Goal: Task Accomplishment & Management: Complete application form

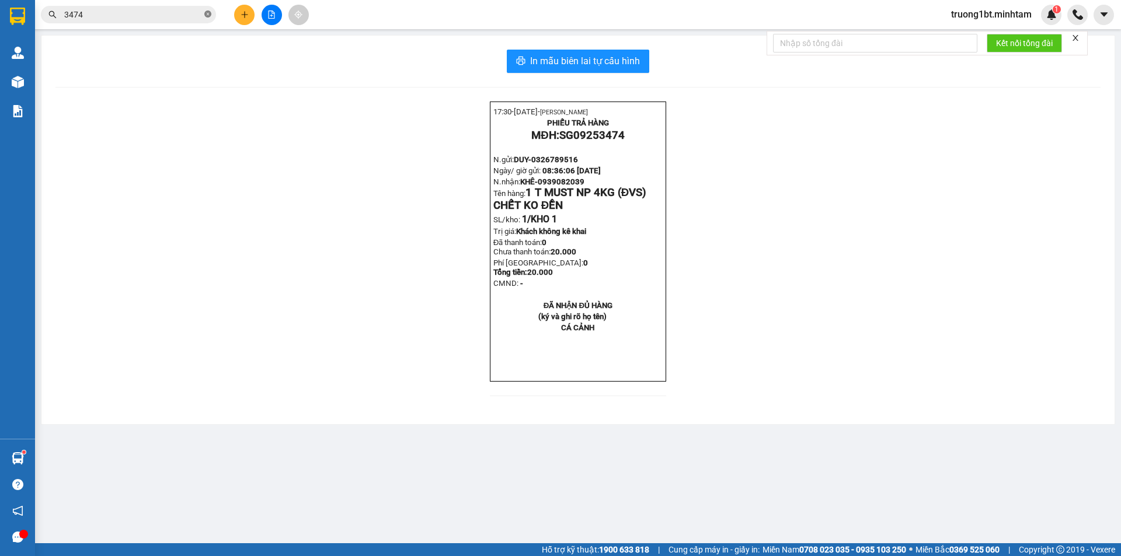
click at [209, 12] on icon "close-circle" at bounding box center [207, 14] width 7 height 7
click at [187, 9] on input "text" at bounding box center [133, 14] width 138 height 13
click at [165, 9] on input "text" at bounding box center [133, 14] width 138 height 13
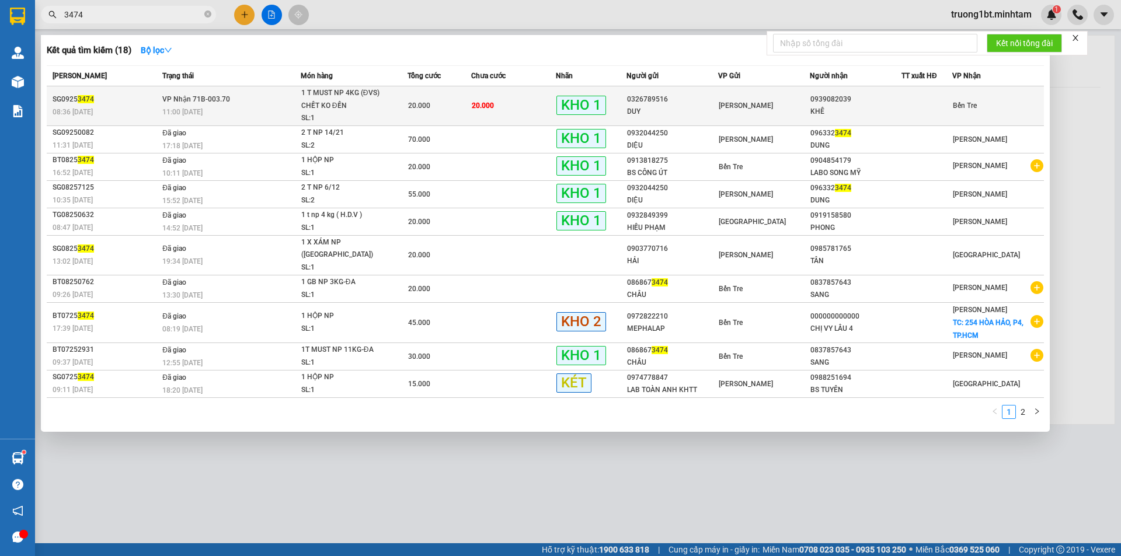
type input "3474"
click at [247, 93] on td "VP Nhận 71B-003.70 11:00 - 15/09" at bounding box center [229, 106] width 141 height 40
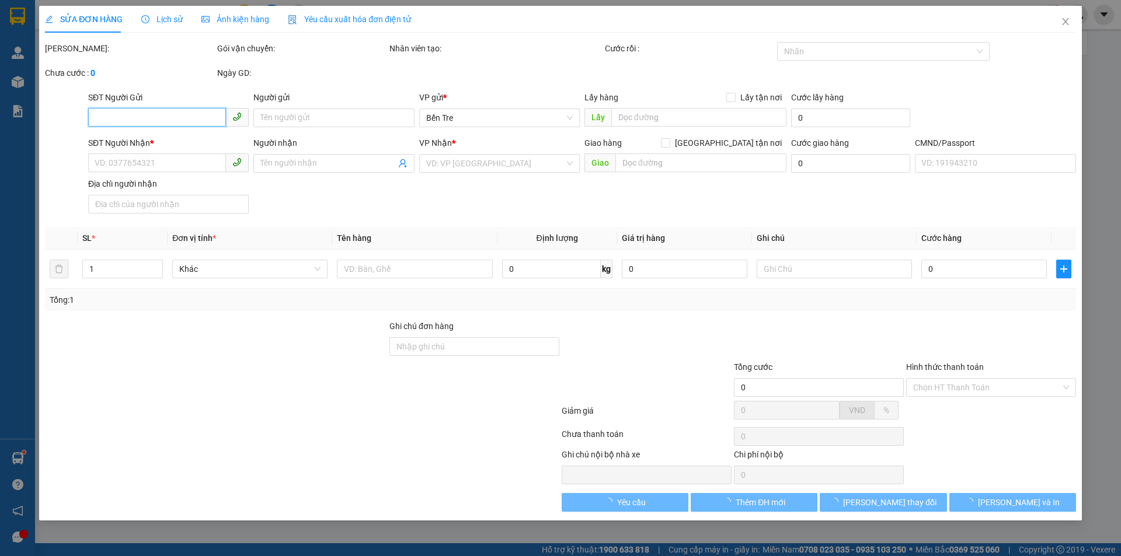
type input "0326789516"
type input "DUY"
type input "0939082039"
type input "KHÊ"
type input "CÁ CẢNH"
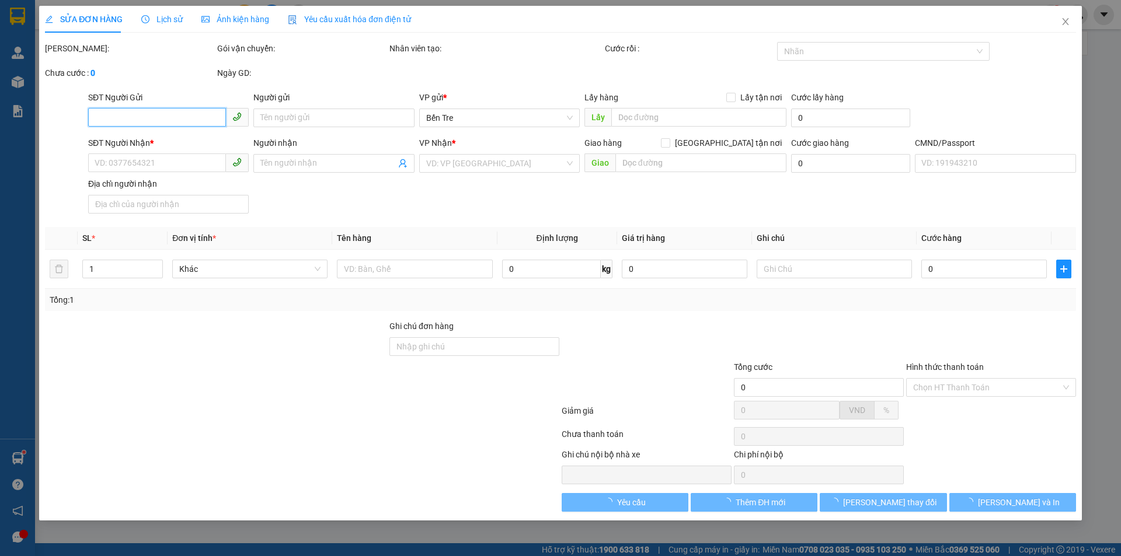
type input "20.000"
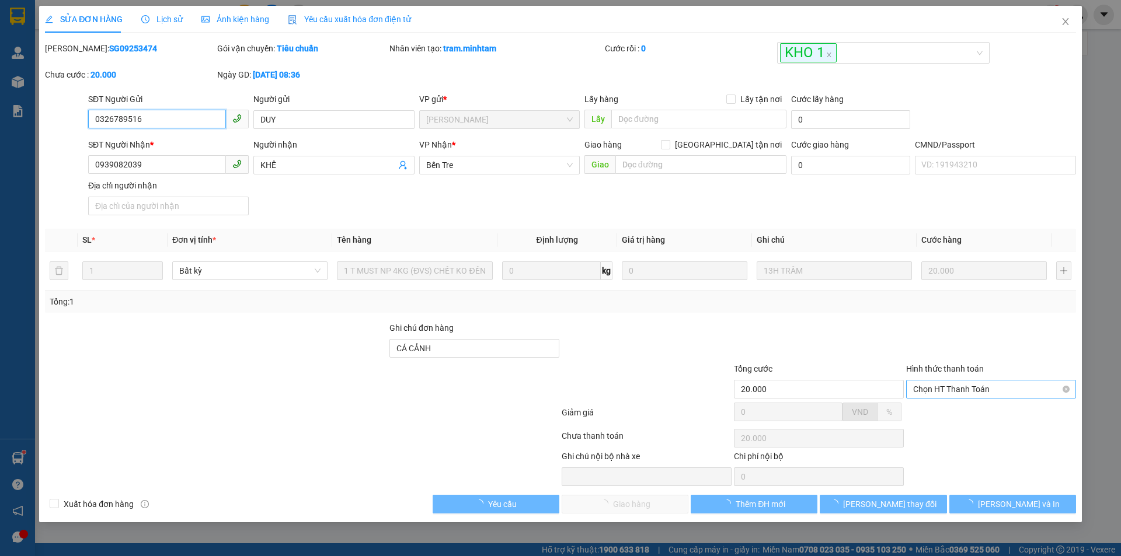
click at [984, 392] on span "Chọn HT Thanh Toán" at bounding box center [991, 390] width 156 height 18
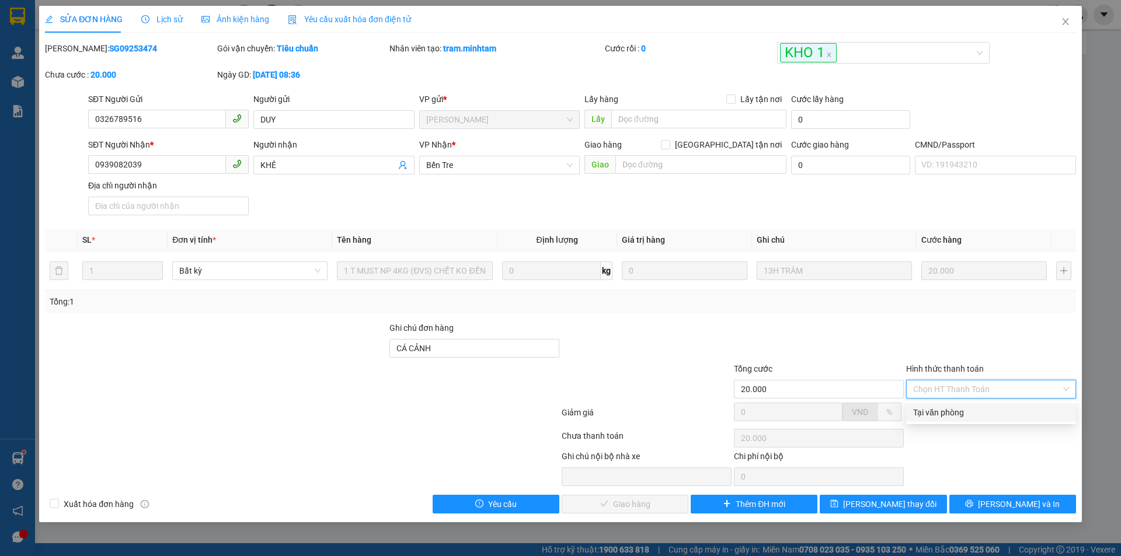
click at [965, 424] on div "Total Paid Fee 0 Total UnPaid Fee 20.000 Cash Collection Total Fee Mã ĐH: SG092…" at bounding box center [560, 278] width 1031 height 472
click at [964, 418] on div at bounding box center [991, 416] width 172 height 20
click at [963, 398] on span "Chọn HT Thanh Toán" at bounding box center [991, 390] width 156 height 18
click at [961, 419] on div "Tại văn phòng" at bounding box center [991, 412] width 156 height 13
type input "0"
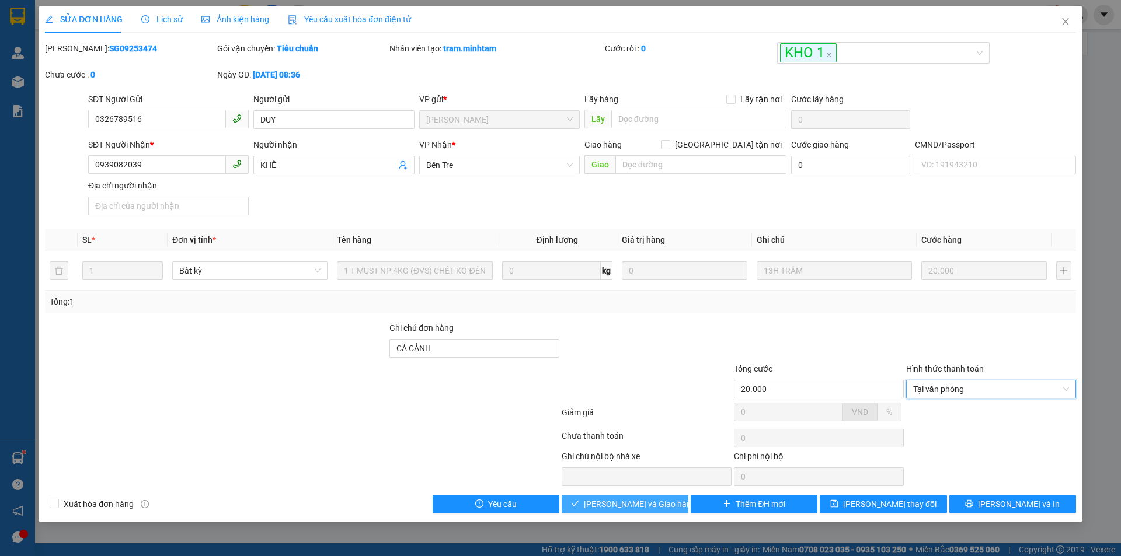
drag, startPoint x: 676, startPoint y: 500, endPoint x: 719, endPoint y: 486, distance: 44.9
click at [677, 500] on button "[PERSON_NAME] và [PERSON_NAME] hàng" at bounding box center [625, 504] width 127 height 19
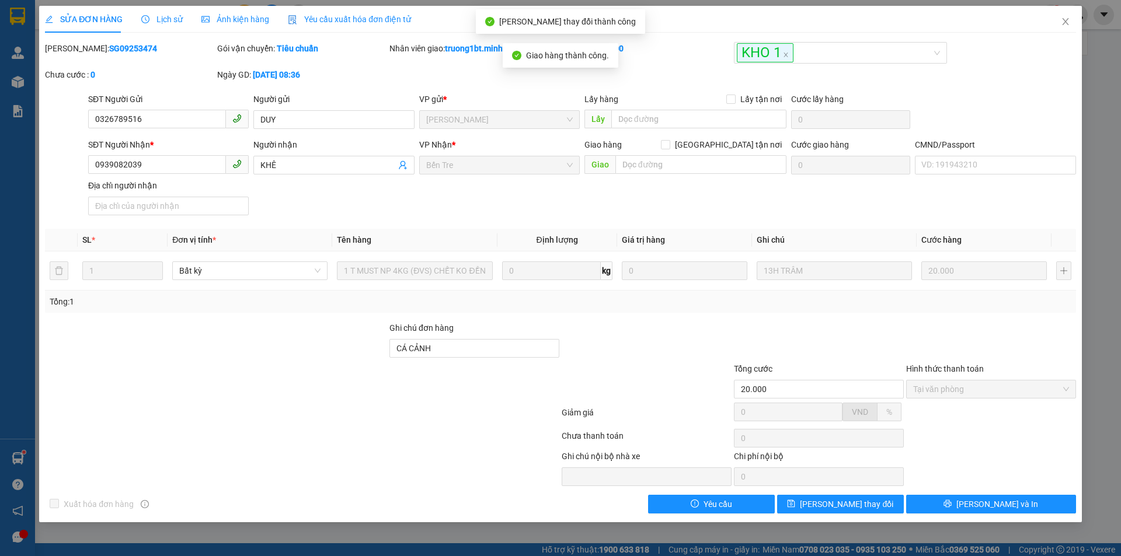
click at [984, 495] on div "Total Paid Fee 20.000 Total UnPaid Fee 0 Cash Collection Total Fee Mã ĐH: SG092…" at bounding box center [560, 278] width 1031 height 472
click at [985, 514] on div "SỬA ĐƠN HÀNG Lịch sử Ảnh kiện hàng Yêu cầu xuất hóa đơn điện tử Total Paid Fee …" at bounding box center [560, 264] width 1043 height 517
click at [987, 505] on span "[PERSON_NAME] và In" at bounding box center [997, 504] width 82 height 13
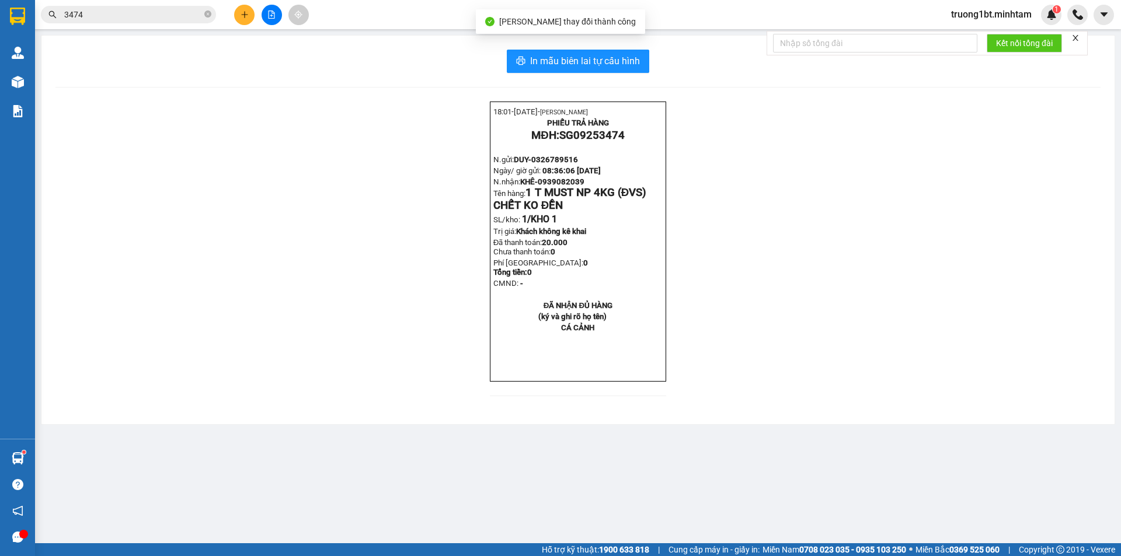
click at [107, 196] on div "18:01- 15-09-2025- LÊ THIÊN TRƯỜNG PHIẾU TRẢ HÀNG MĐH: SG09253474 N.gửi: DUY- 0…" at bounding box center [577, 256] width 1045 height 309
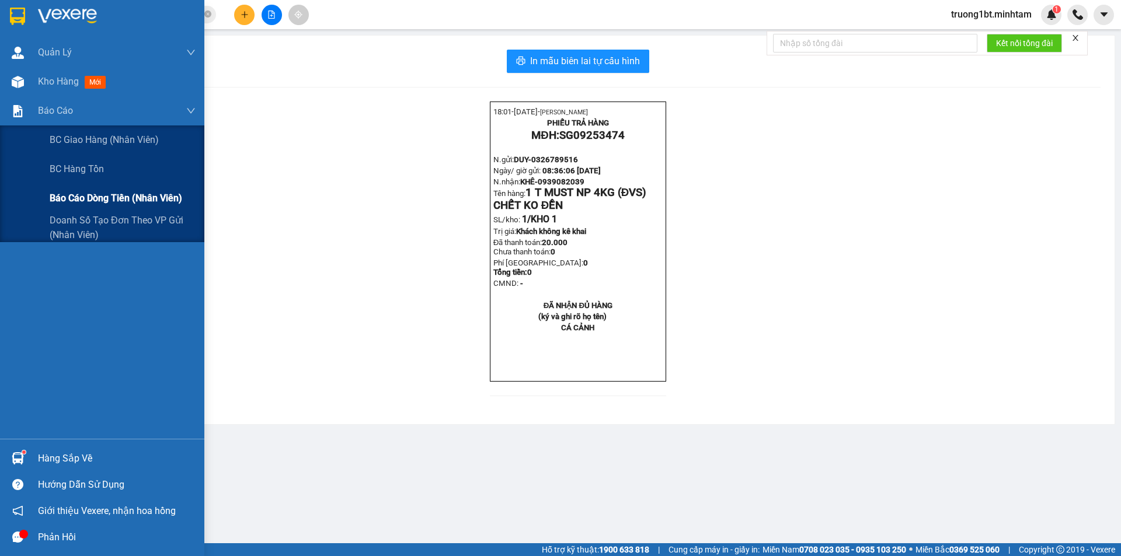
click at [123, 195] on span "Báo cáo dòng tiền (nhân viên)" at bounding box center [116, 198] width 133 height 15
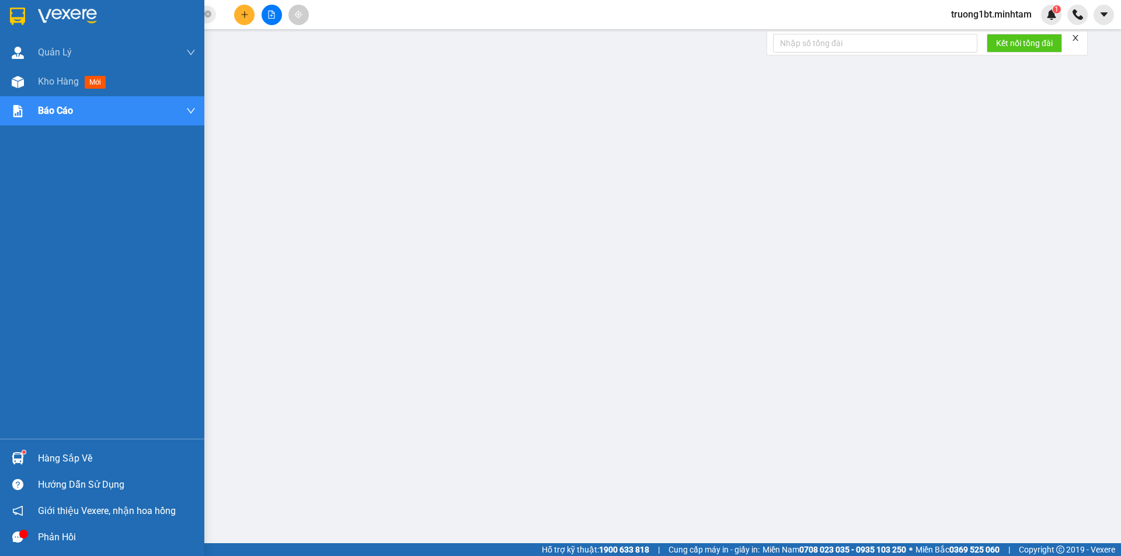
click at [38, 458] on div "Hàng sắp về" at bounding box center [117, 459] width 158 height 18
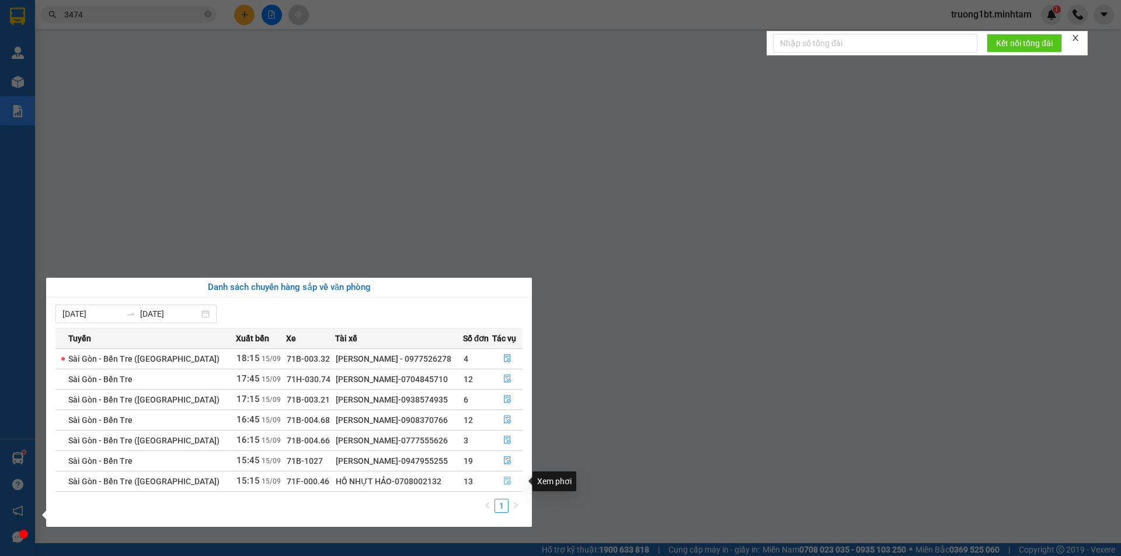
click at [508, 479] on icon "file-done" at bounding box center [507, 481] width 8 height 8
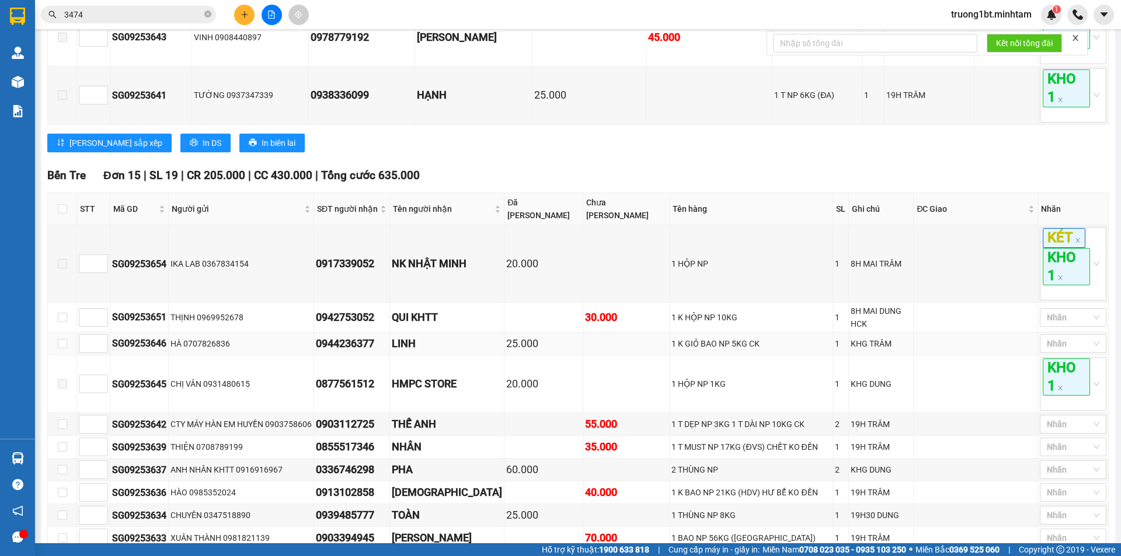
scroll to position [409, 0]
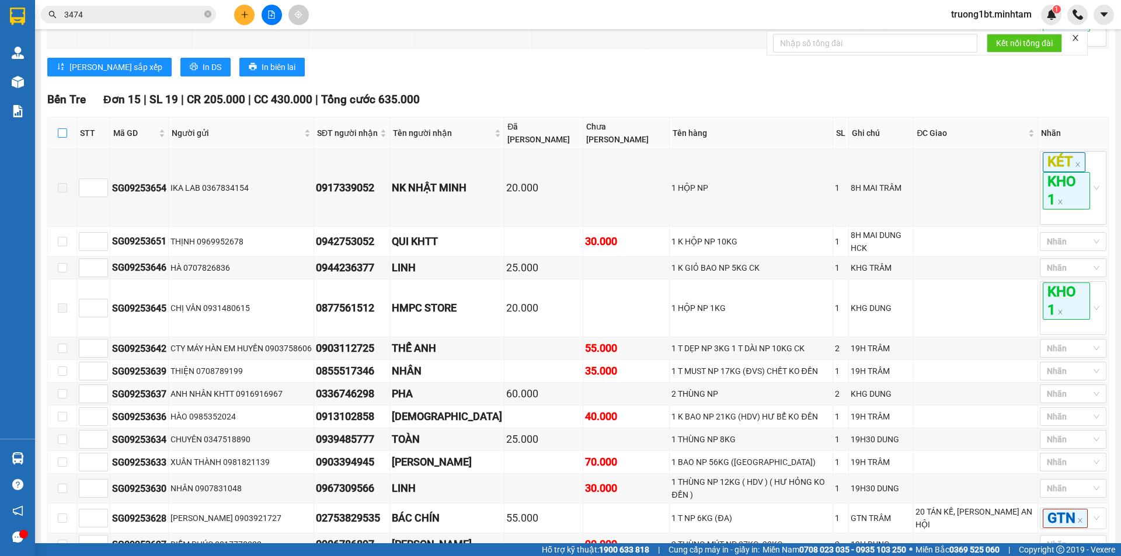
click at [58, 135] on input "checkbox" at bounding box center [62, 132] width 9 height 9
checkbox input "true"
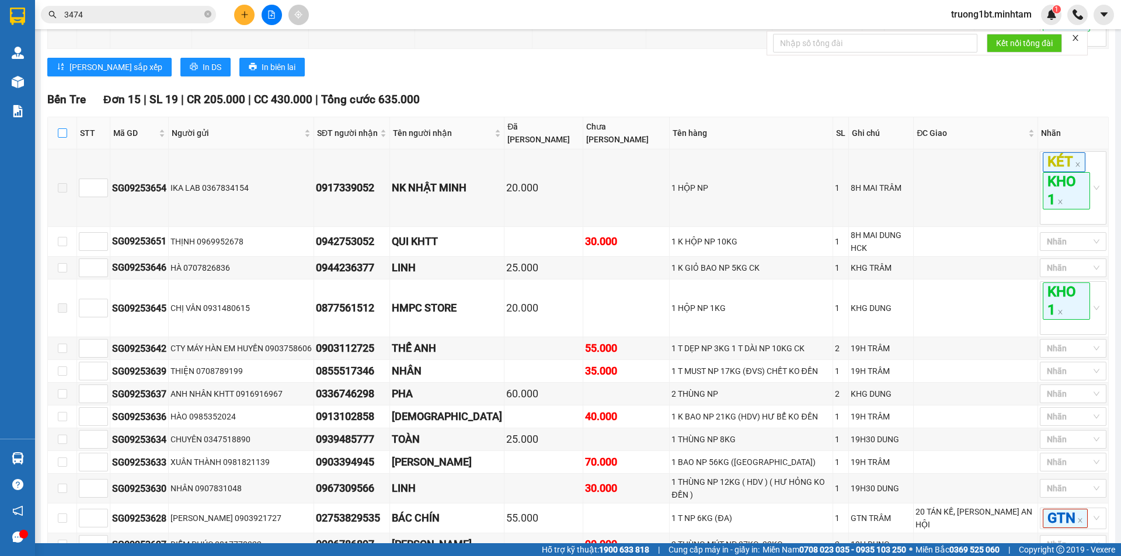
checkbox input "true"
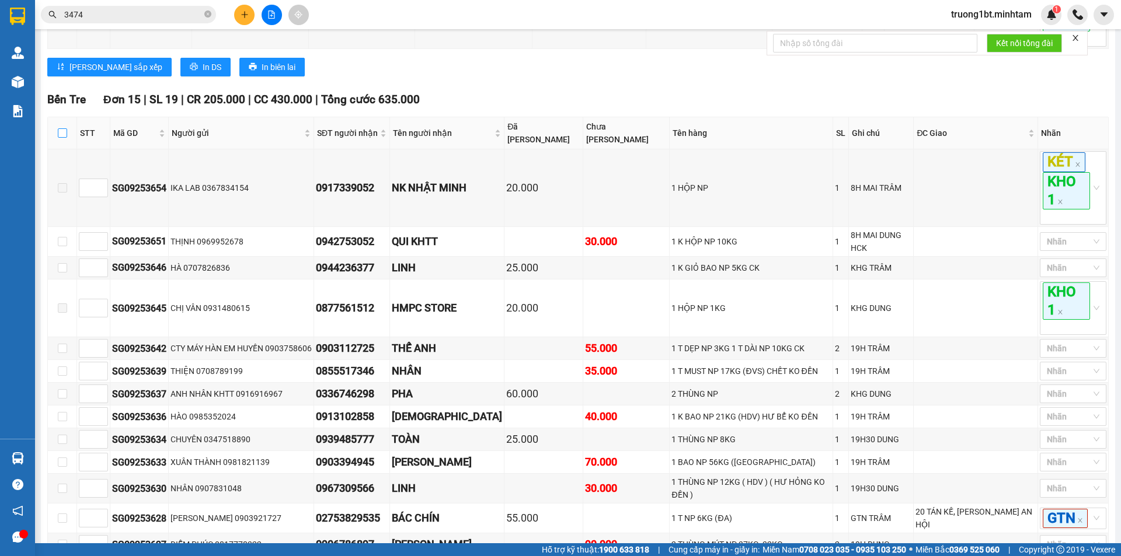
checkbox input "true"
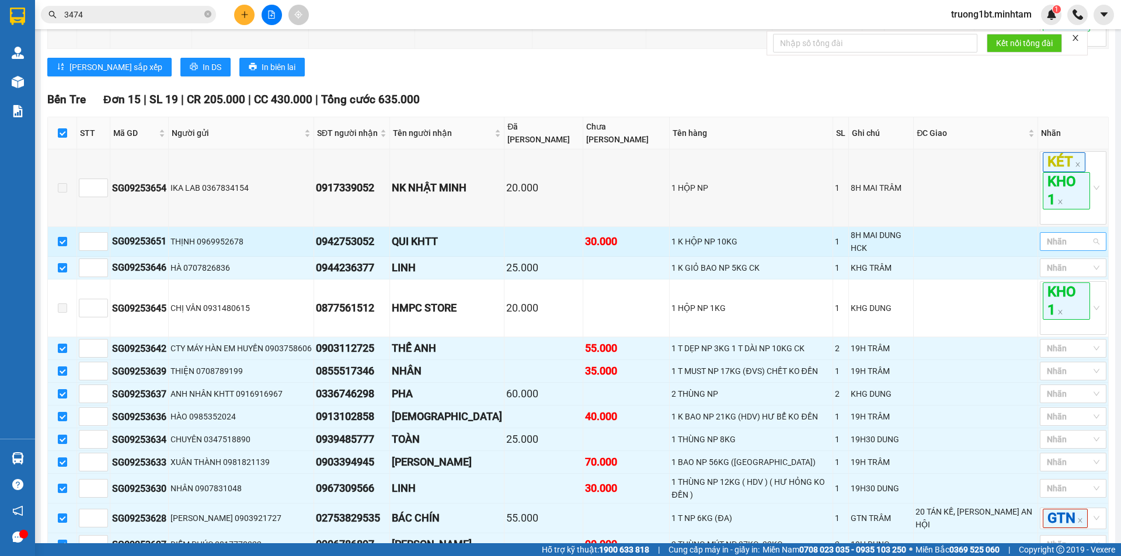
click at [1043, 235] on div at bounding box center [1067, 242] width 49 height 14
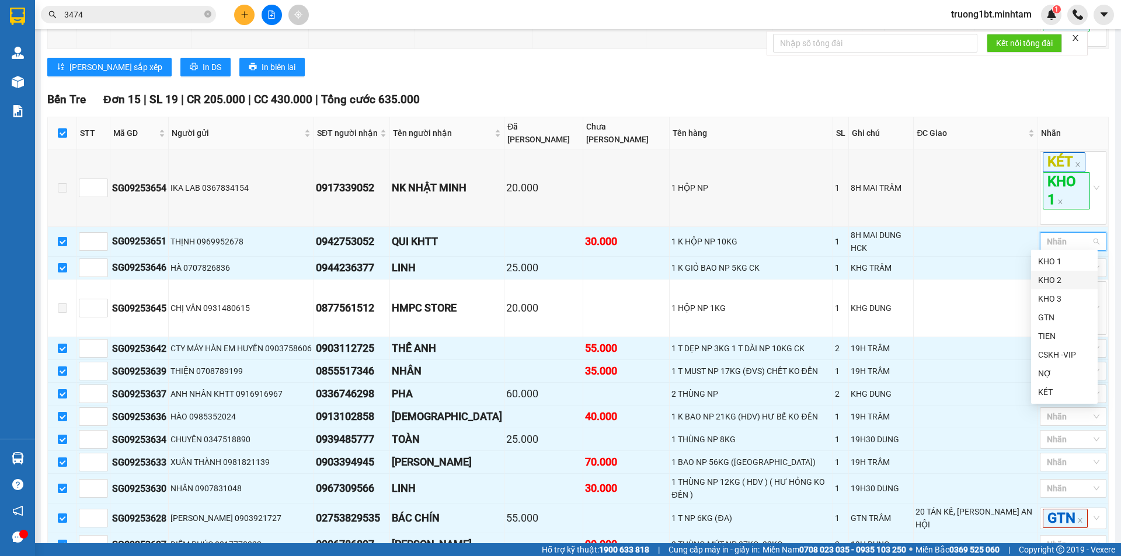
click at [1055, 276] on div "KHO 2" at bounding box center [1064, 280] width 53 height 13
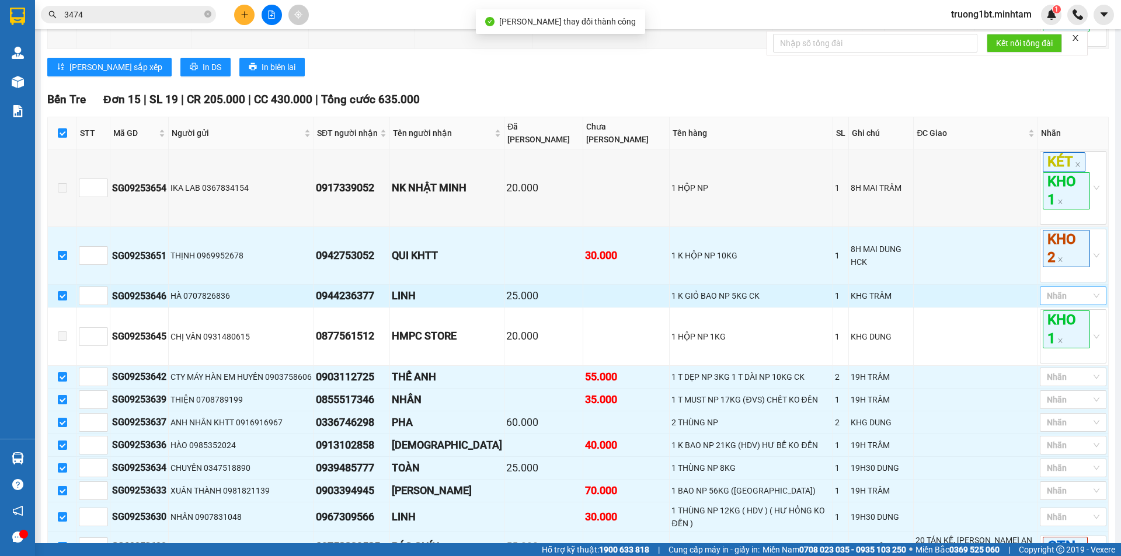
click at [1055, 300] on div at bounding box center [1067, 296] width 49 height 14
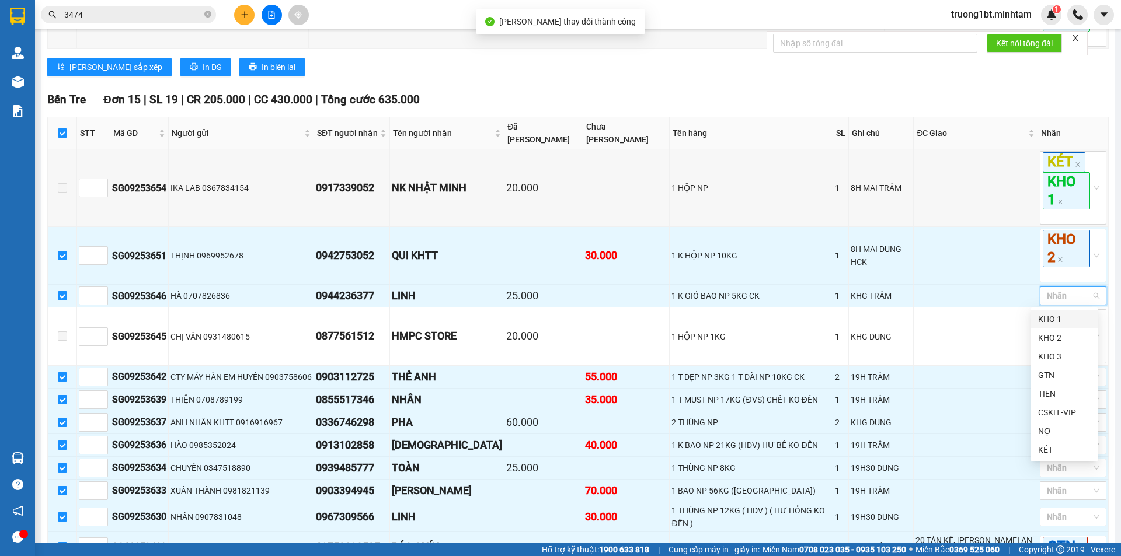
click at [1055, 319] on div "KHO 1" at bounding box center [1064, 319] width 53 height 13
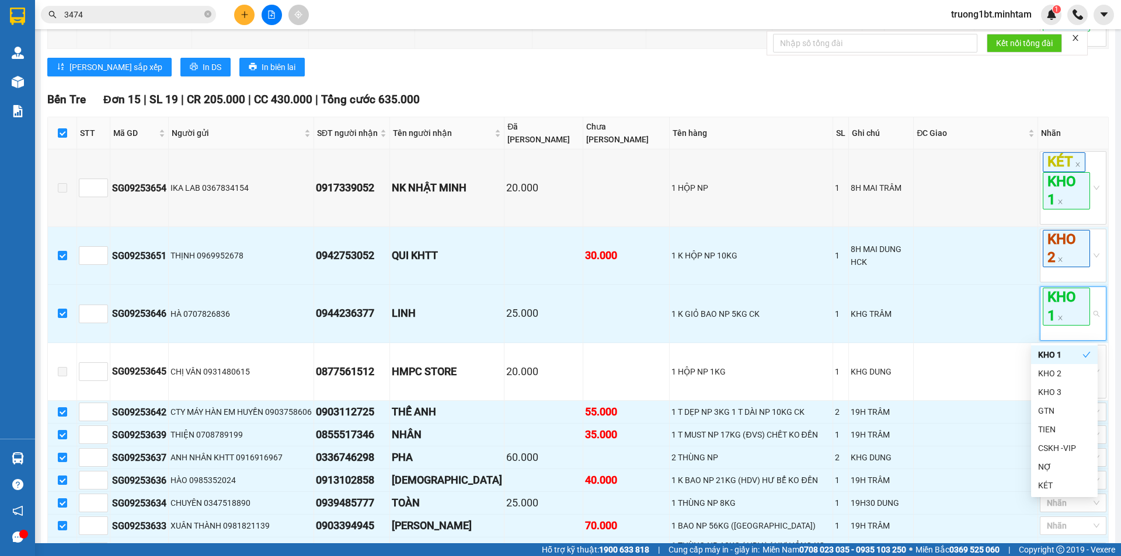
click at [955, 76] on div "Lưu sắp xếp In DS In biên lai" at bounding box center [578, 67] width 1062 height 19
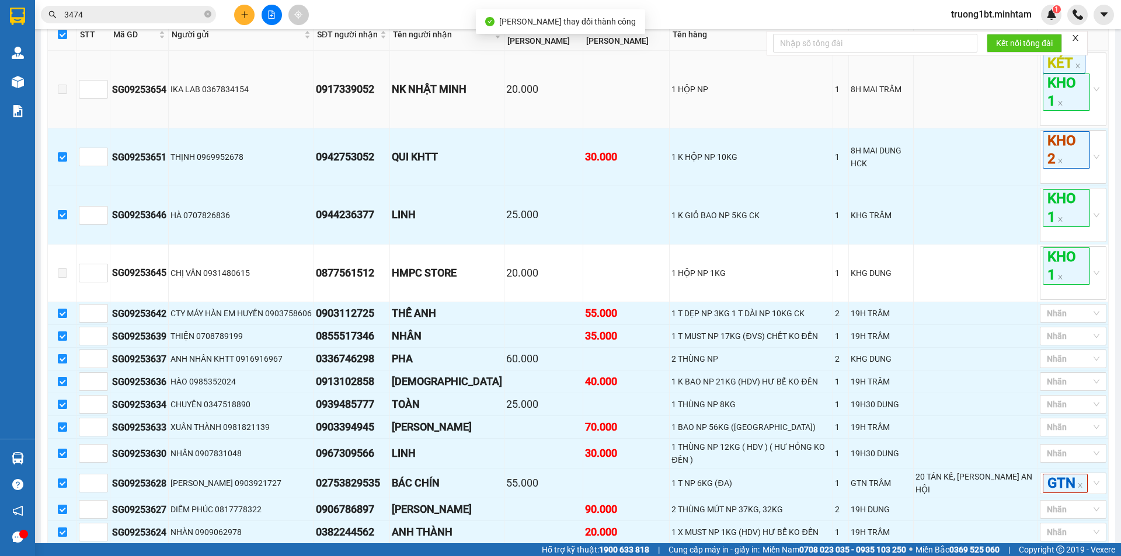
scroll to position [584, 0]
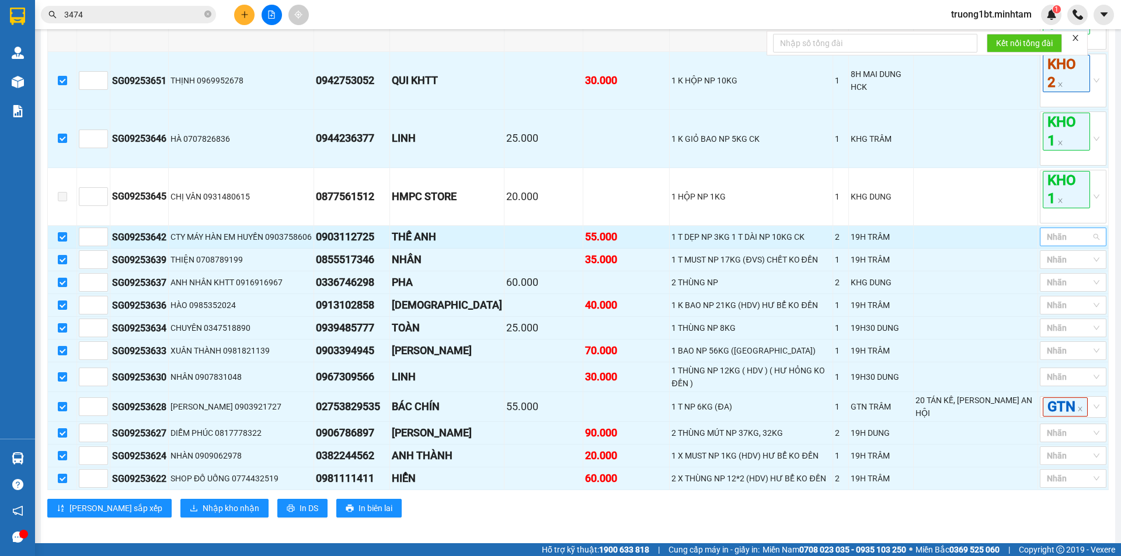
click at [1069, 234] on div at bounding box center [1067, 237] width 49 height 14
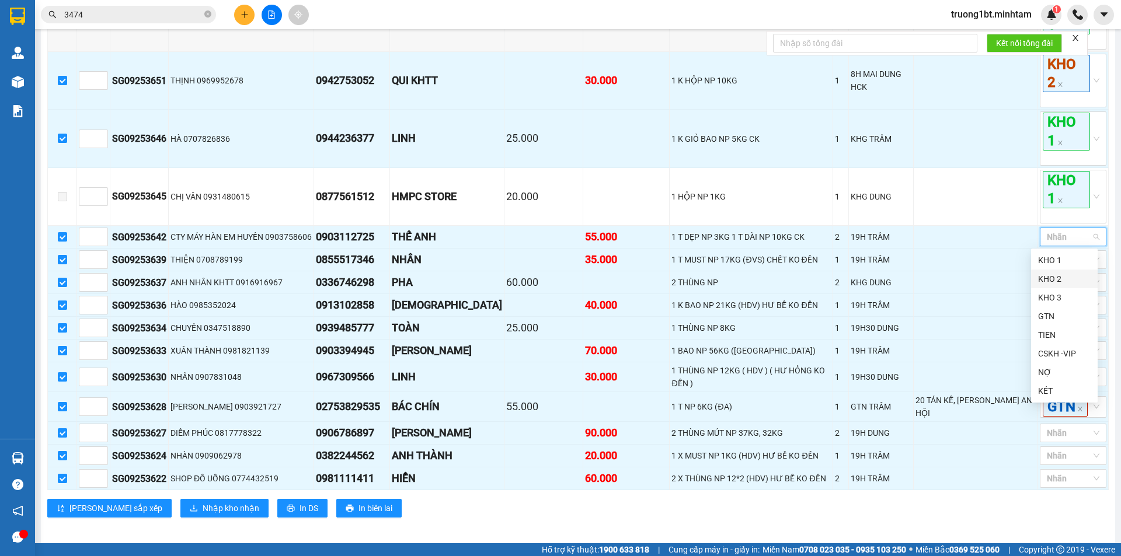
click at [1072, 277] on div "KHO 2" at bounding box center [1064, 279] width 53 height 13
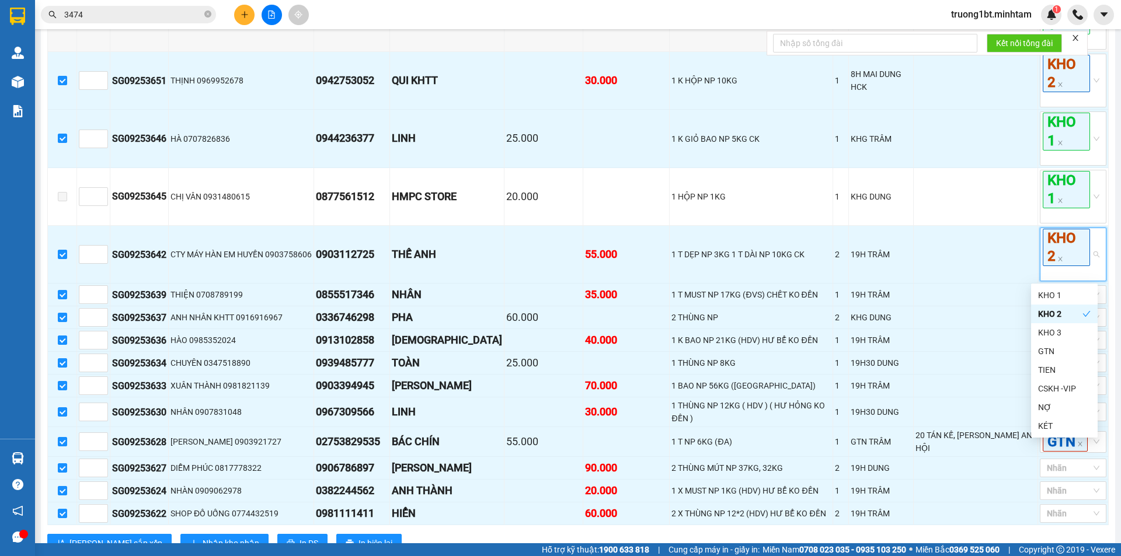
click at [1101, 276] on div "Sài Gòn - Bến Tre (CT) 15/09/2025 15:15 - 71F-000.46 Làm mới In phơi In đơn chọ…" at bounding box center [578, 15] width 1074 height 1129
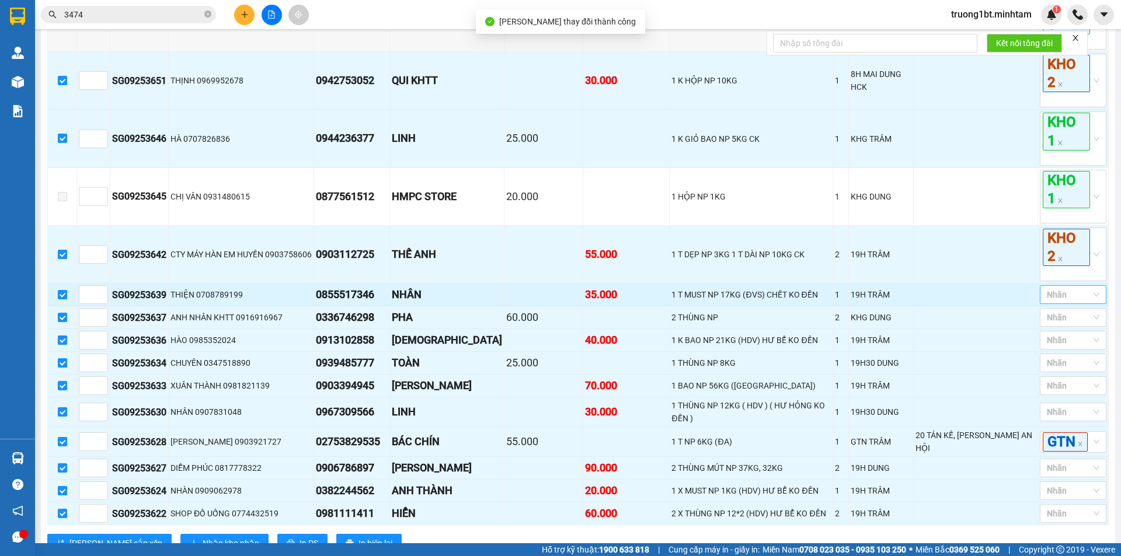
click at [1064, 296] on div at bounding box center [1067, 295] width 49 height 14
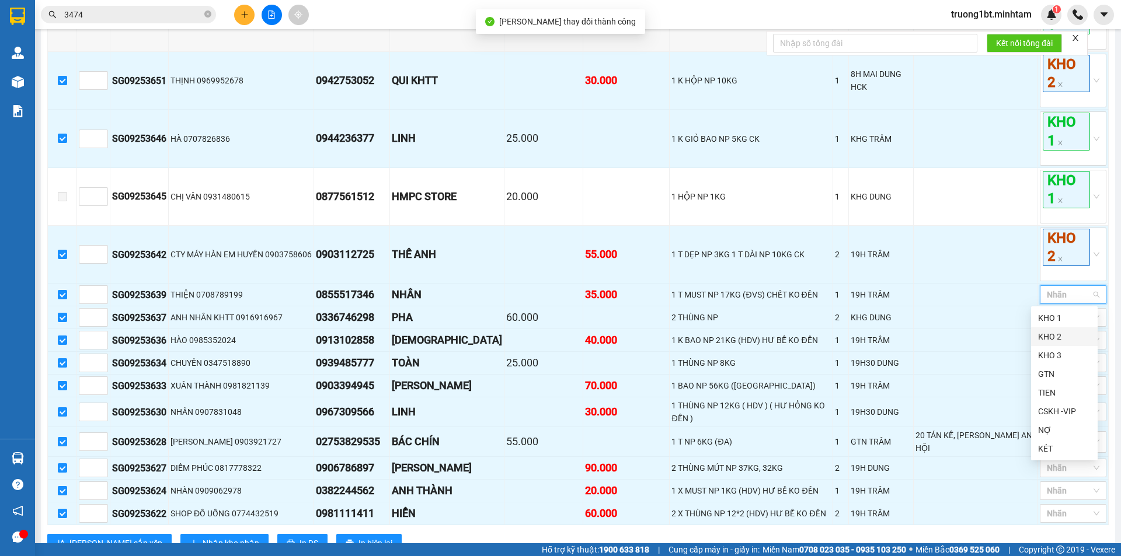
click at [1067, 334] on div "KHO 2" at bounding box center [1064, 337] width 53 height 13
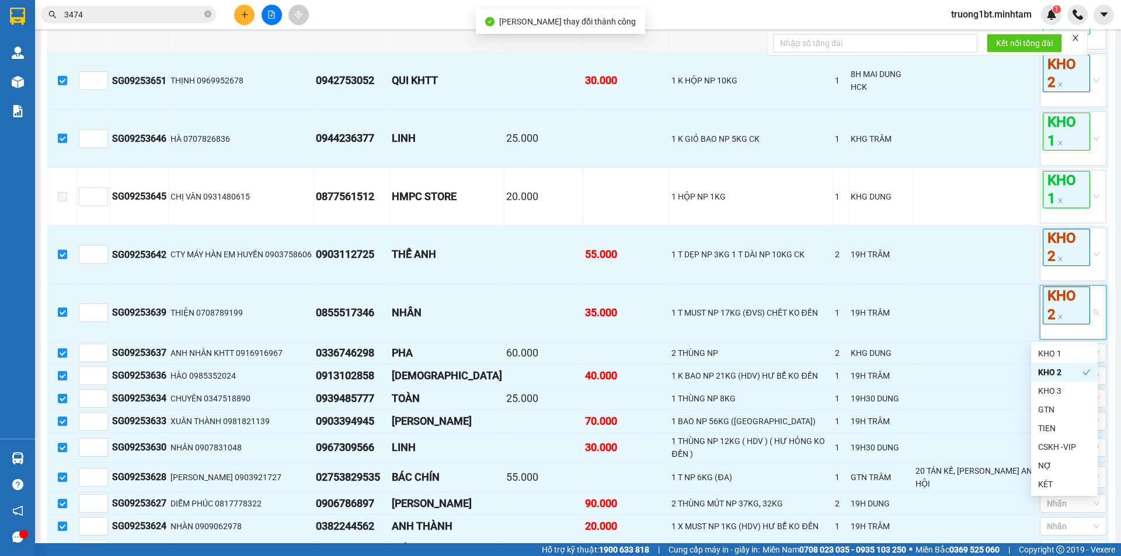
click at [1107, 329] on main "Sài Gòn - Bến Tre (CT) 15/09/2025 15:15 - 71F-000.46 Làm mới In phơi In đơn chọ…" at bounding box center [560, 272] width 1121 height 544
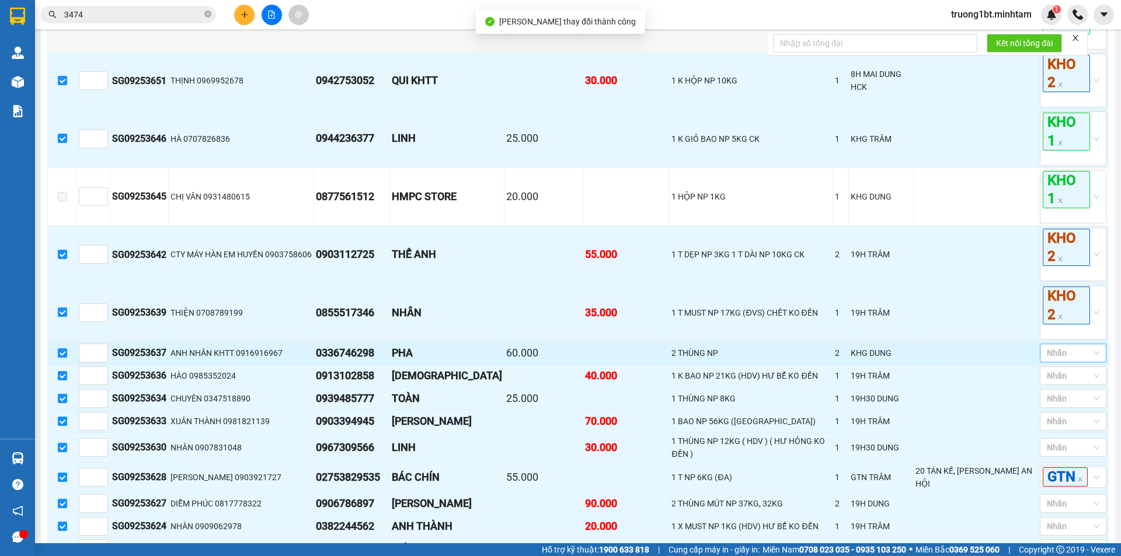
click at [1076, 357] on div at bounding box center [1067, 353] width 49 height 14
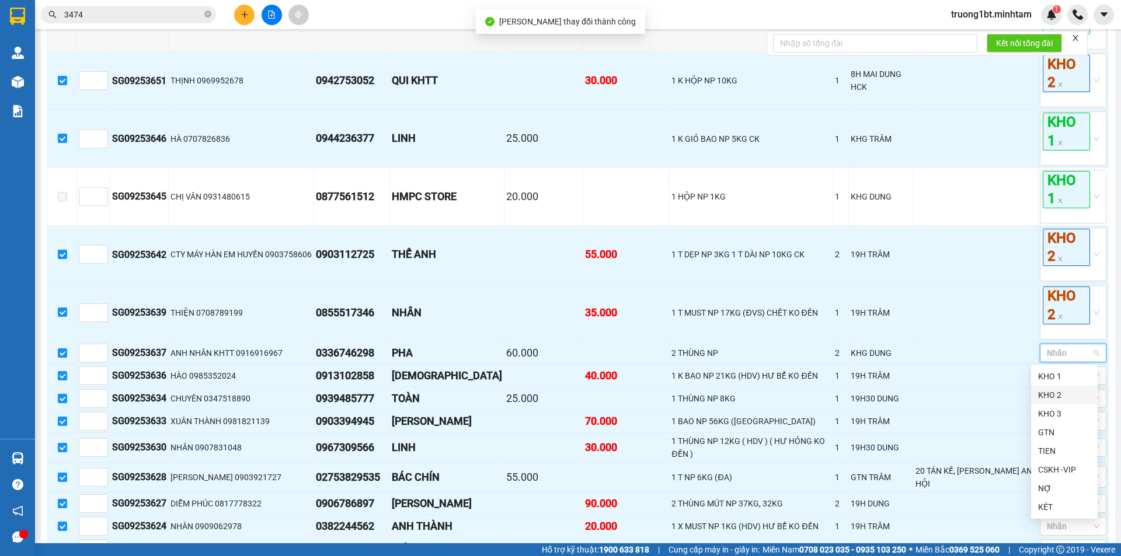
click at [1059, 396] on div "KHO 2" at bounding box center [1064, 395] width 53 height 13
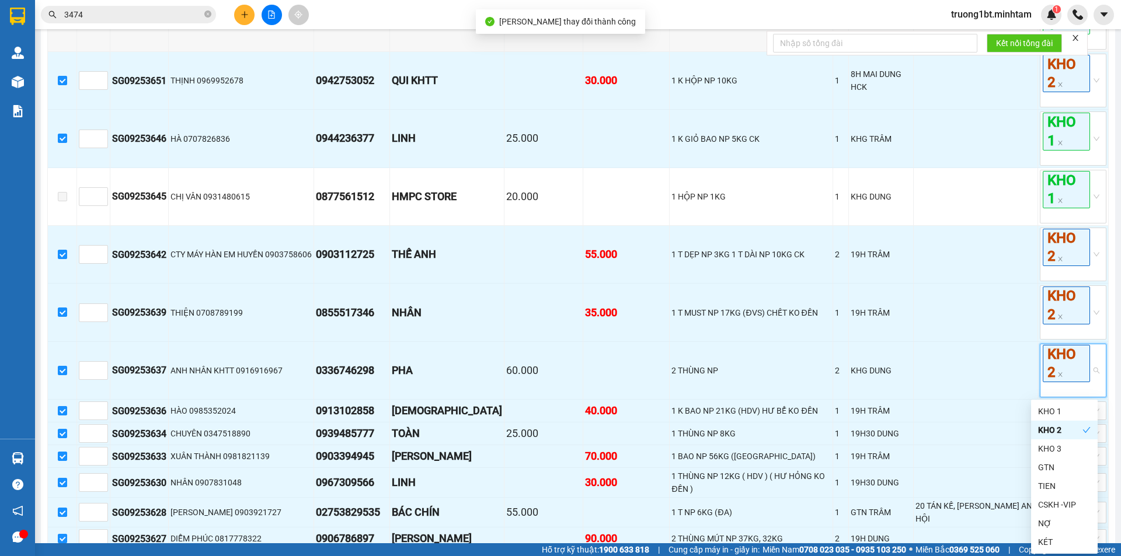
click at [1102, 400] on div "Sài Gòn - Bến Tre (CT) 15/09/2025 15:15 - 71F-000.46 Làm mới In phơi In đơn chọ…" at bounding box center [578, 50] width 1074 height 1199
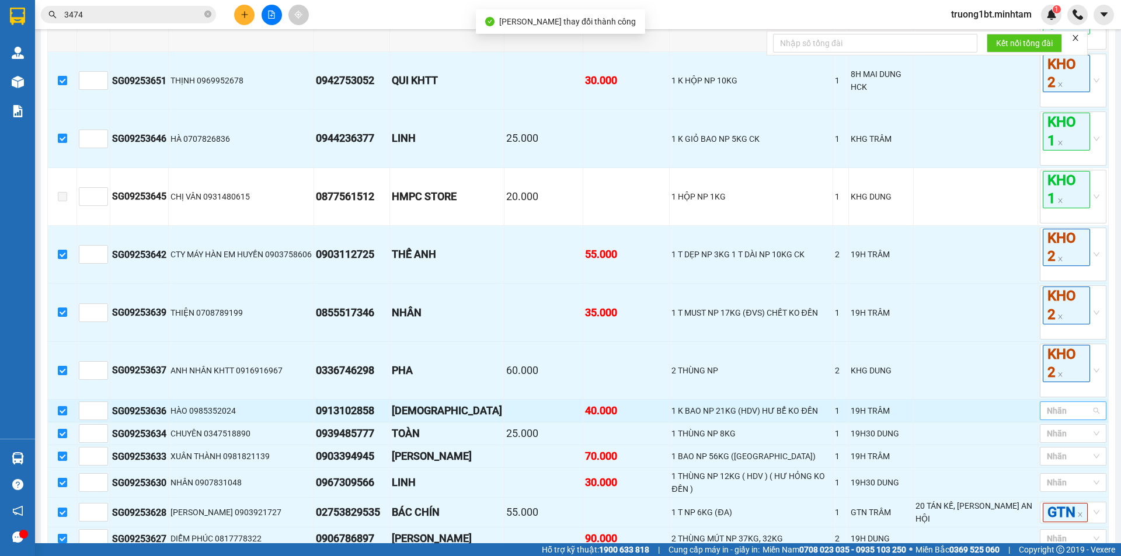
click at [1072, 412] on div at bounding box center [1067, 411] width 49 height 14
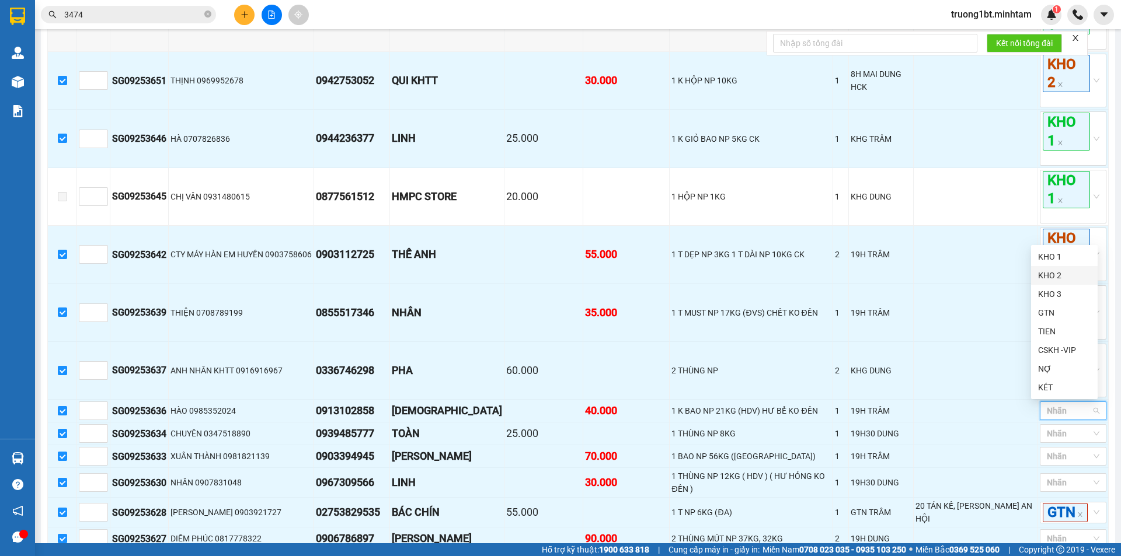
click at [1063, 277] on div "KHO 2" at bounding box center [1064, 275] width 53 height 13
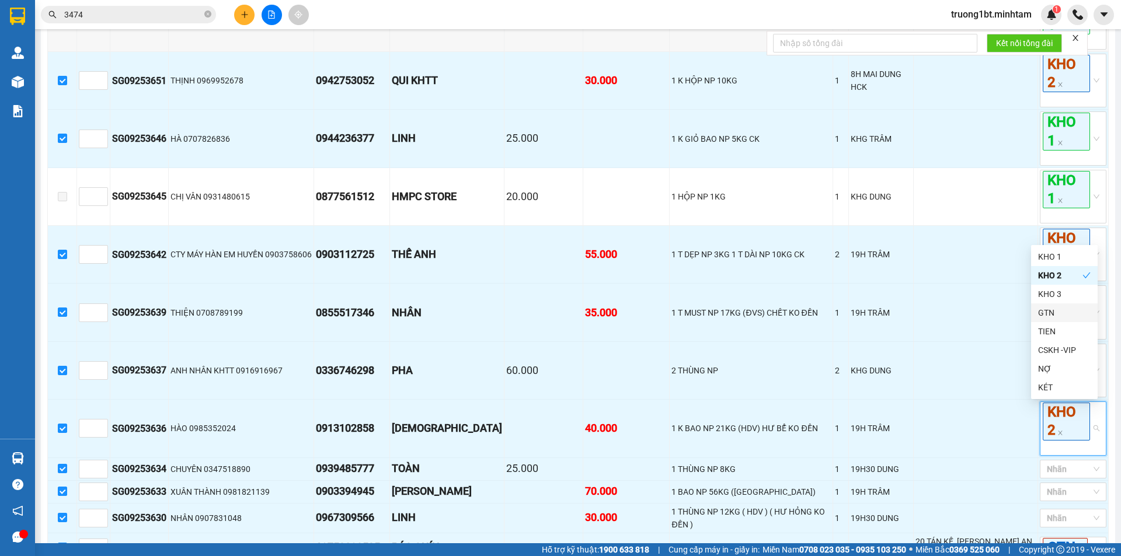
click at [1107, 314] on main "Sài Gòn - Bến Tre (CT) 15/09/2025 15:15 - 71F-000.46 Làm mới In phơi In đơn chọ…" at bounding box center [560, 272] width 1121 height 544
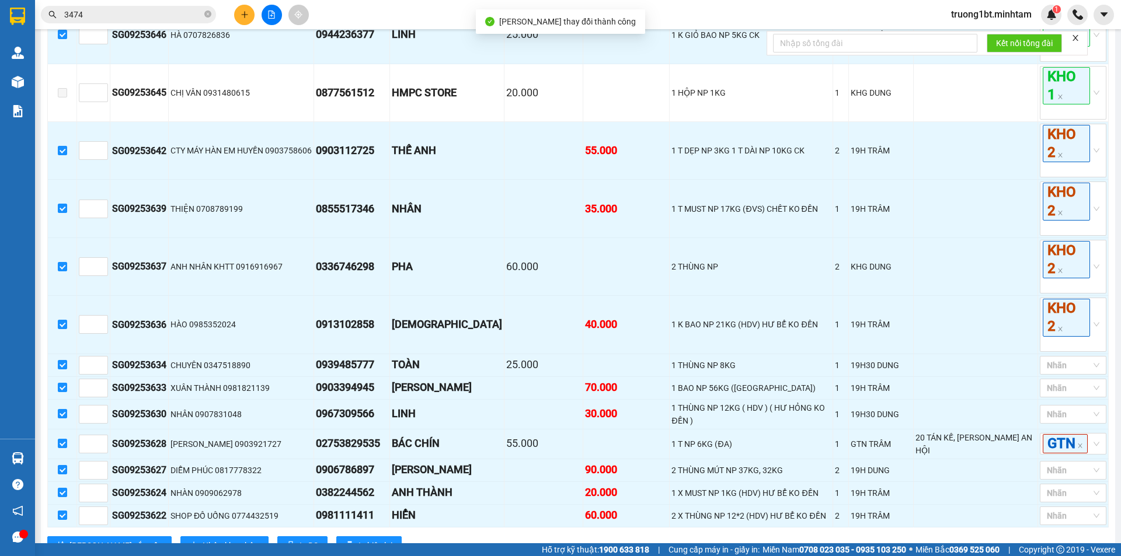
scroll to position [701, 0]
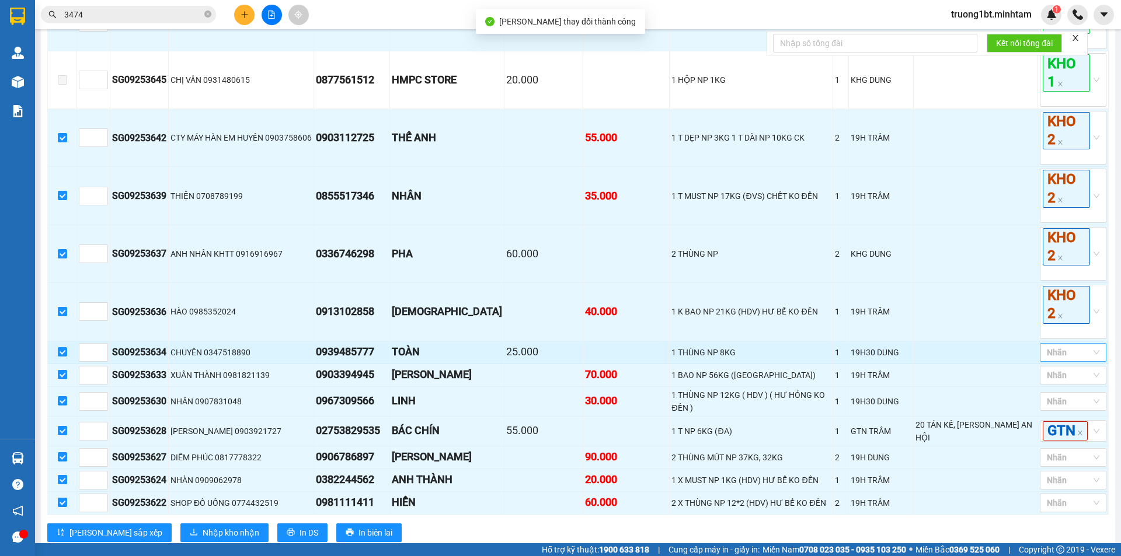
click at [1046, 353] on div at bounding box center [1067, 353] width 49 height 14
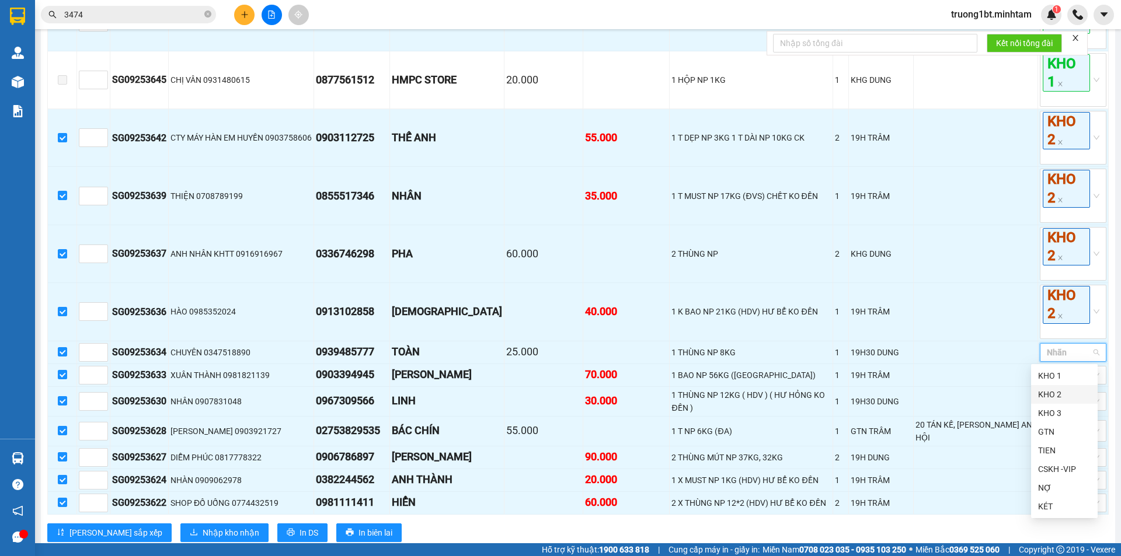
click at [1045, 391] on div "KHO 2" at bounding box center [1064, 394] width 53 height 13
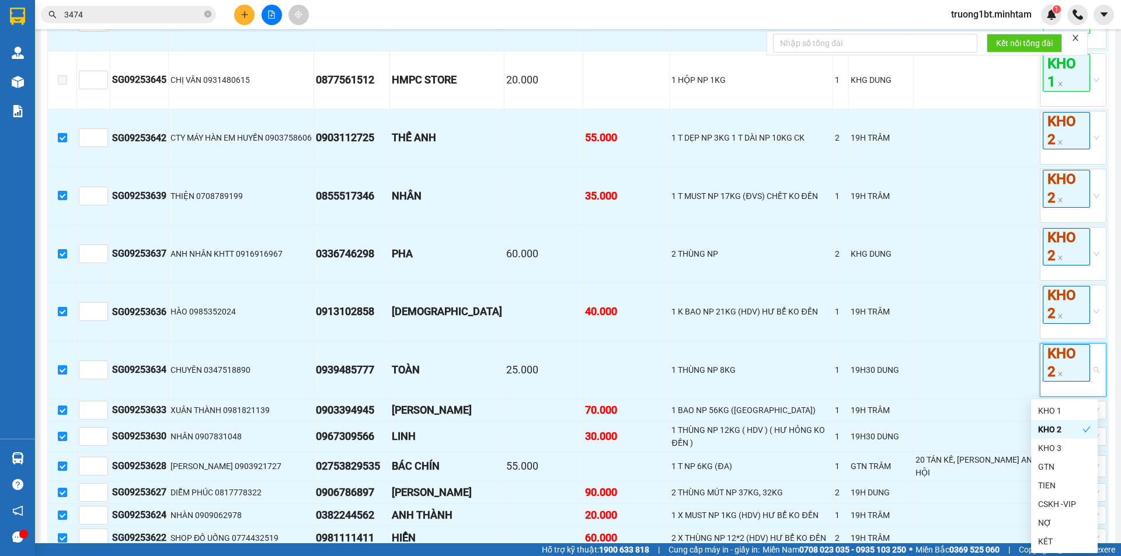
click at [1107, 383] on main "Sài Gòn - Bến Tre (CT) 15/09/2025 15:15 - 71F-000.46 Làm mới In phơi In đơn chọ…" at bounding box center [560, 272] width 1121 height 544
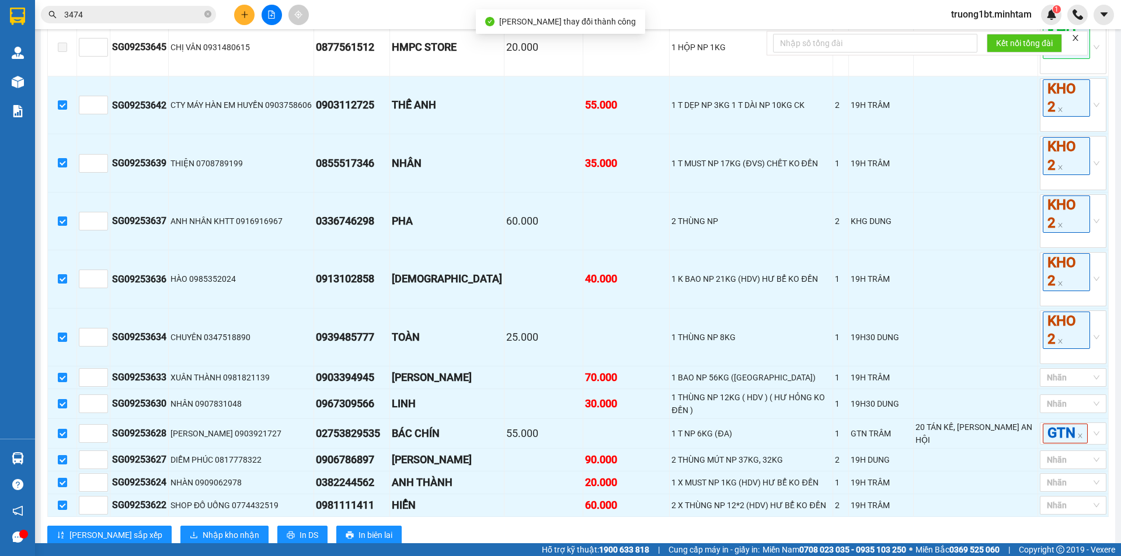
scroll to position [759, 0]
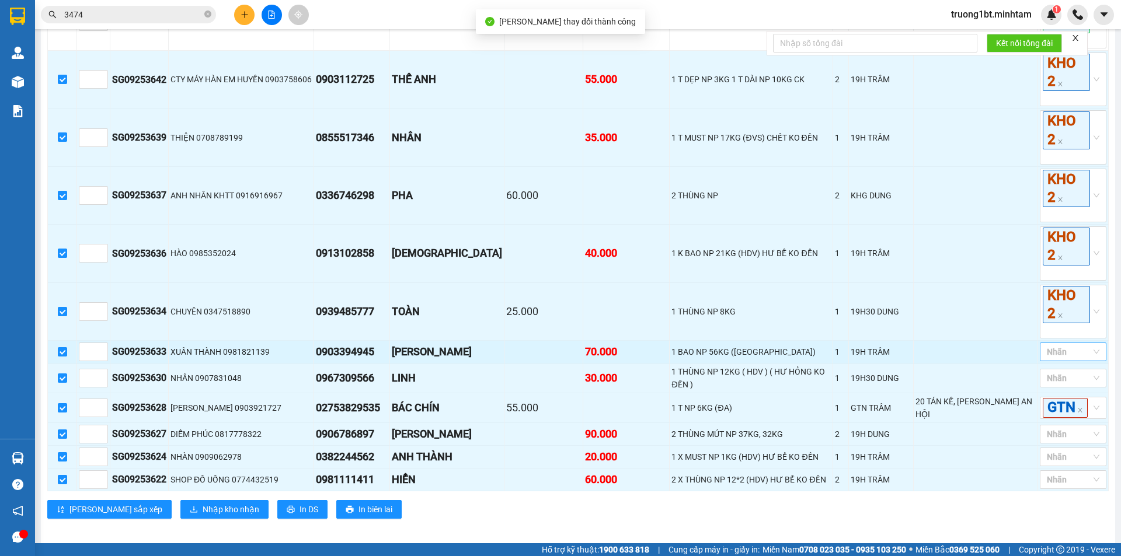
click at [1062, 349] on div at bounding box center [1067, 352] width 49 height 14
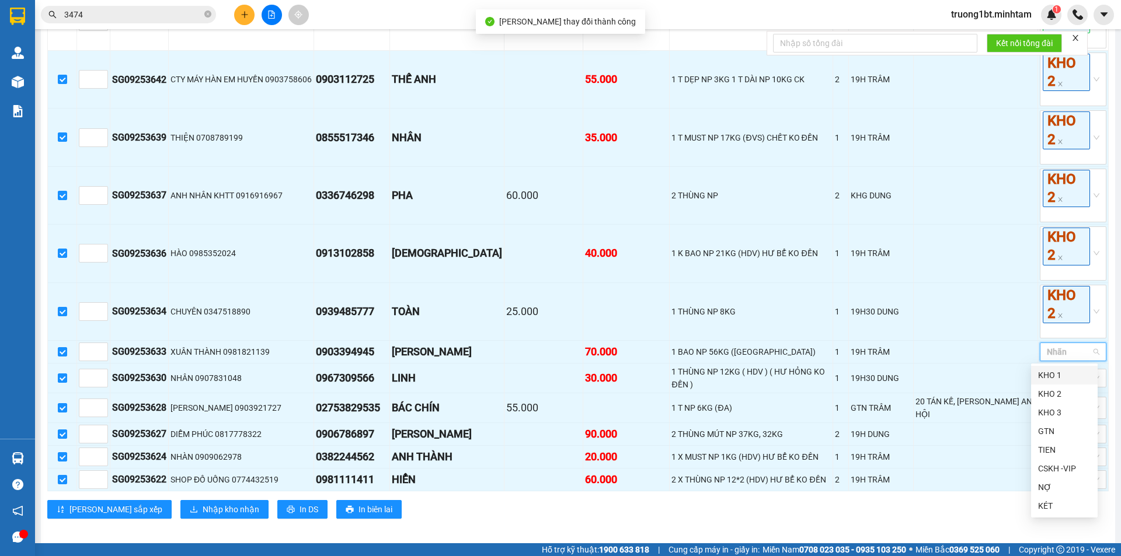
click at [1059, 373] on div "KHO 1" at bounding box center [1064, 375] width 53 height 13
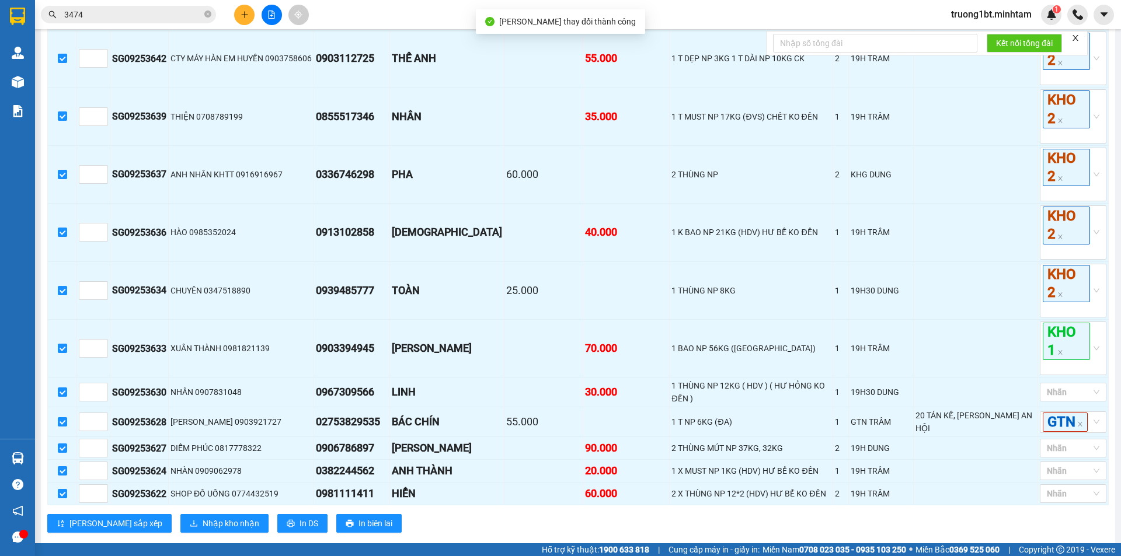
scroll to position [806, 0]
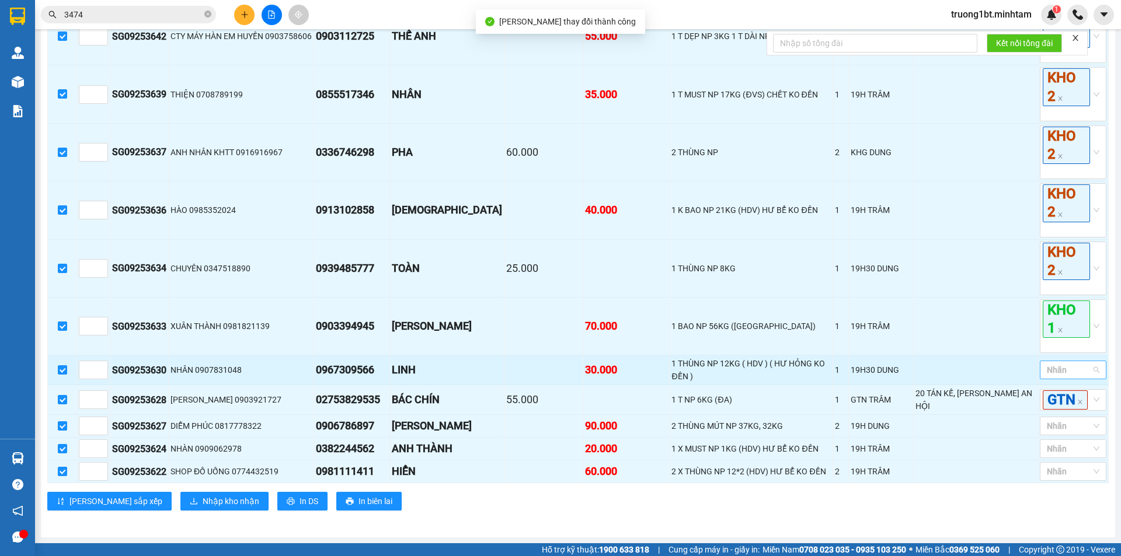
click at [1064, 363] on div at bounding box center [1067, 370] width 49 height 14
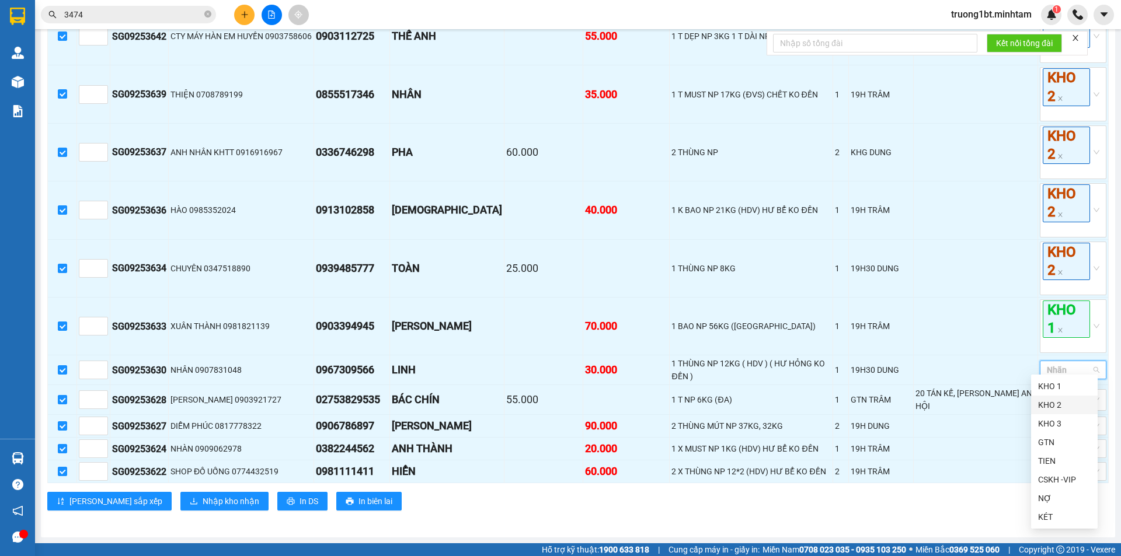
click at [1061, 401] on div "KHO 2" at bounding box center [1064, 405] width 53 height 13
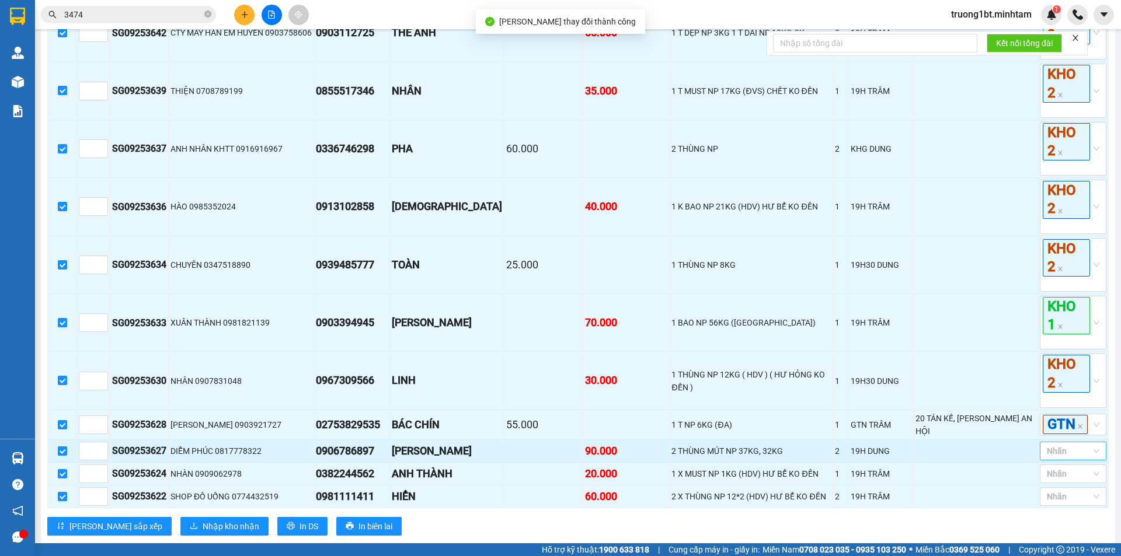
click at [1064, 458] on div at bounding box center [1067, 451] width 49 height 14
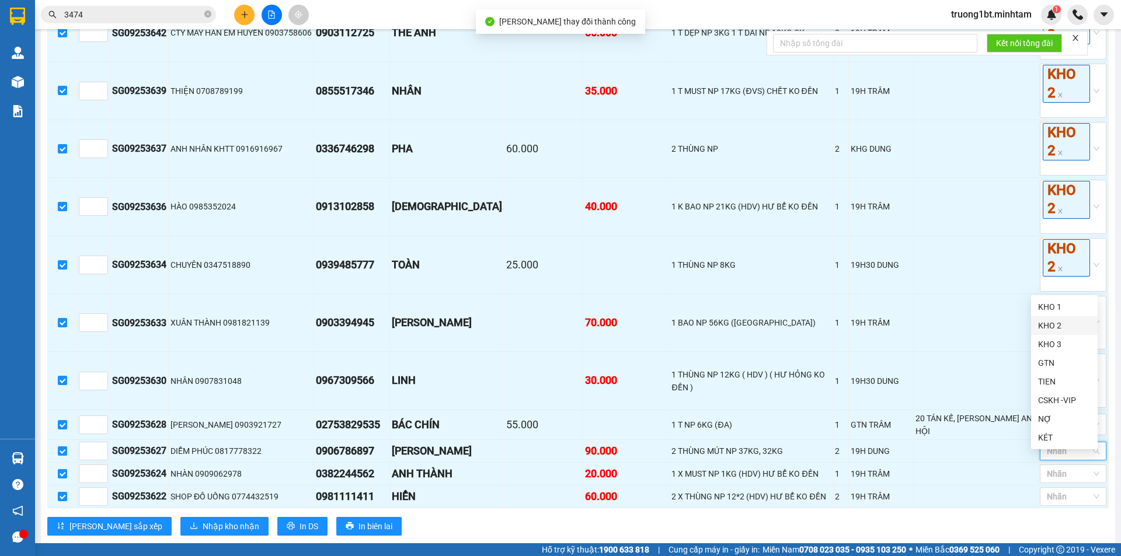
click at [1077, 319] on div "KHO 2" at bounding box center [1064, 325] width 67 height 19
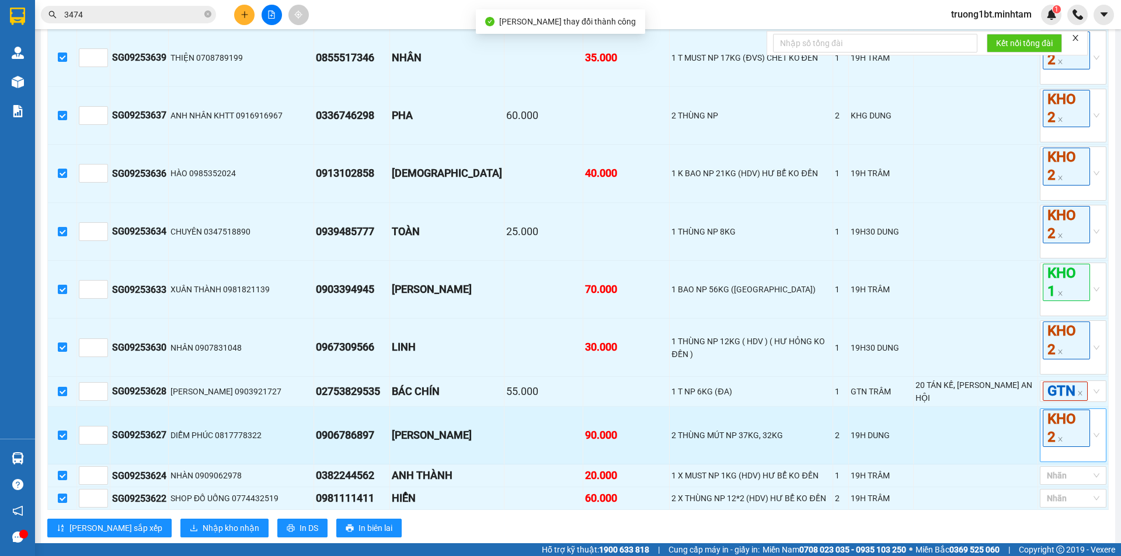
scroll to position [864, 0]
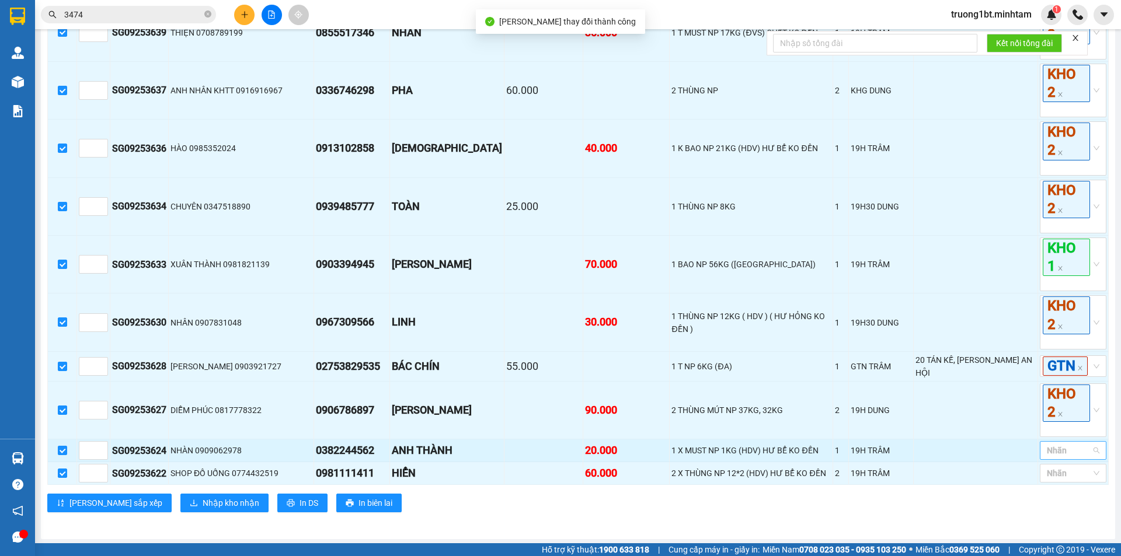
click at [1057, 458] on div at bounding box center [1067, 451] width 49 height 14
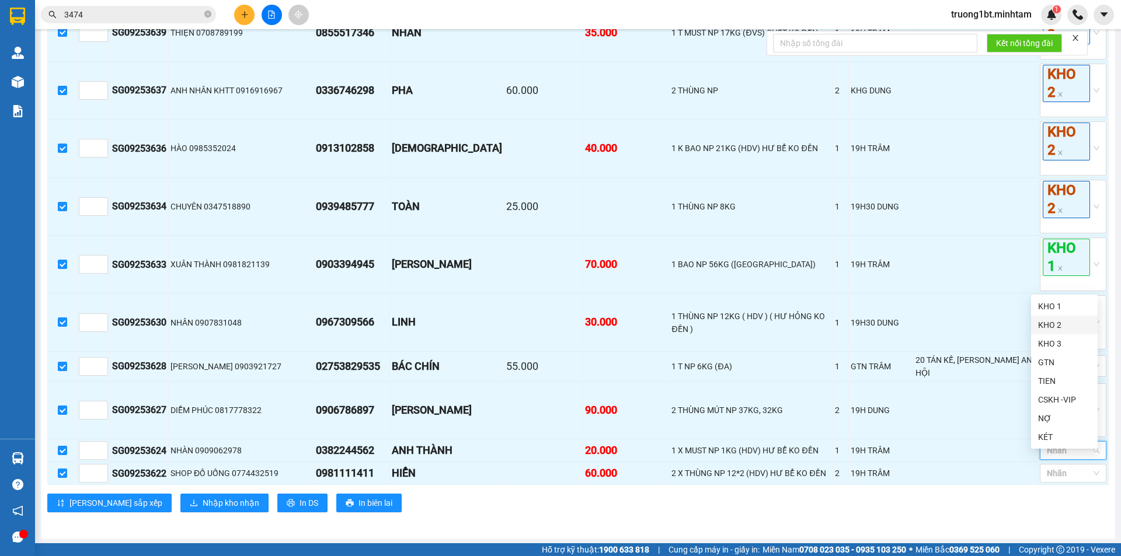
click at [1072, 325] on div "KHO 2" at bounding box center [1064, 325] width 53 height 13
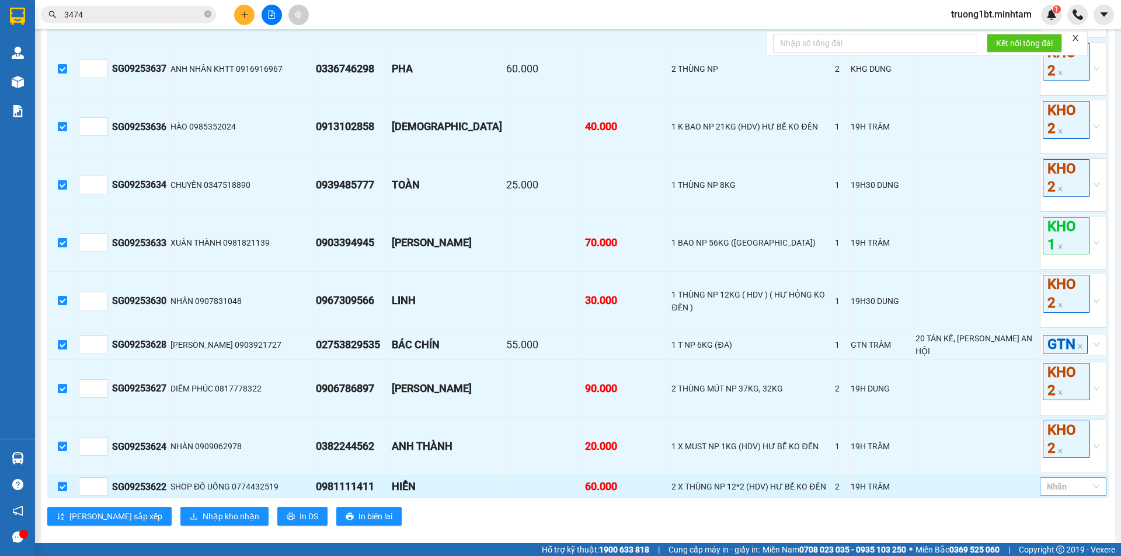
scroll to position [912, 0]
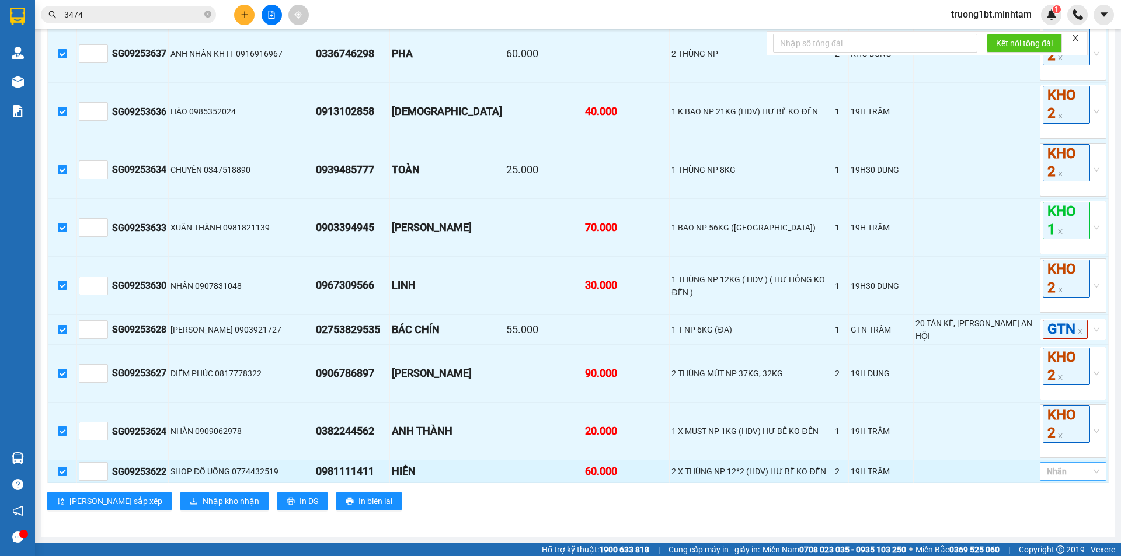
click at [1043, 470] on div at bounding box center [1067, 472] width 49 height 14
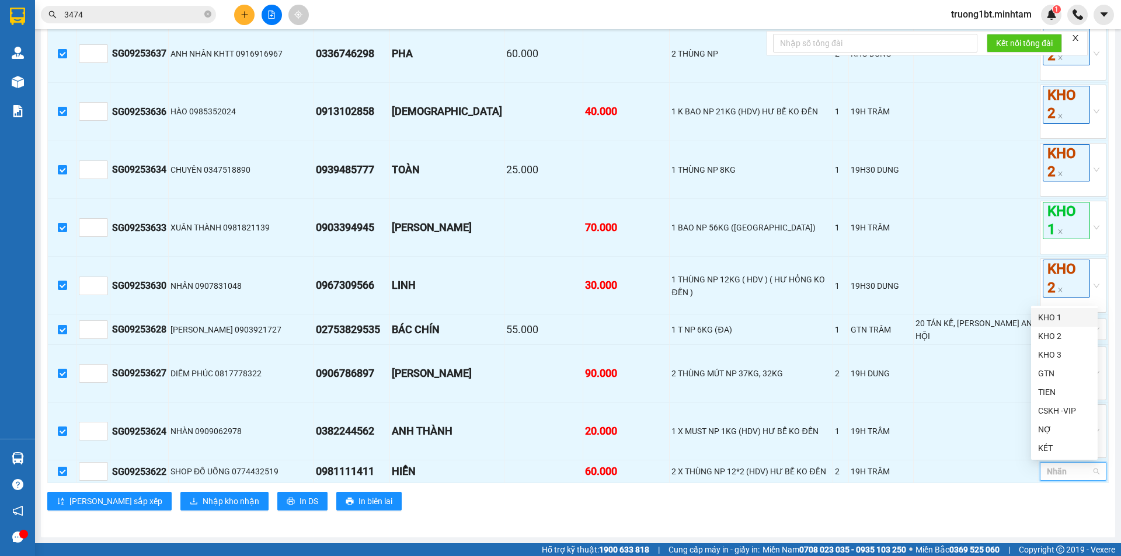
click at [1050, 314] on div "KHO 1" at bounding box center [1064, 317] width 53 height 13
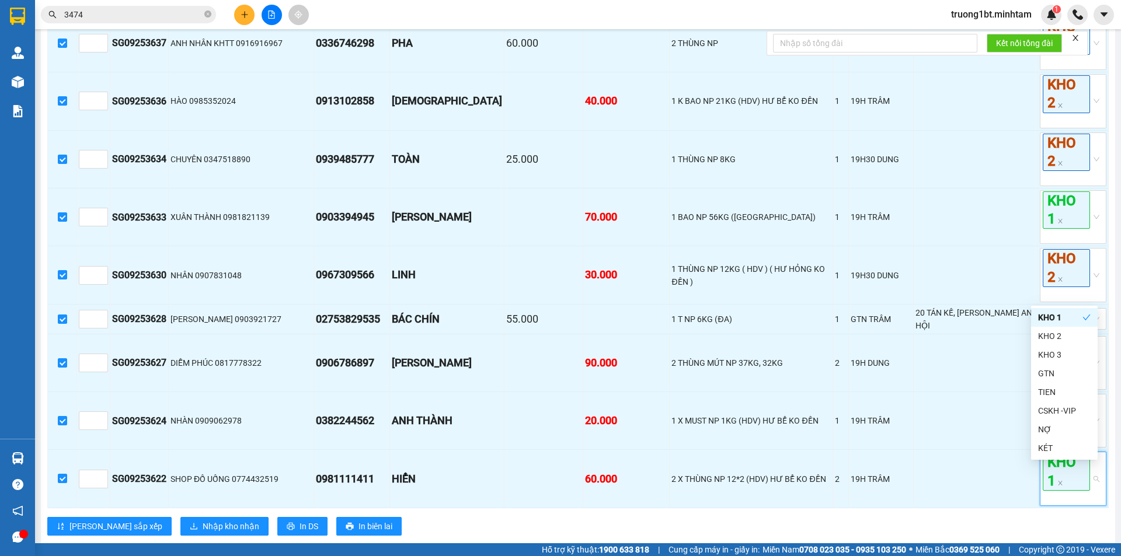
click at [1107, 314] on main "Sài Gòn - Bến Tre (CT) 15/09/2025 15:15 - 71F-000.46 Làm mới In phơi In đơn chọ…" at bounding box center [560, 272] width 1121 height 544
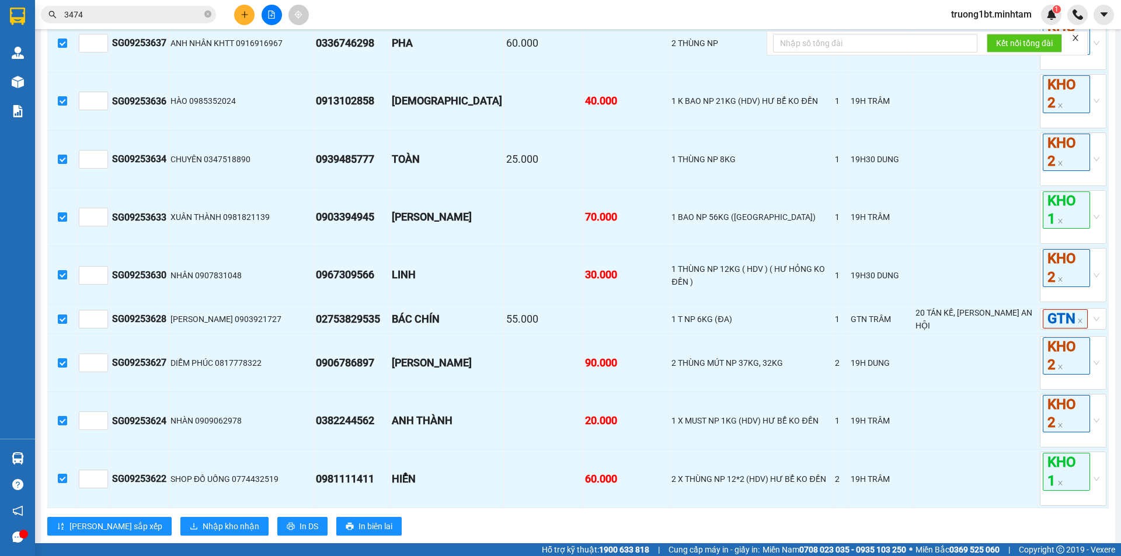
scroll to position [947, 0]
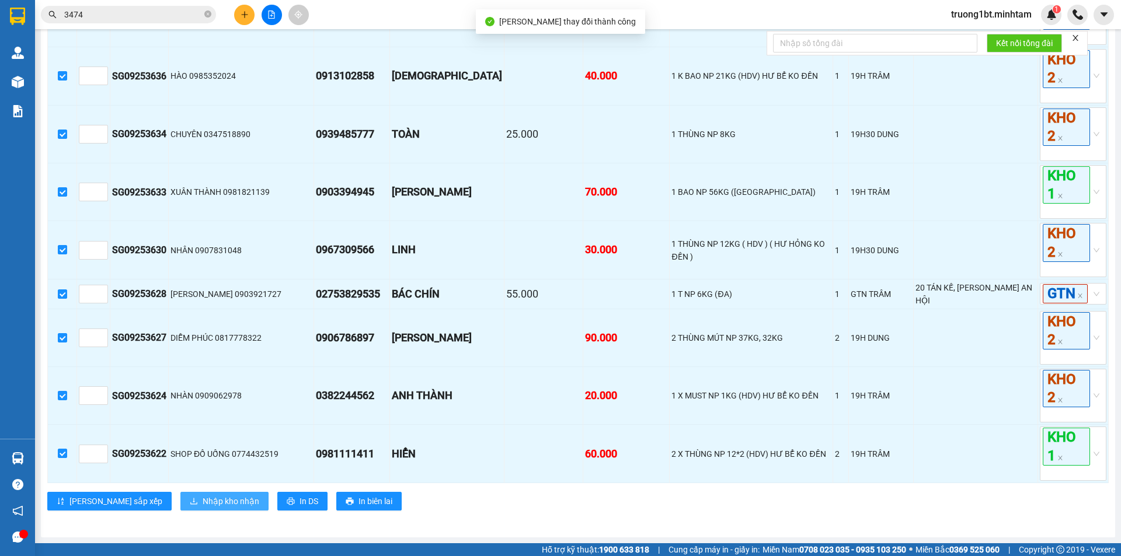
click at [208, 501] on span "Nhập kho nhận" at bounding box center [231, 501] width 57 height 13
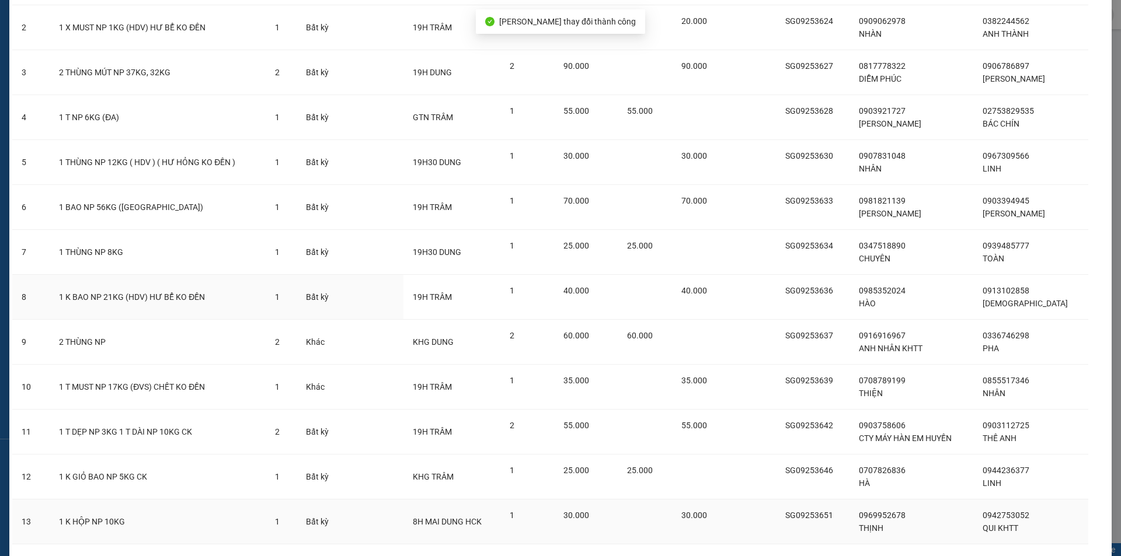
scroll to position [211, 0]
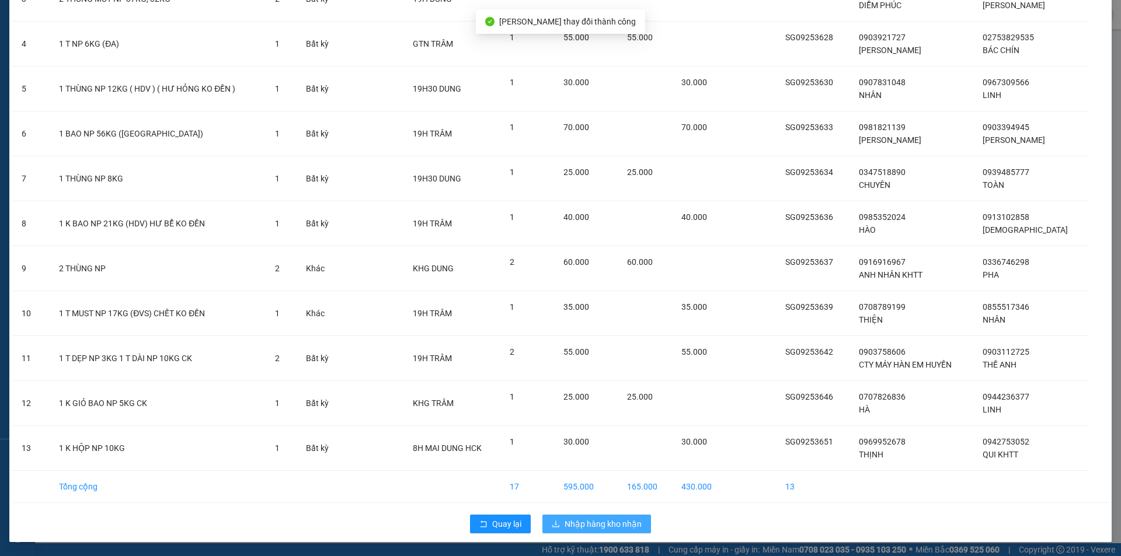
click at [614, 530] on span "Nhập hàng kho nhận" at bounding box center [603, 524] width 77 height 13
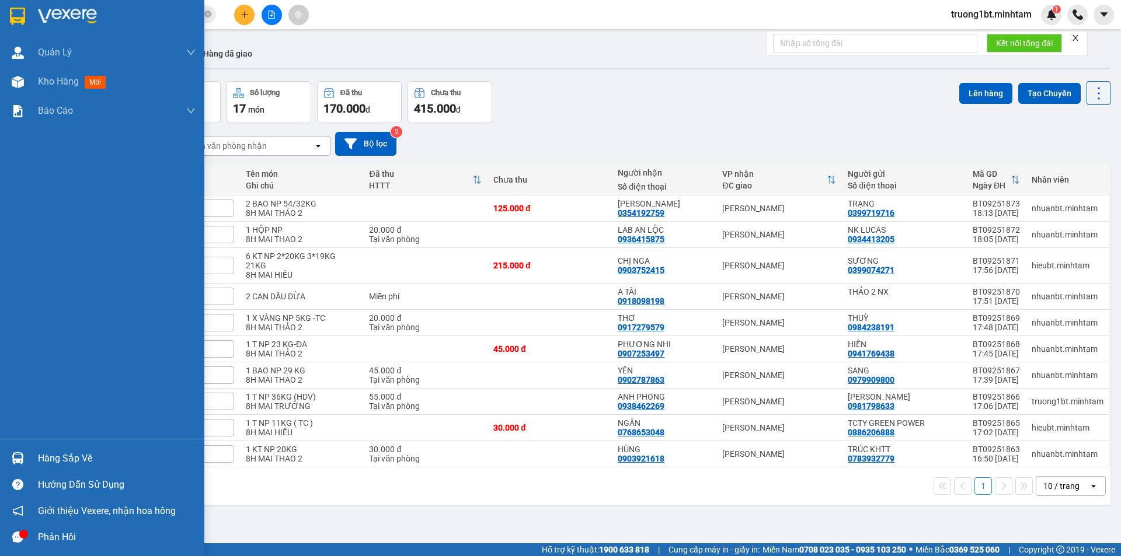
click at [36, 459] on div "Hàng sắp về" at bounding box center [102, 459] width 204 height 26
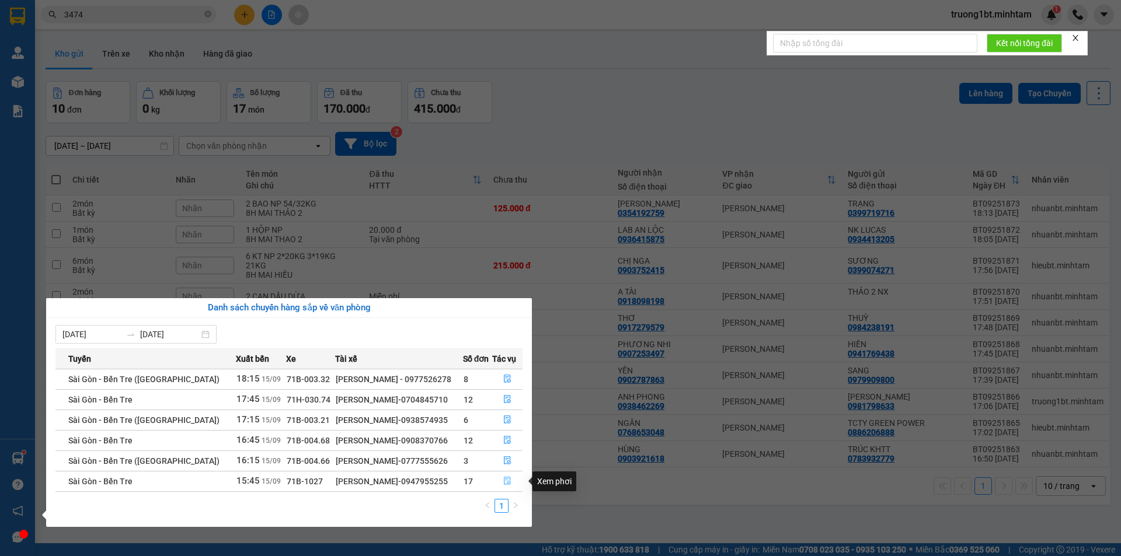
click at [504, 479] on icon "file-done" at bounding box center [507, 482] width 7 height 8
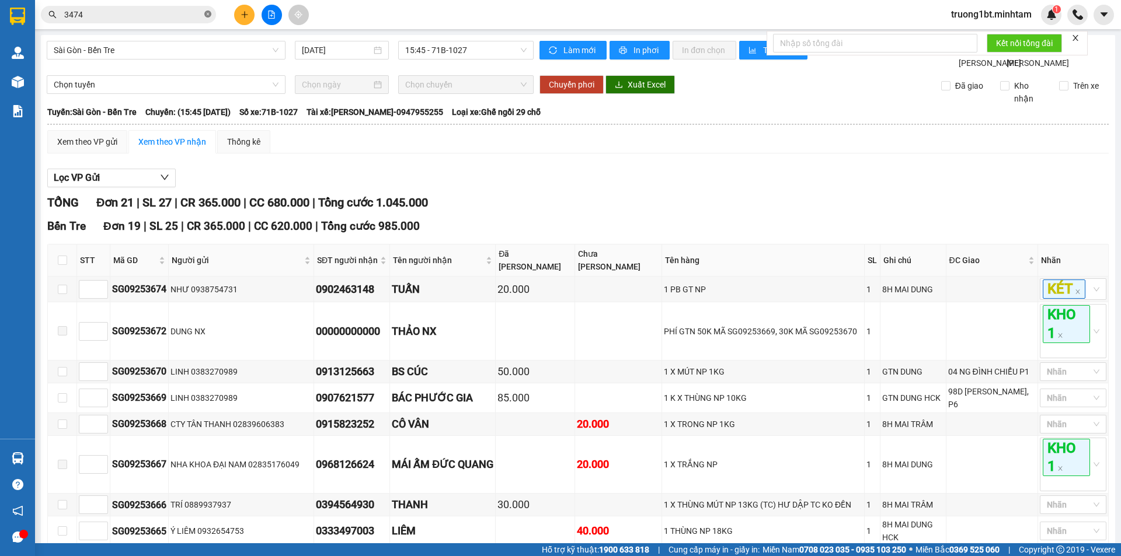
click at [206, 15] on icon "close-circle" at bounding box center [207, 14] width 7 height 7
click at [204, 15] on span at bounding box center [207, 14] width 7 height 13
click at [111, 20] on input "text" at bounding box center [133, 14] width 138 height 13
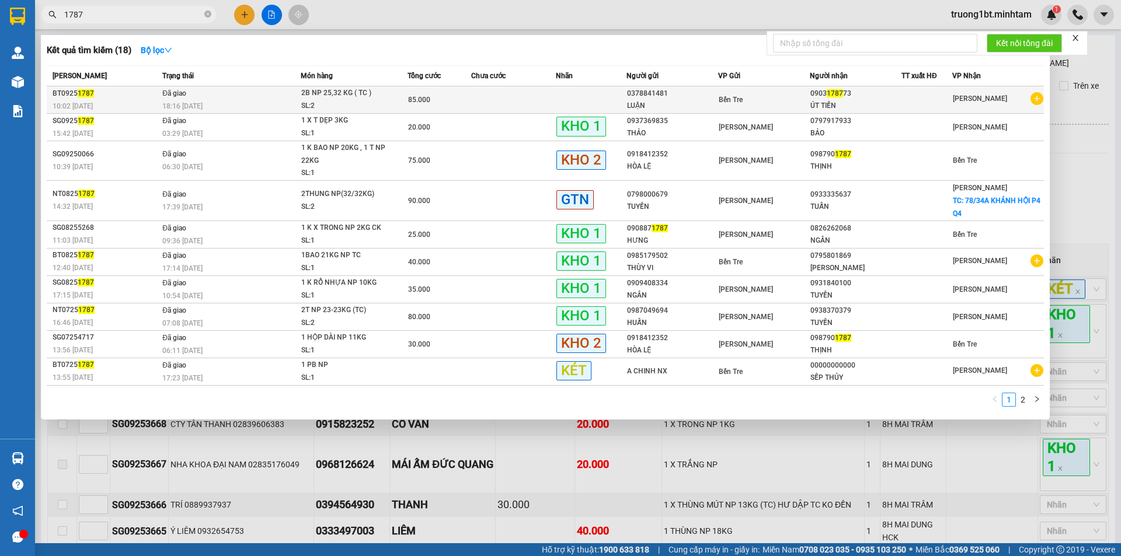
type input "1787"
click at [403, 105] on span "2B NP 25,32 KG ( TC ) SL: 2" at bounding box center [354, 99] width 106 height 25
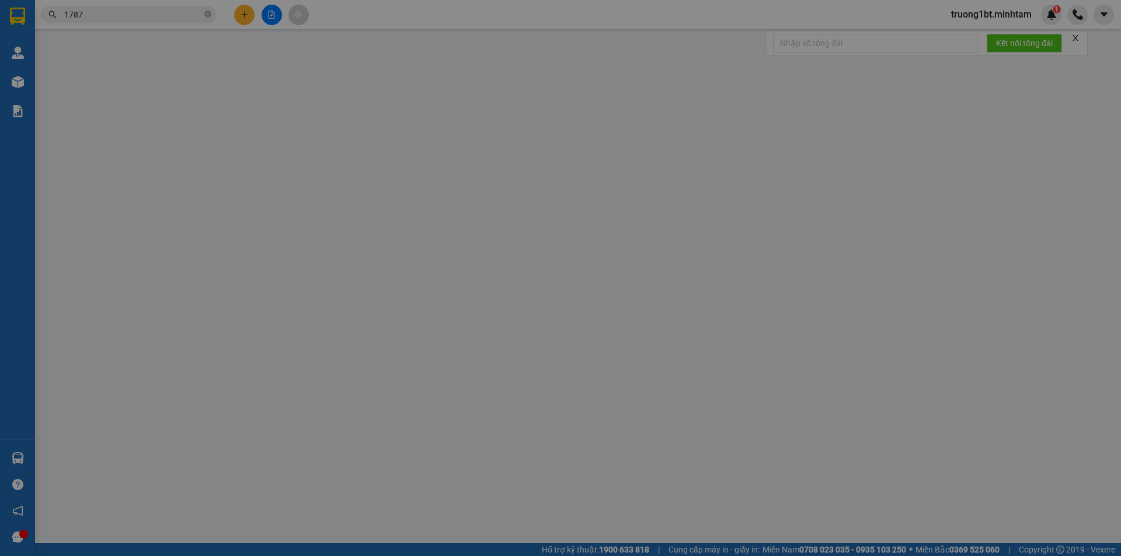
type input "0378841481"
type input "LUẬN"
type input "0903178773"
type input "ÚT TIỀN"
type input "R"
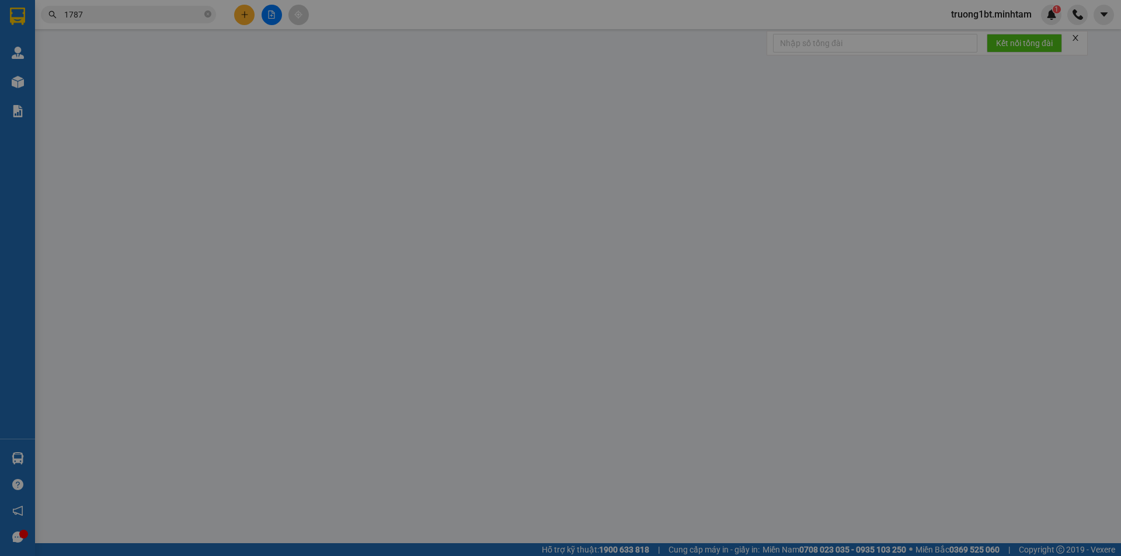
type input "85.000"
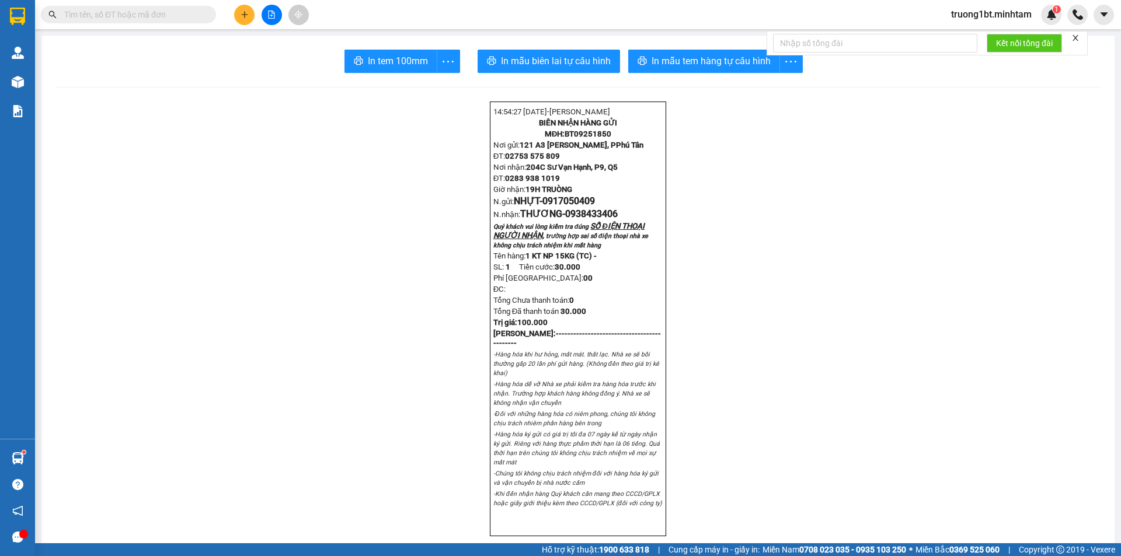
click at [179, 16] on input "text" at bounding box center [133, 14] width 138 height 13
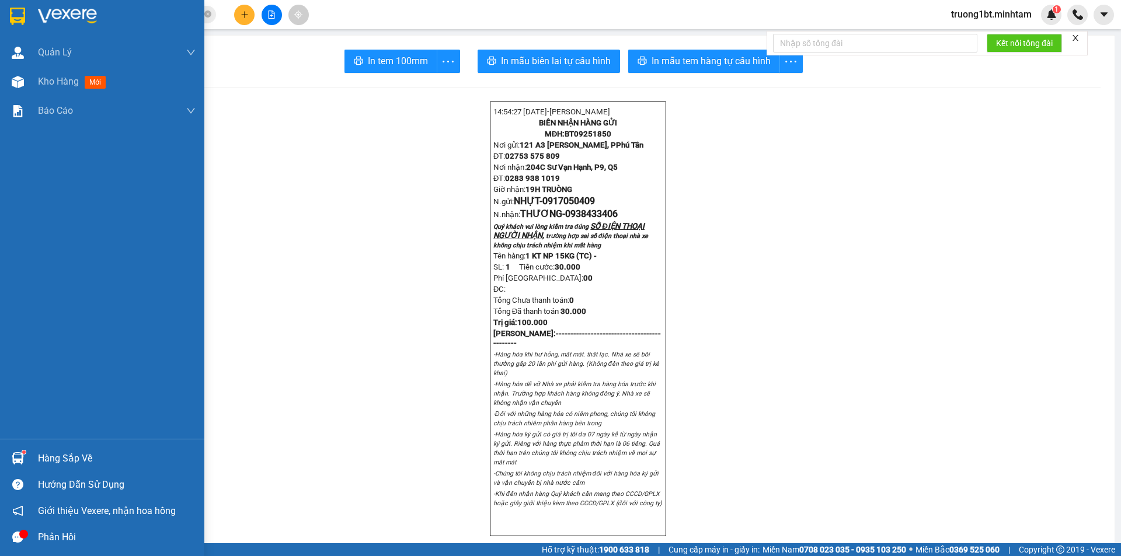
click at [18, 464] on img at bounding box center [18, 459] width 12 height 12
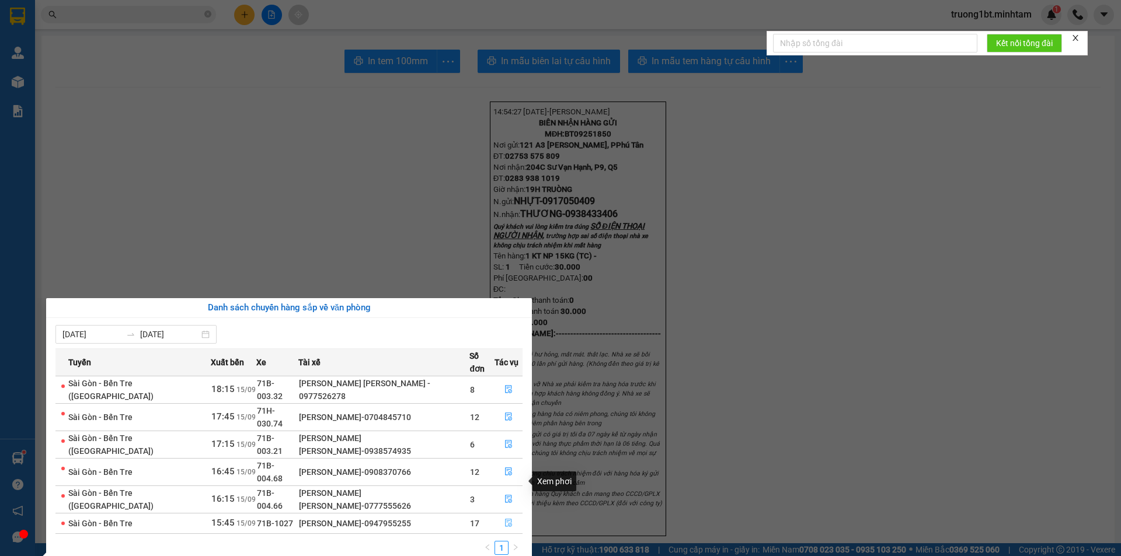
click at [505, 519] on icon "file-done" at bounding box center [509, 523] width 8 height 8
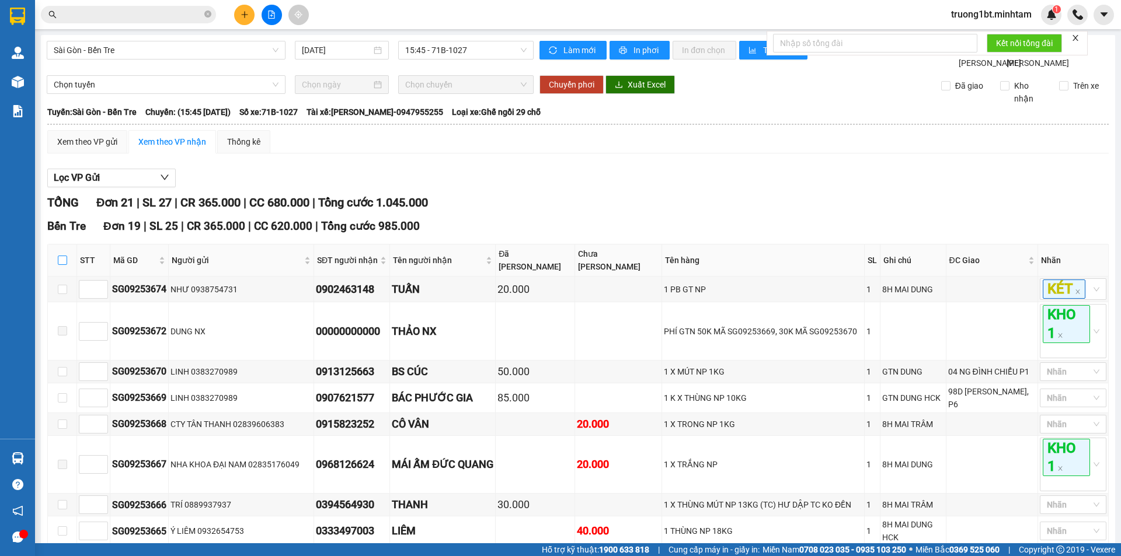
click at [65, 265] on input "checkbox" at bounding box center [62, 260] width 9 height 9
checkbox input "true"
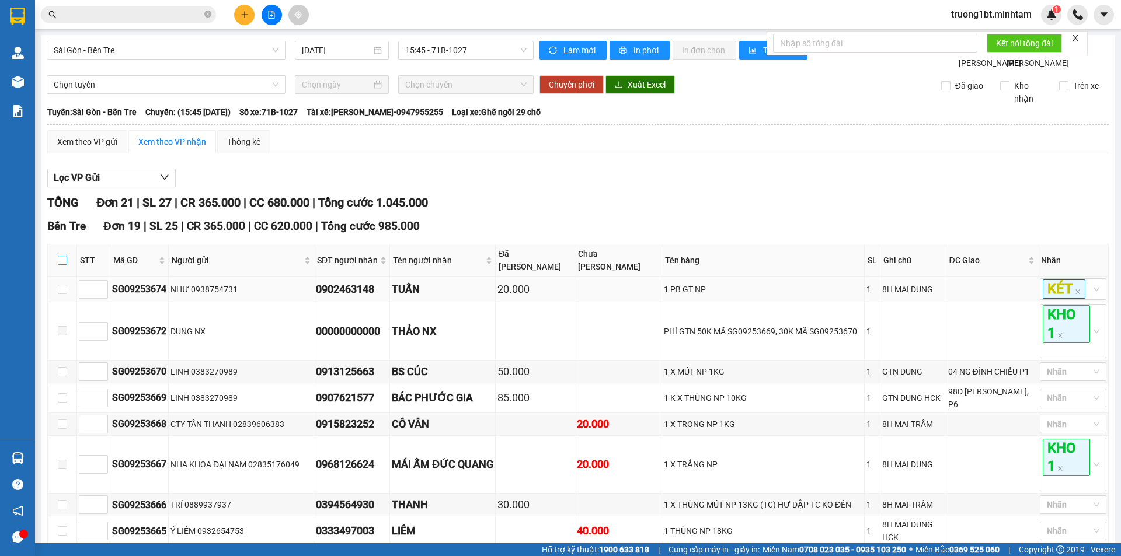
checkbox input "true"
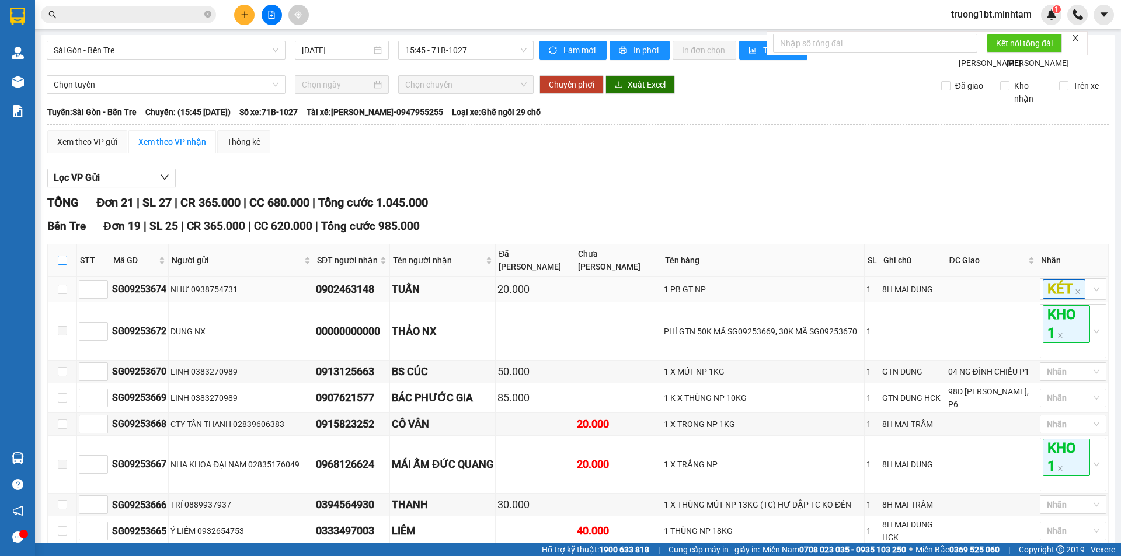
checkbox input "true"
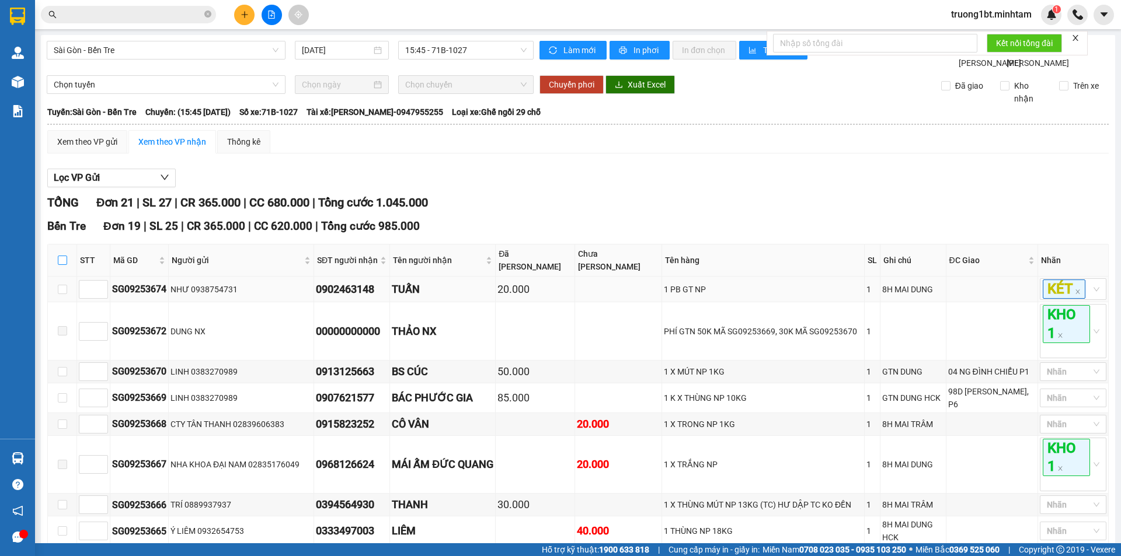
checkbox input "true"
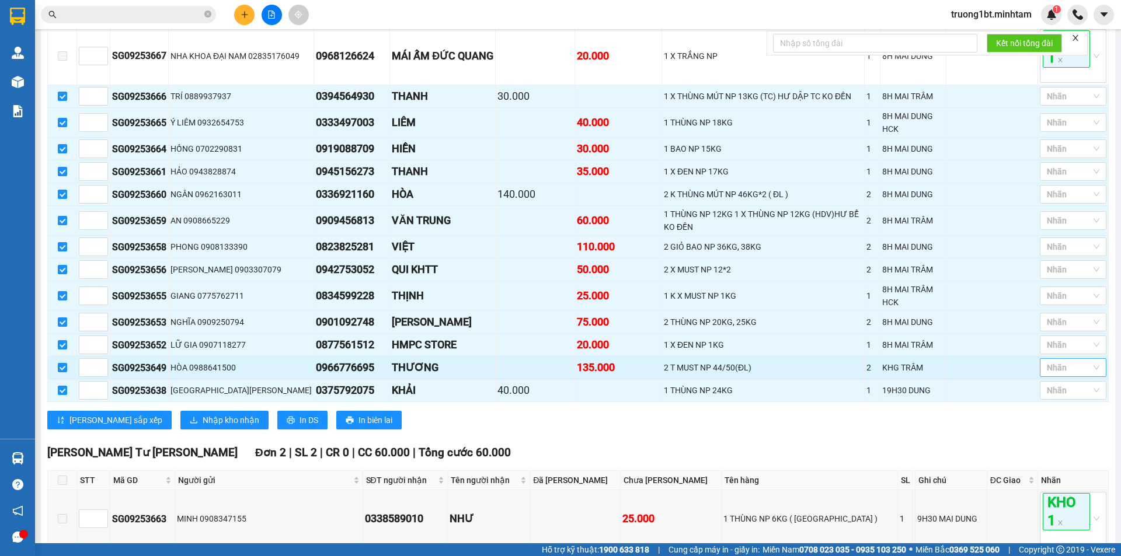
scroll to position [58, 0]
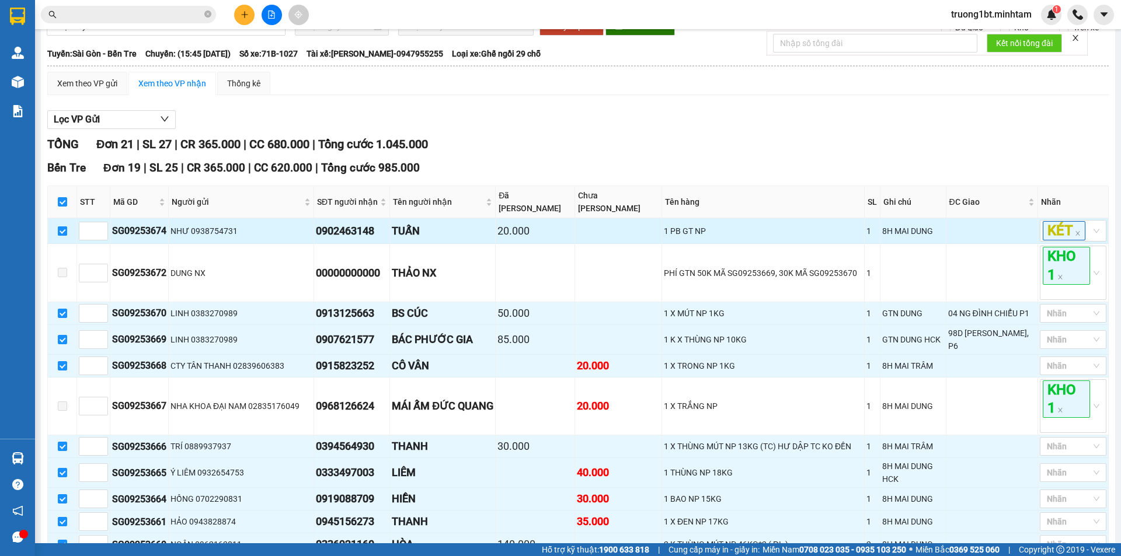
click at [62, 236] on input "checkbox" at bounding box center [62, 231] width 9 height 9
checkbox input "false"
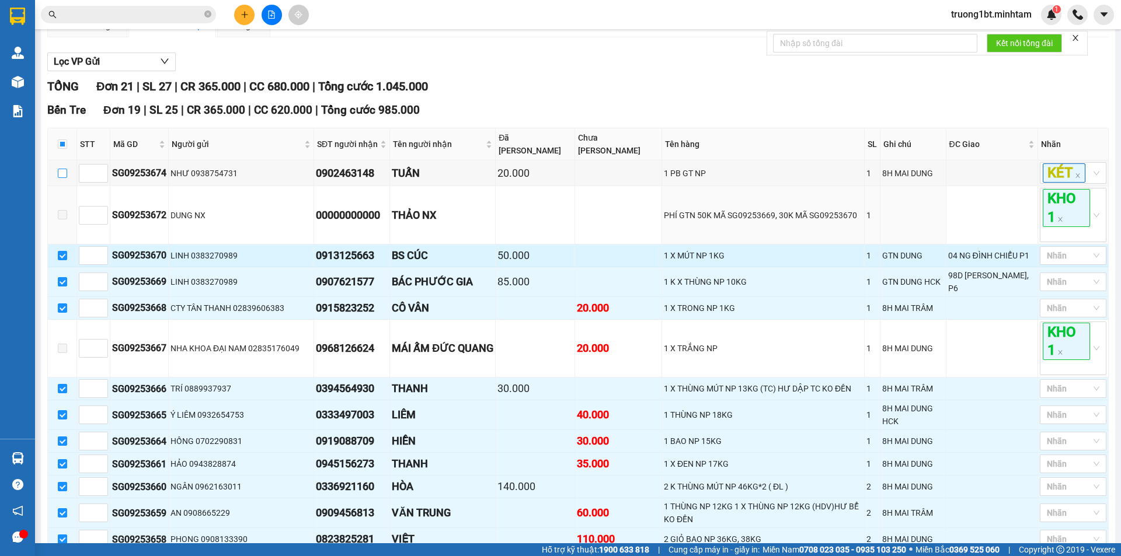
scroll to position [117, 0]
click at [1052, 262] on div at bounding box center [1067, 255] width 49 height 14
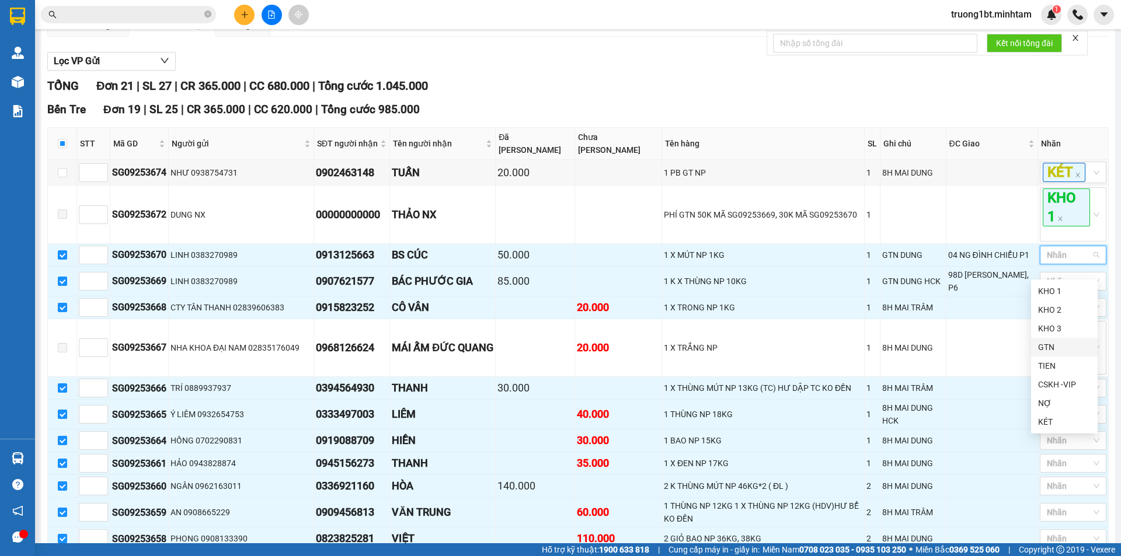
click at [1055, 347] on div "GTN" at bounding box center [1064, 347] width 53 height 13
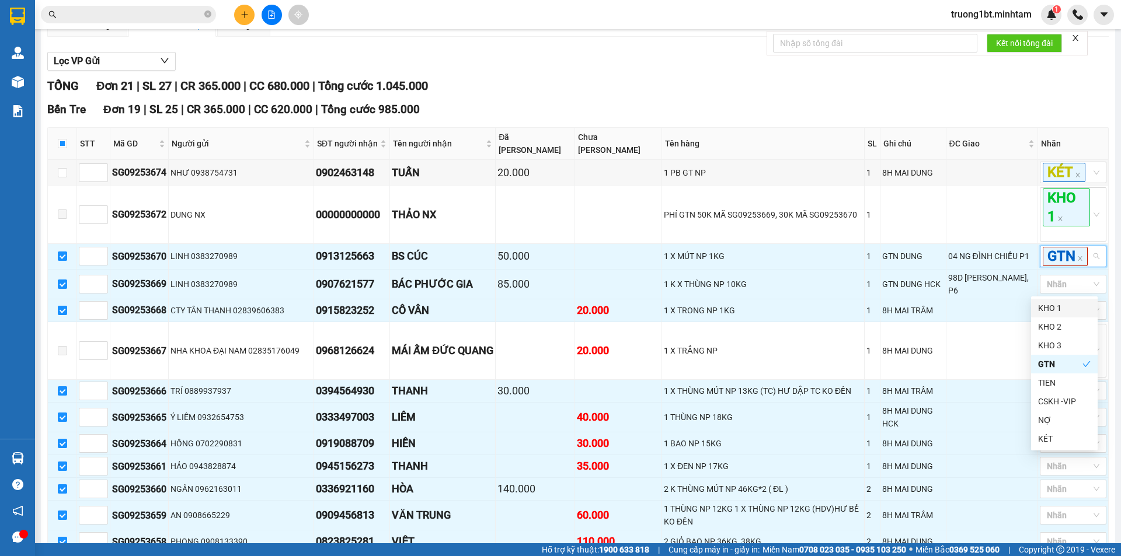
click at [1006, 119] on div "Bến Tre Đơn 19 | SL 25 | CR 365.000 | CC 620.000 | [PERSON_NAME] 985.000" at bounding box center [578, 110] width 1062 height 18
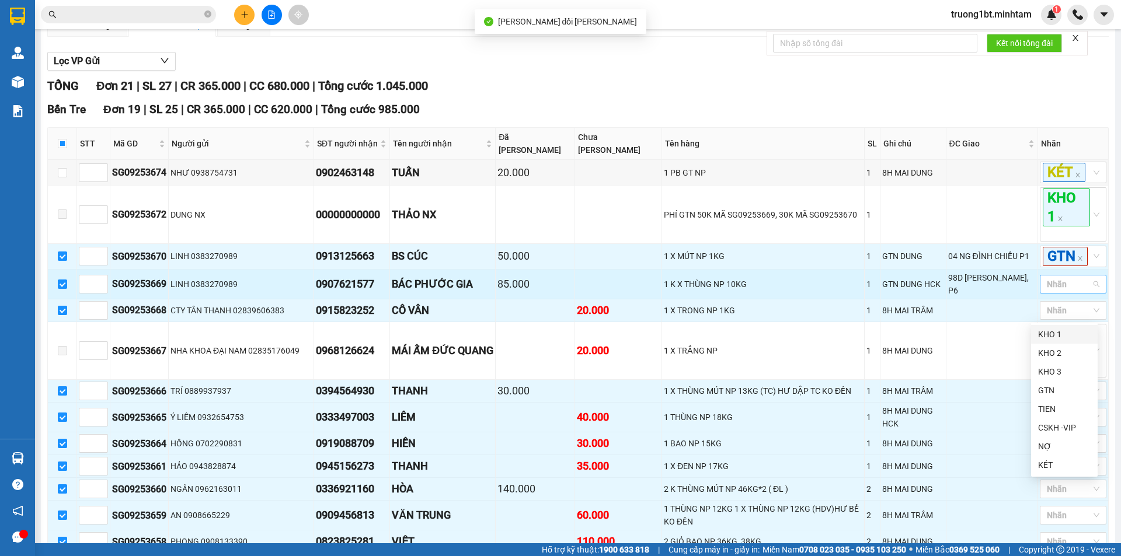
click at [1056, 291] on div at bounding box center [1067, 284] width 49 height 14
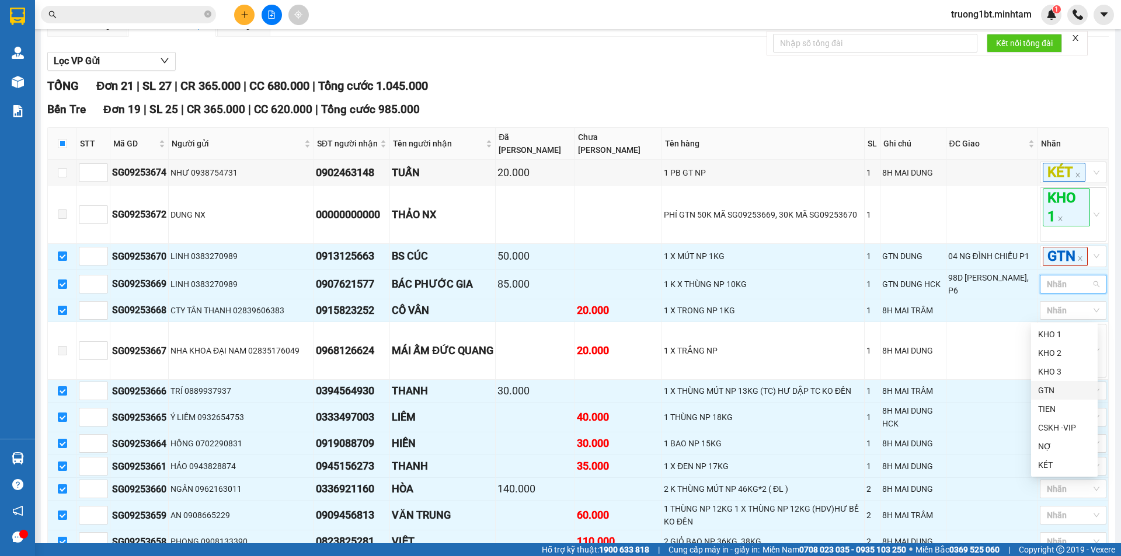
click at [1055, 394] on div "GTN" at bounding box center [1064, 390] width 53 height 13
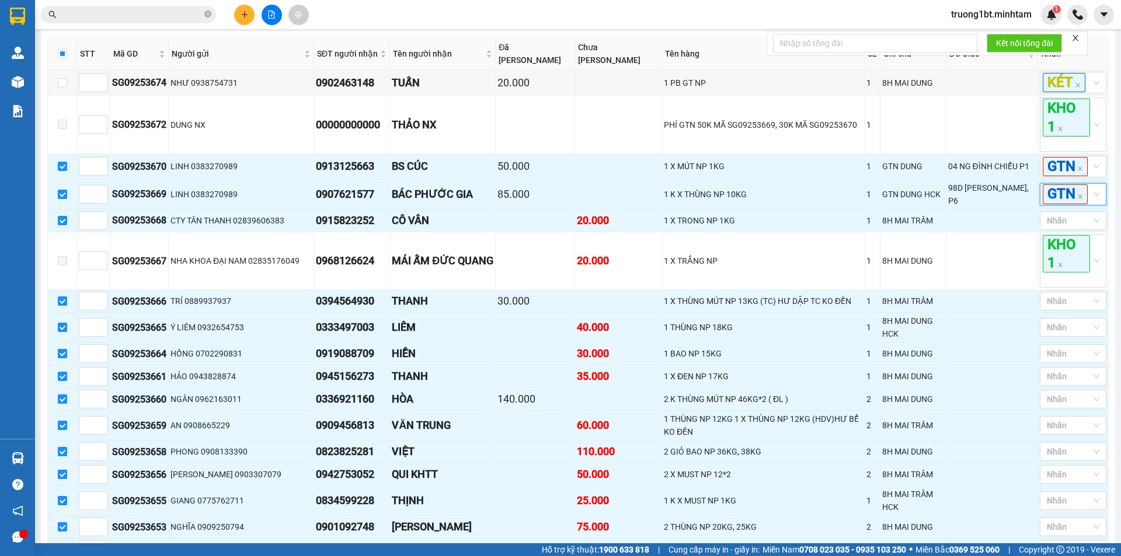
scroll to position [105, 0]
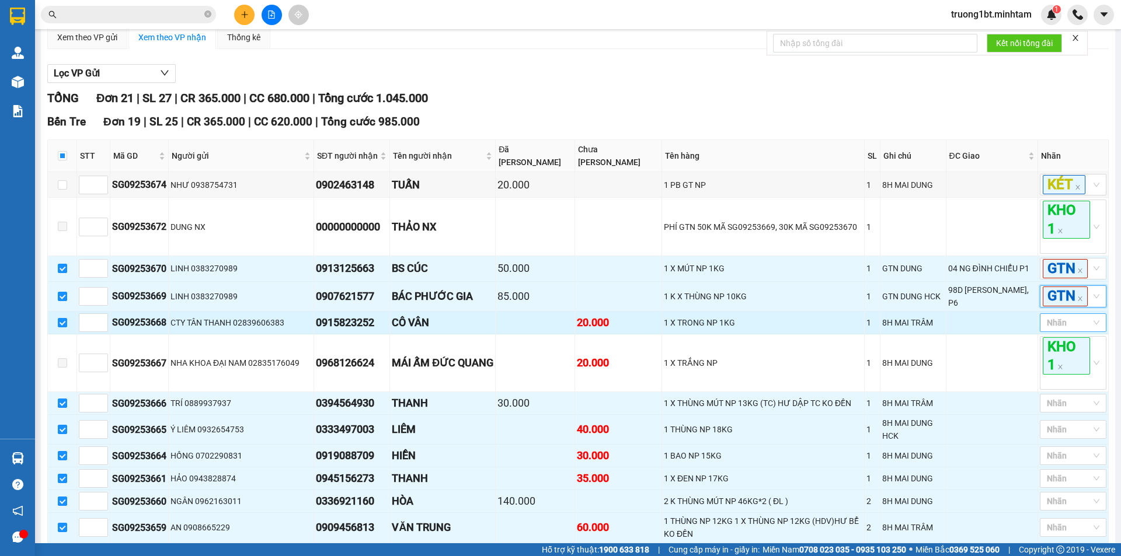
click at [1060, 330] on div at bounding box center [1067, 323] width 49 height 14
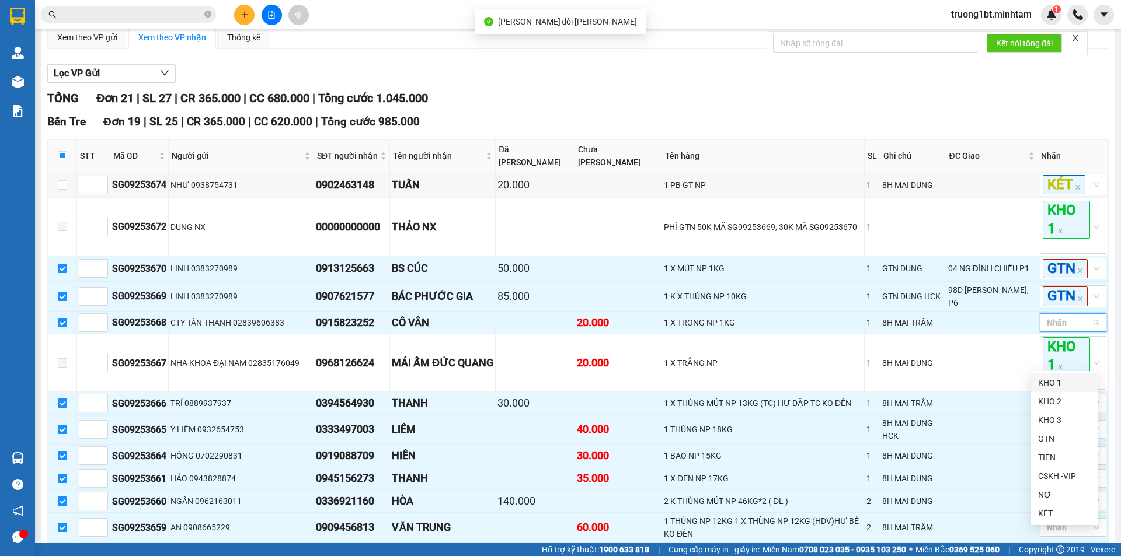
click at [1062, 381] on div "KHO 1" at bounding box center [1064, 383] width 53 height 13
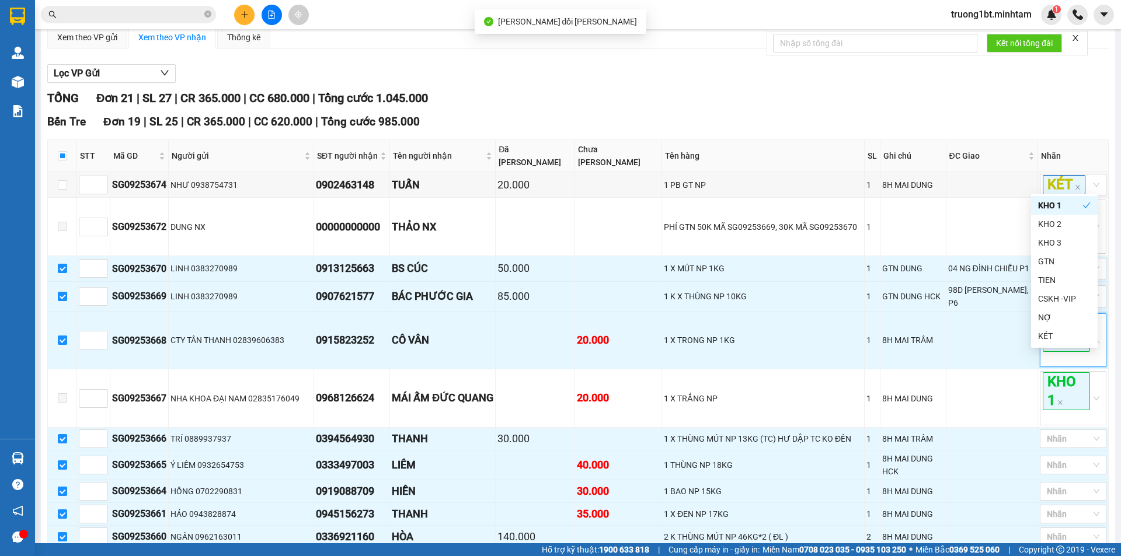
click at [1111, 378] on main "[GEOGRAPHIC_DATA] - Bến Tre [DATE] 15:45 - 71B-1027 [PERSON_NAME] mới In phơi I…" at bounding box center [560, 272] width 1121 height 544
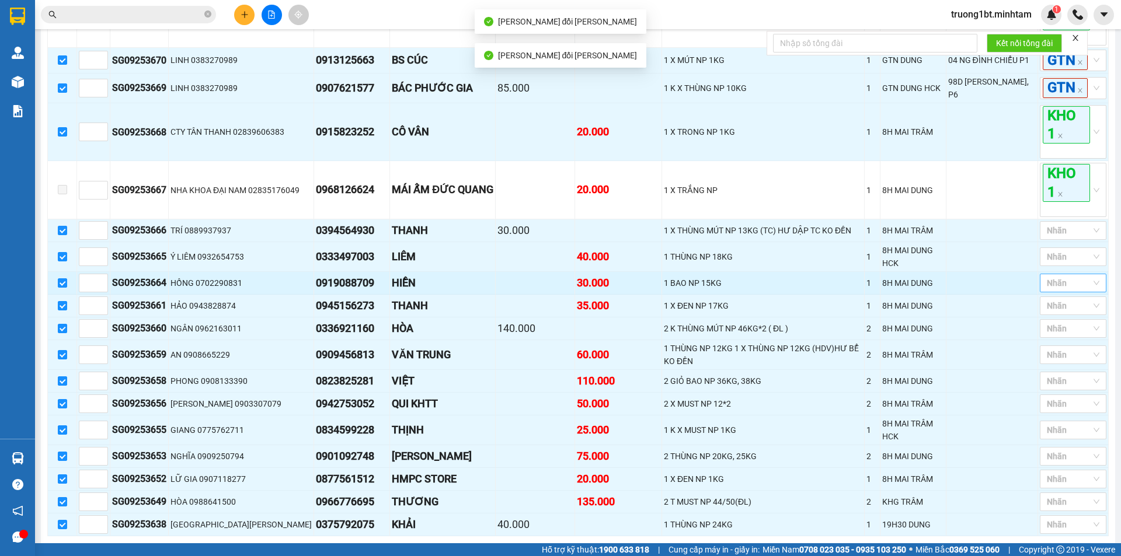
scroll to position [338, 0]
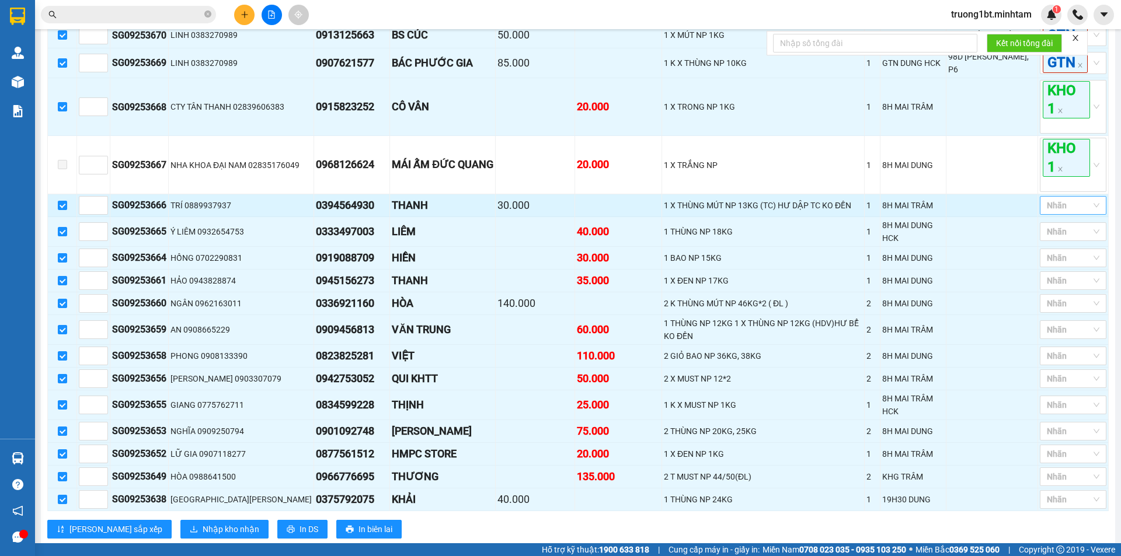
click at [1062, 213] on div at bounding box center [1067, 206] width 49 height 14
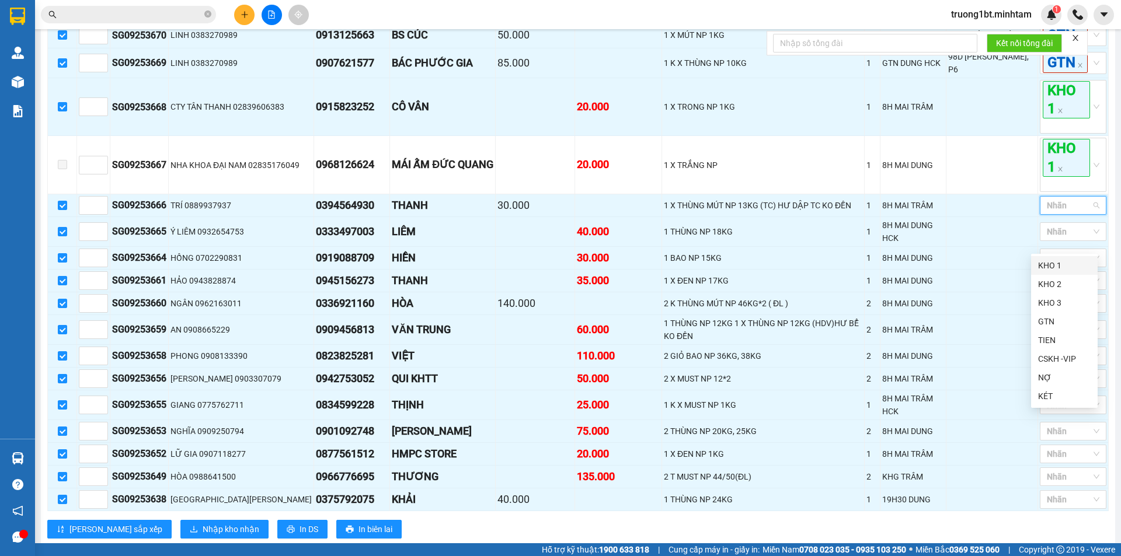
click at [1062, 265] on div "KHO 1" at bounding box center [1064, 265] width 53 height 13
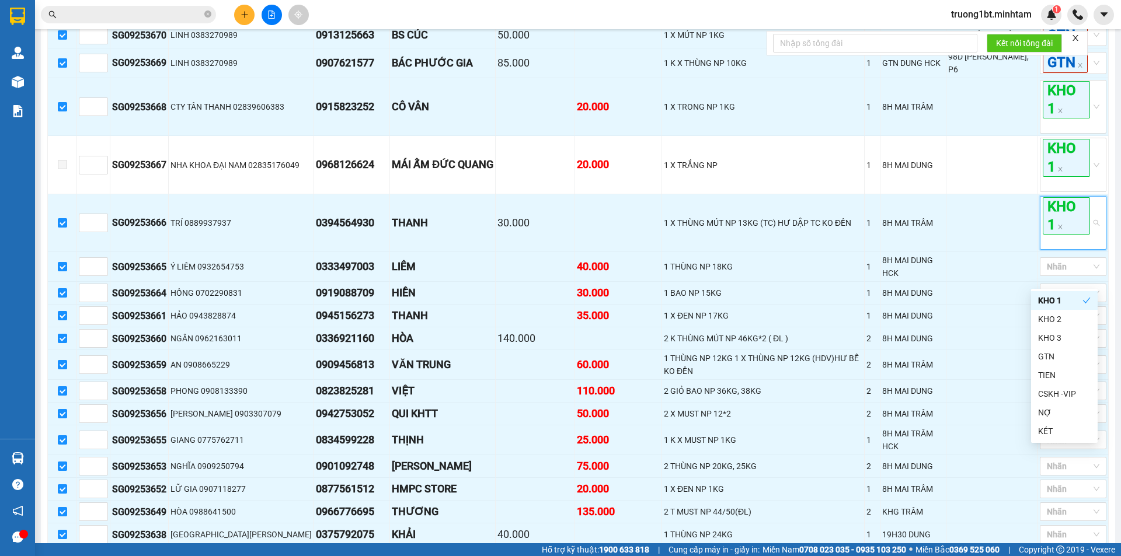
click at [1104, 269] on div "[GEOGRAPHIC_DATA] - Bến Tre [DATE] 15:45 - 71B-1027 [PERSON_NAME] mới In phơi I…" at bounding box center [578, 251] width 1074 height 1108
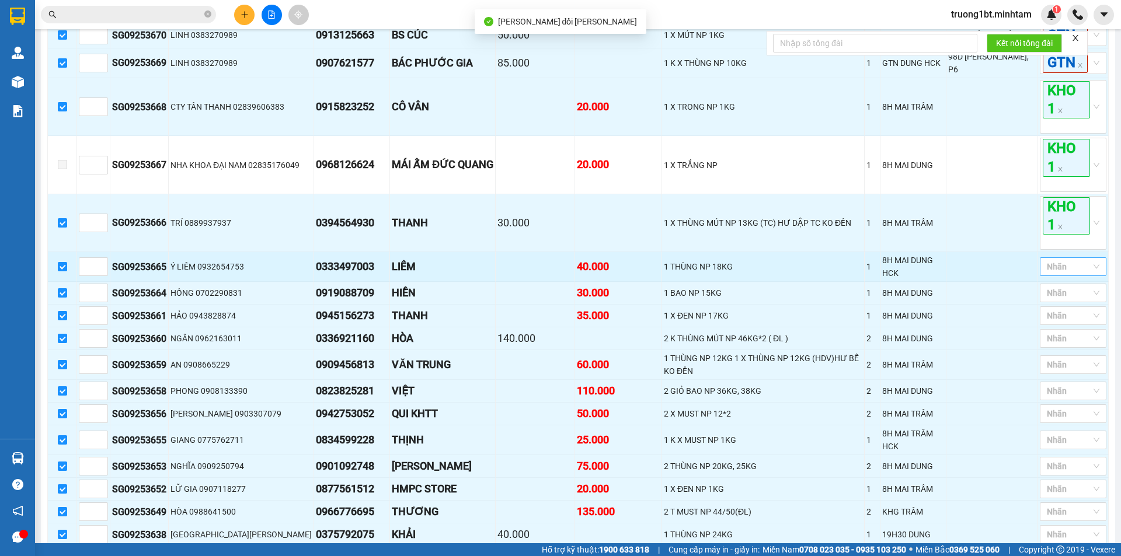
click at [1072, 274] on div at bounding box center [1067, 267] width 49 height 14
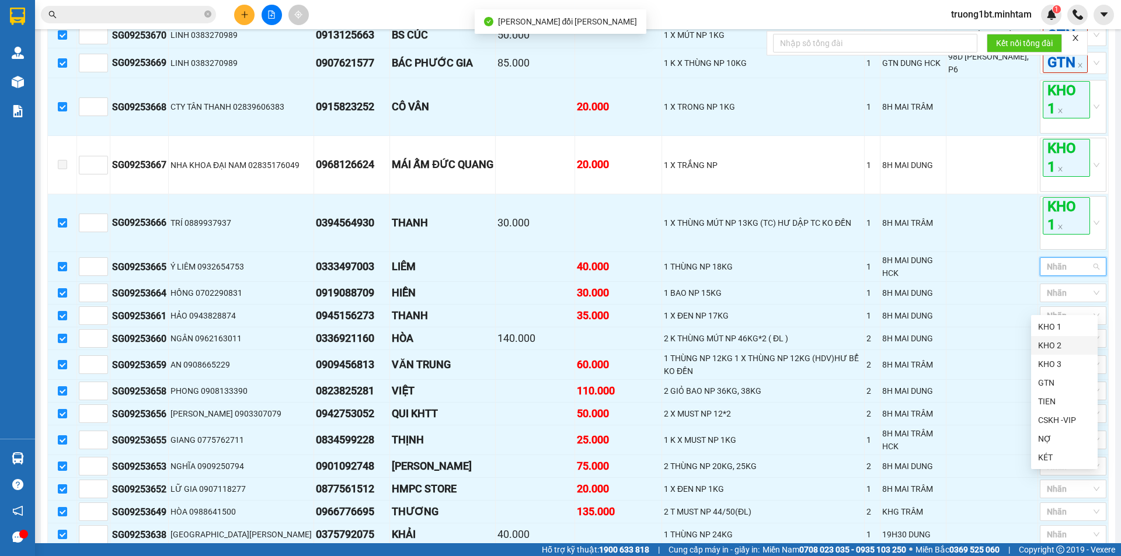
click at [1059, 349] on div "KHO 2" at bounding box center [1064, 345] width 53 height 13
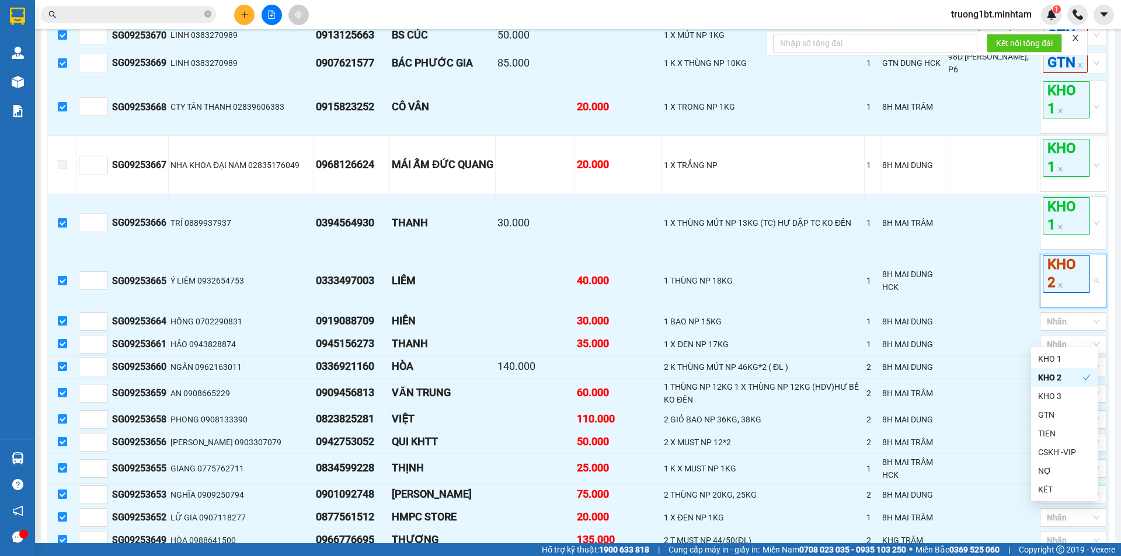
click at [1102, 325] on div "[GEOGRAPHIC_DATA] - Bến Tre [DATE] 15:45 - 71B-1027 [PERSON_NAME] mới In phơi I…" at bounding box center [578, 265] width 1074 height 1136
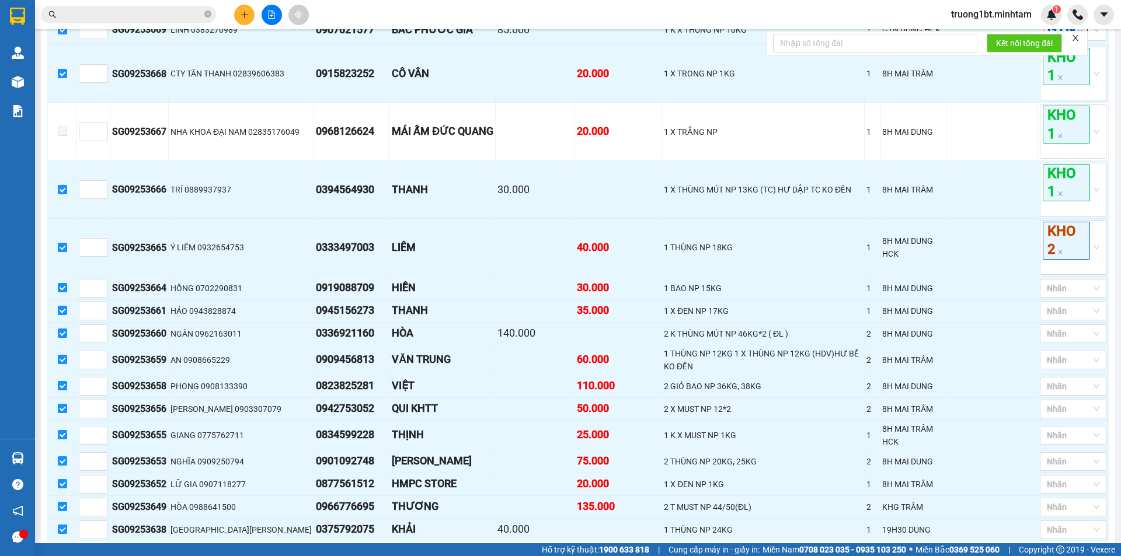
scroll to position [396, 0]
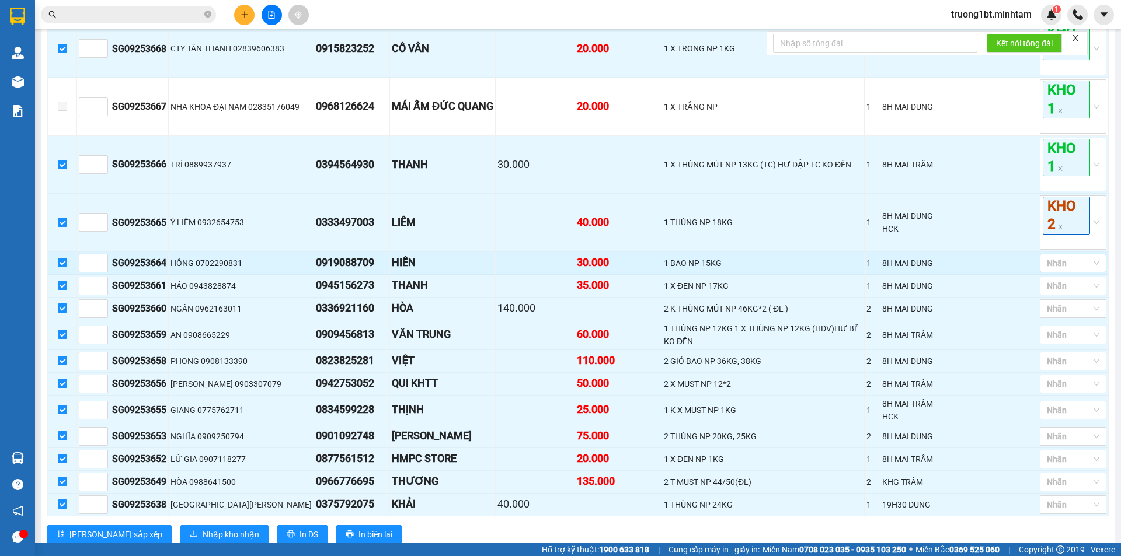
click at [1075, 270] on div at bounding box center [1067, 263] width 49 height 14
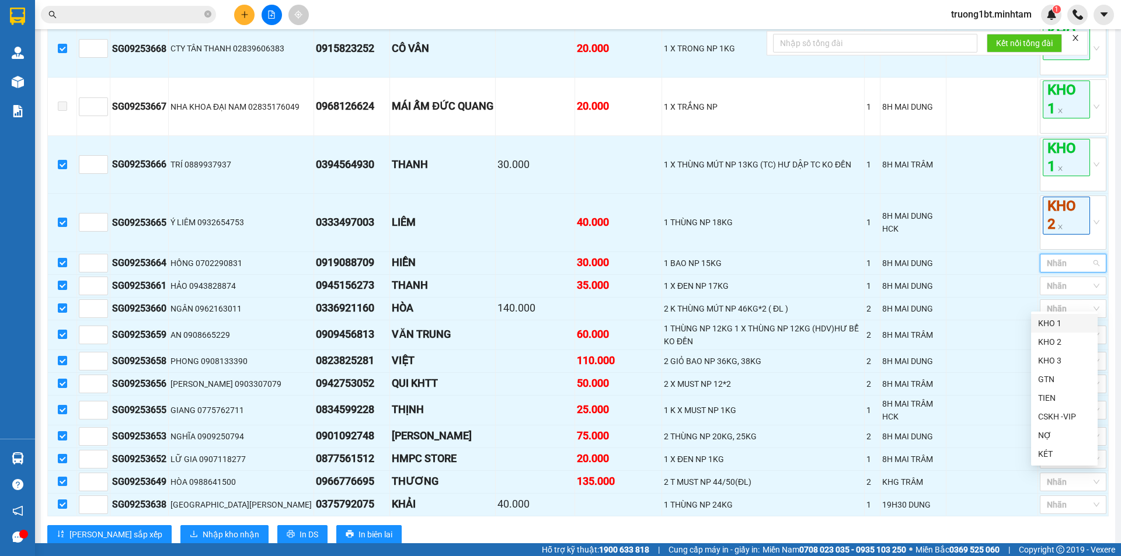
click at [1077, 323] on div "KHO 1" at bounding box center [1064, 323] width 53 height 13
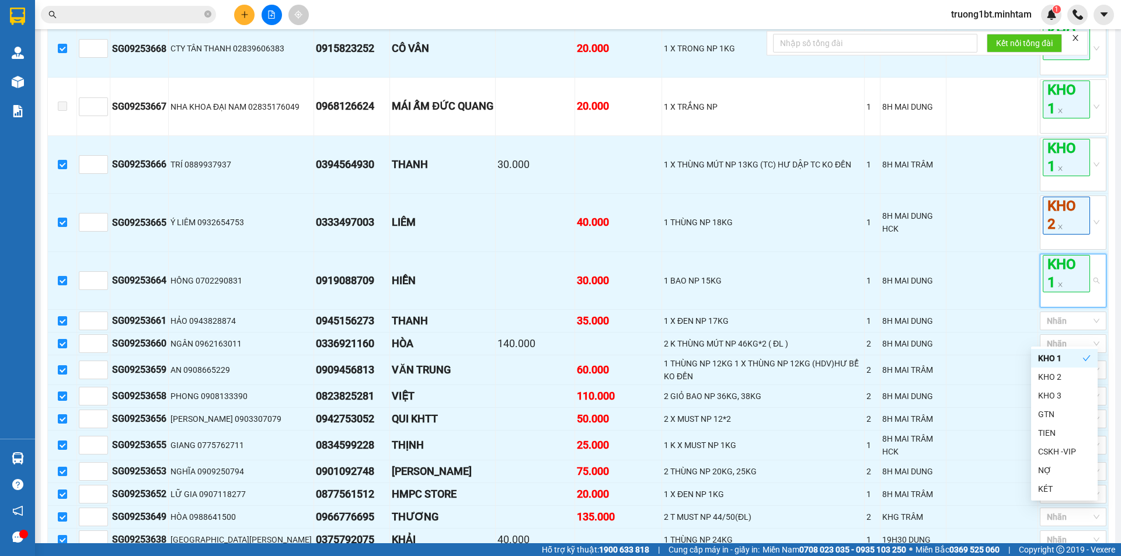
click at [1102, 323] on div "[GEOGRAPHIC_DATA] - Bến Tre [DATE] 15:45 - 71B-1027 [PERSON_NAME] mới In phơi I…" at bounding box center [578, 224] width 1074 height 1171
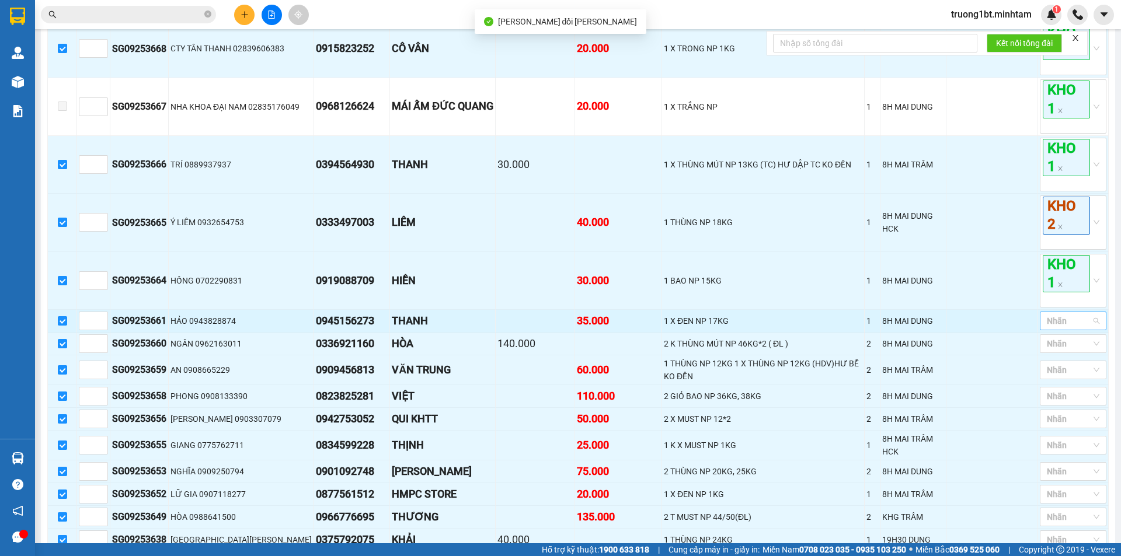
click at [1062, 328] on div at bounding box center [1067, 321] width 49 height 14
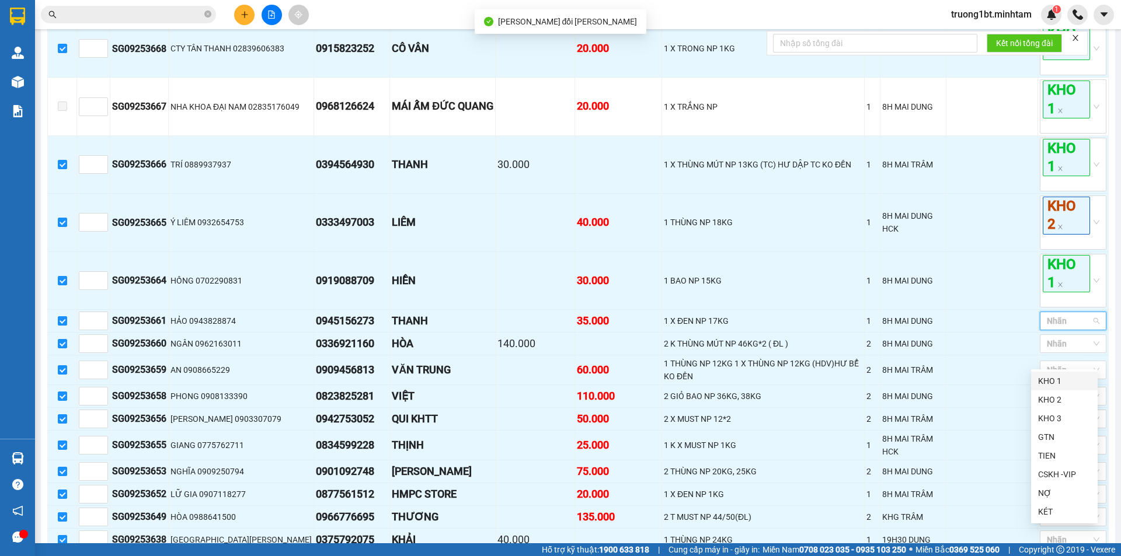
click at [1063, 379] on div "KHO 1" at bounding box center [1064, 381] width 53 height 13
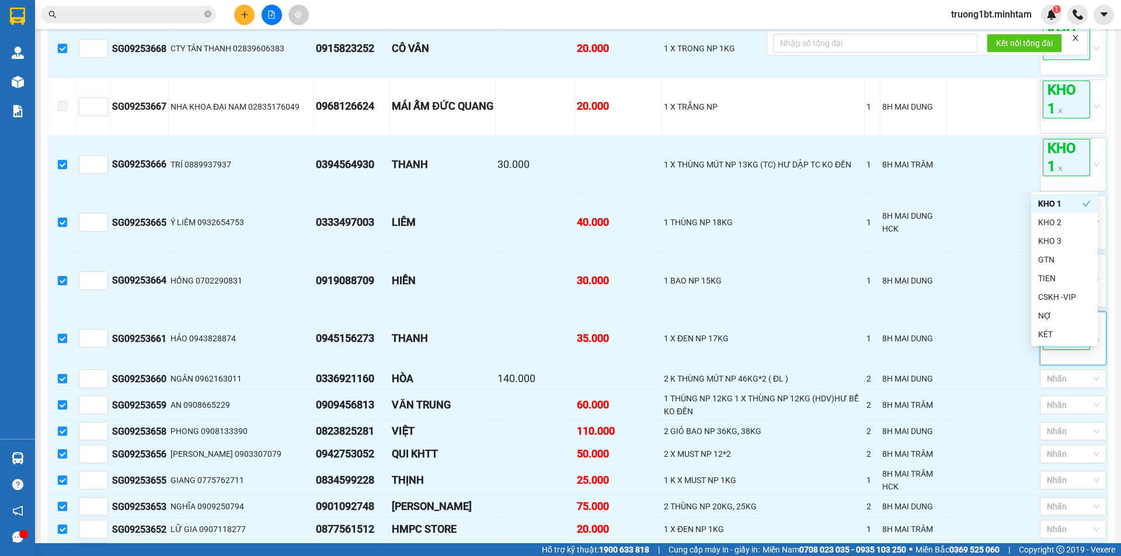
click at [1109, 373] on main "[GEOGRAPHIC_DATA] - Bến Tre [DATE] 15:45 - 71B-1027 [PERSON_NAME] mới In phơi I…" at bounding box center [560, 272] width 1121 height 544
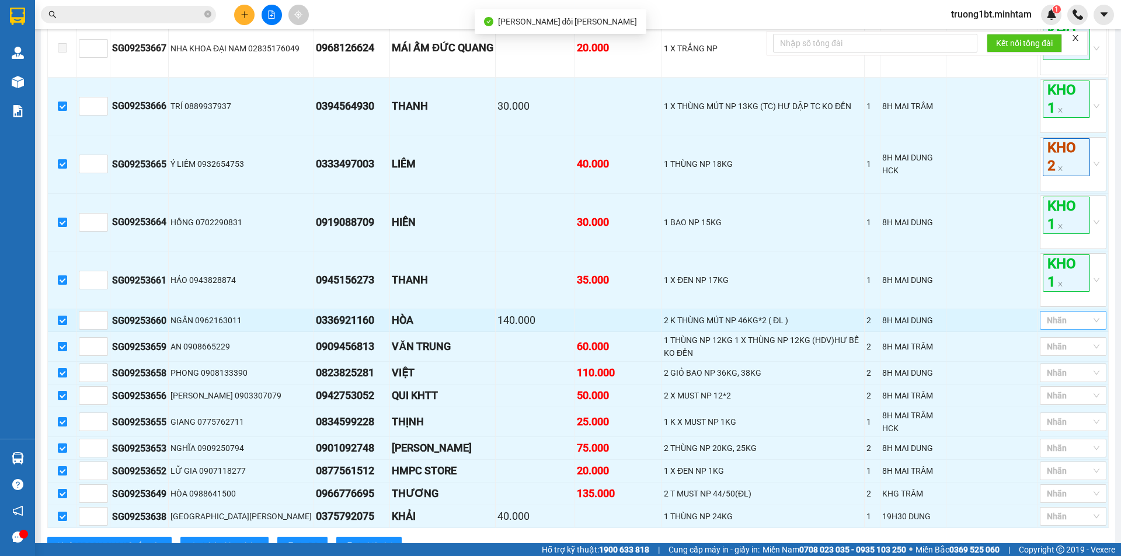
scroll to position [513, 0]
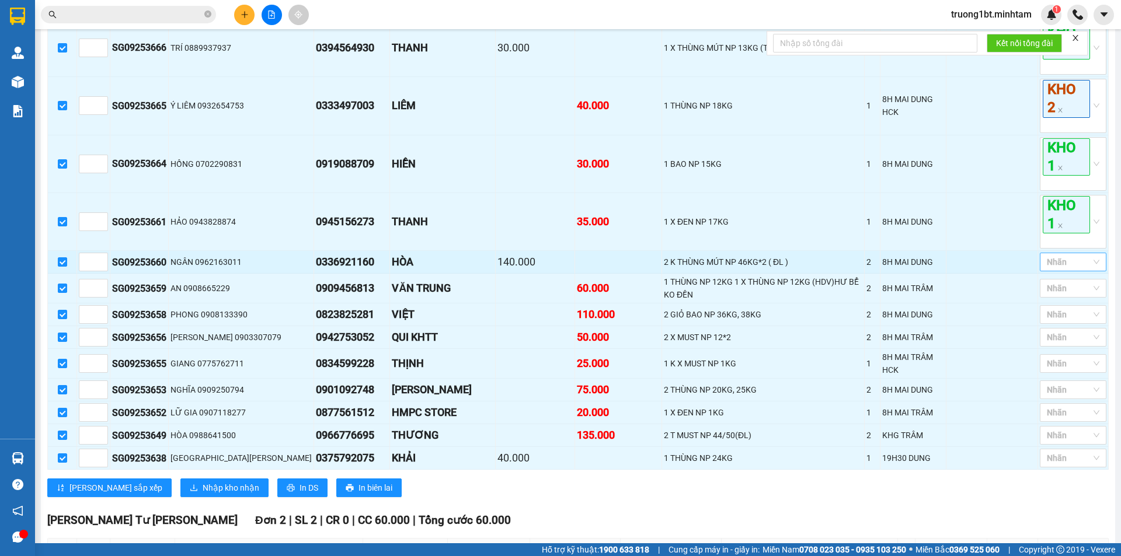
click at [1055, 269] on div at bounding box center [1067, 262] width 49 height 14
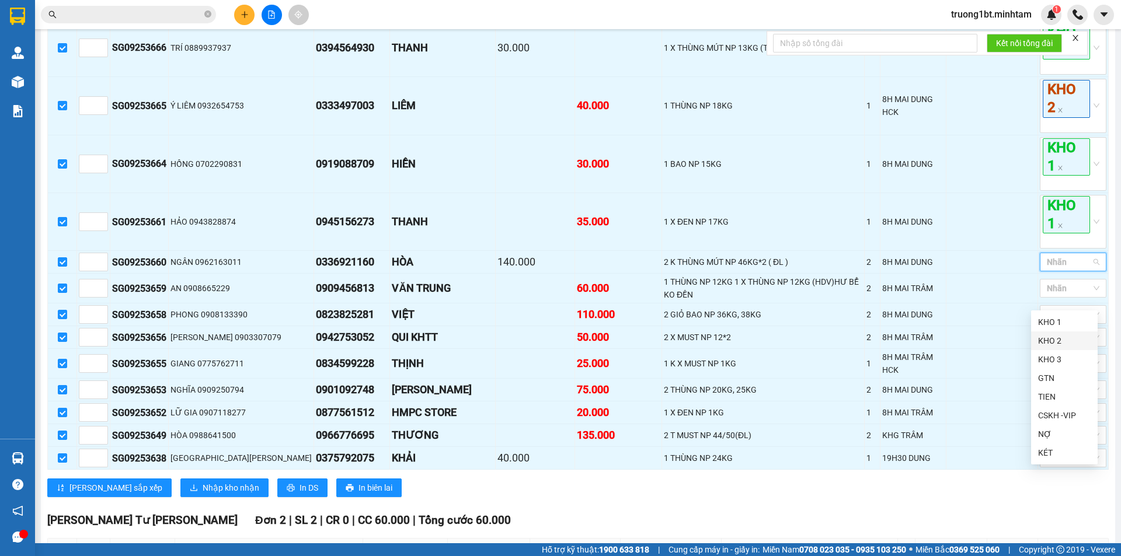
click at [1059, 340] on div "KHO 2" at bounding box center [1064, 341] width 53 height 13
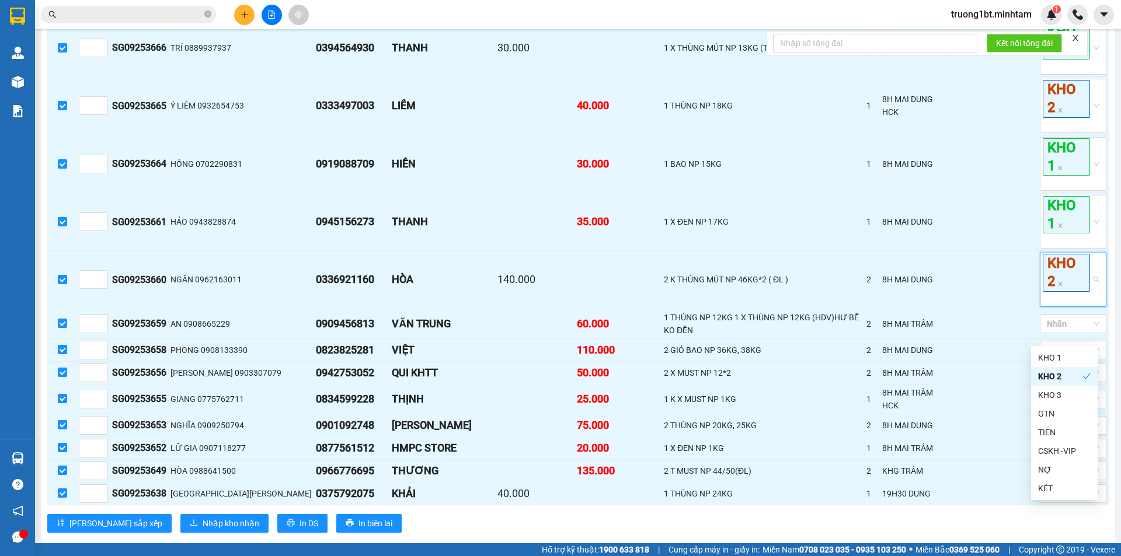
click at [1102, 331] on div "[GEOGRAPHIC_DATA] - Bến Tre [DATE] 15:45 - 71B-1027 [PERSON_NAME] mới In phơi I…" at bounding box center [578, 143] width 1074 height 1242
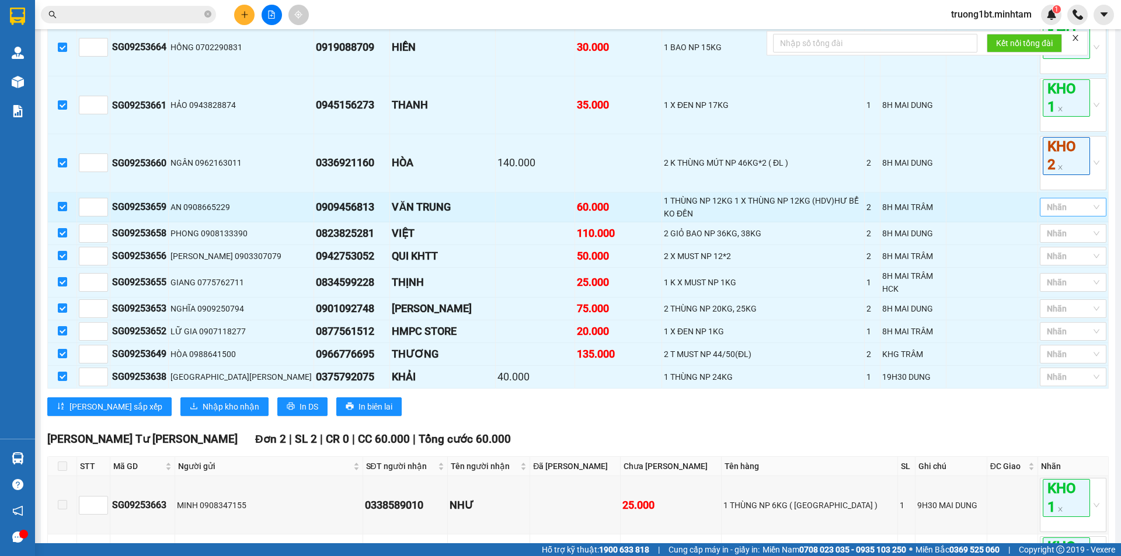
click at [1065, 214] on div at bounding box center [1067, 207] width 49 height 14
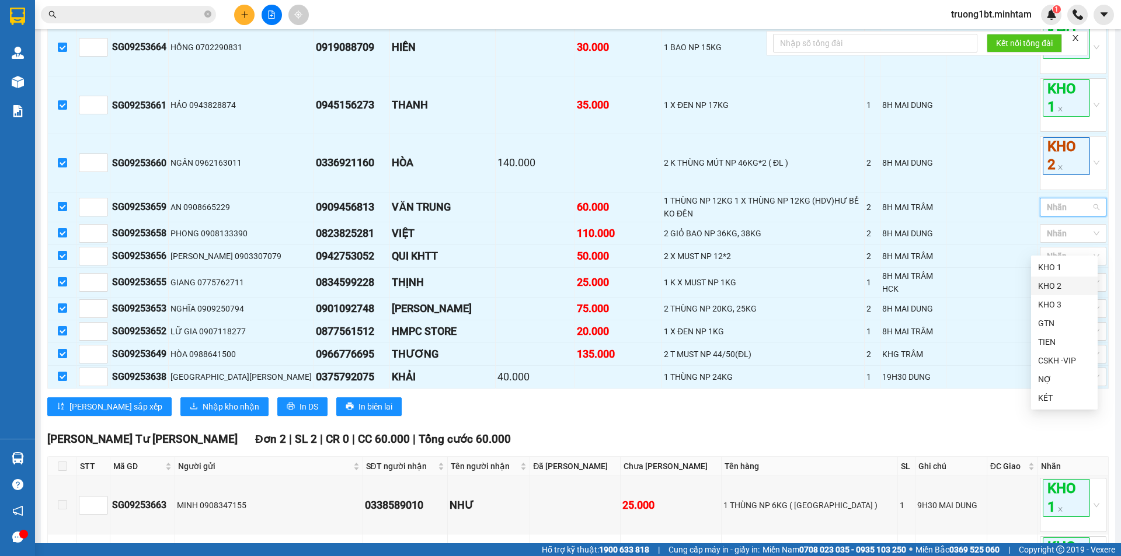
click at [1068, 289] on div "KHO 2" at bounding box center [1064, 286] width 53 height 13
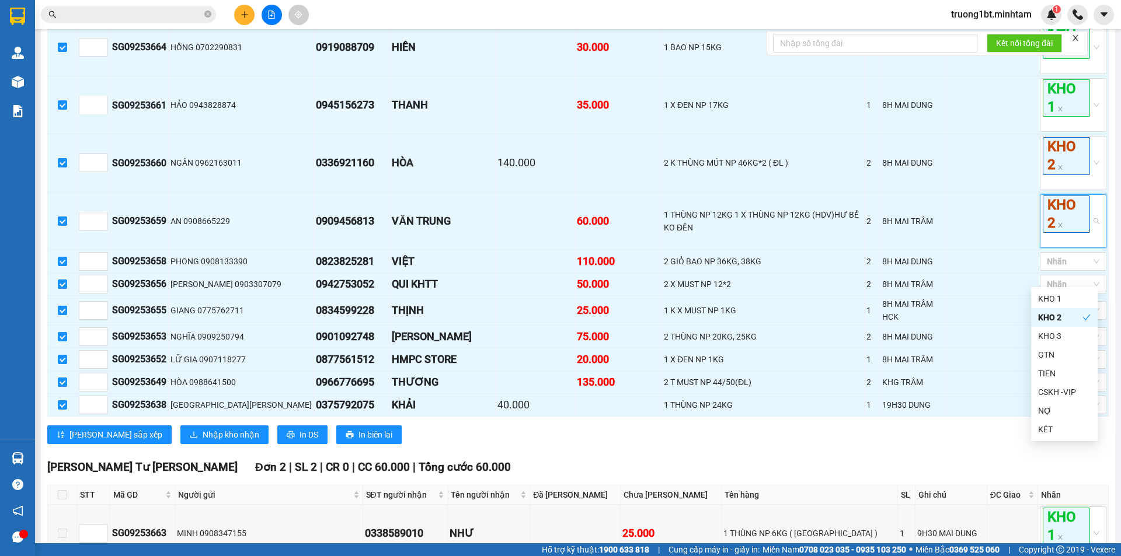
click at [1106, 284] on div "[GEOGRAPHIC_DATA] - Bến Tre [DATE] 15:45 - 71B-1027 [PERSON_NAME] mới In phơi I…" at bounding box center [578, 40] width 1074 height 1271
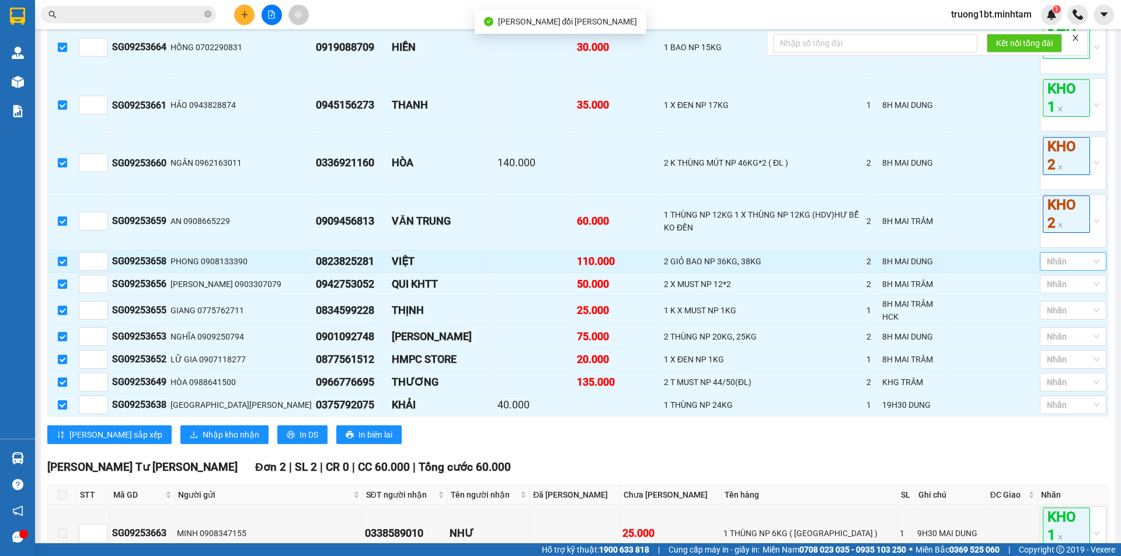
click at [1077, 269] on div at bounding box center [1067, 262] width 49 height 14
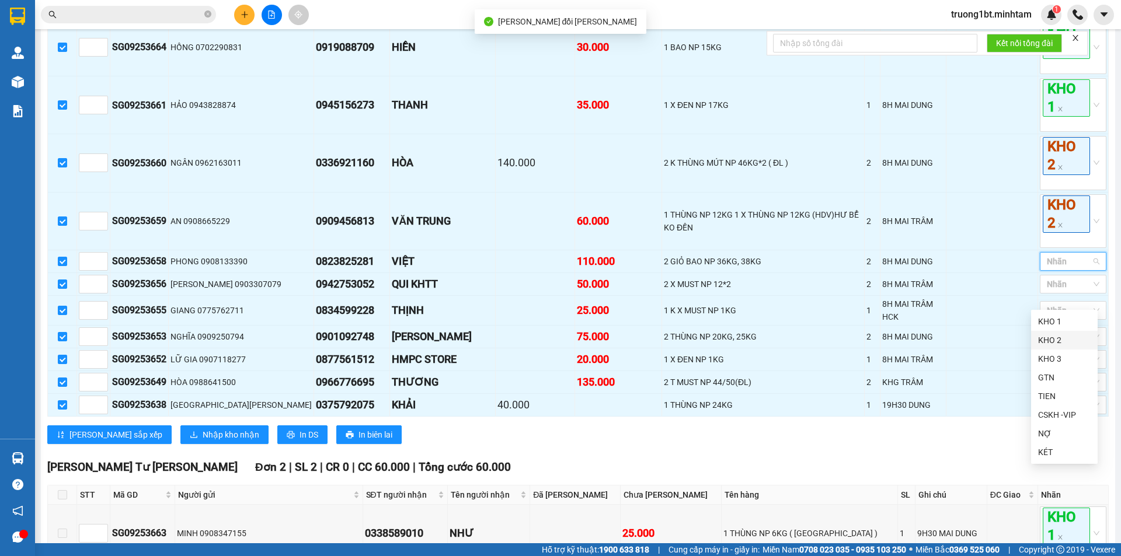
click at [1073, 335] on div "KHO 2" at bounding box center [1064, 340] width 53 height 13
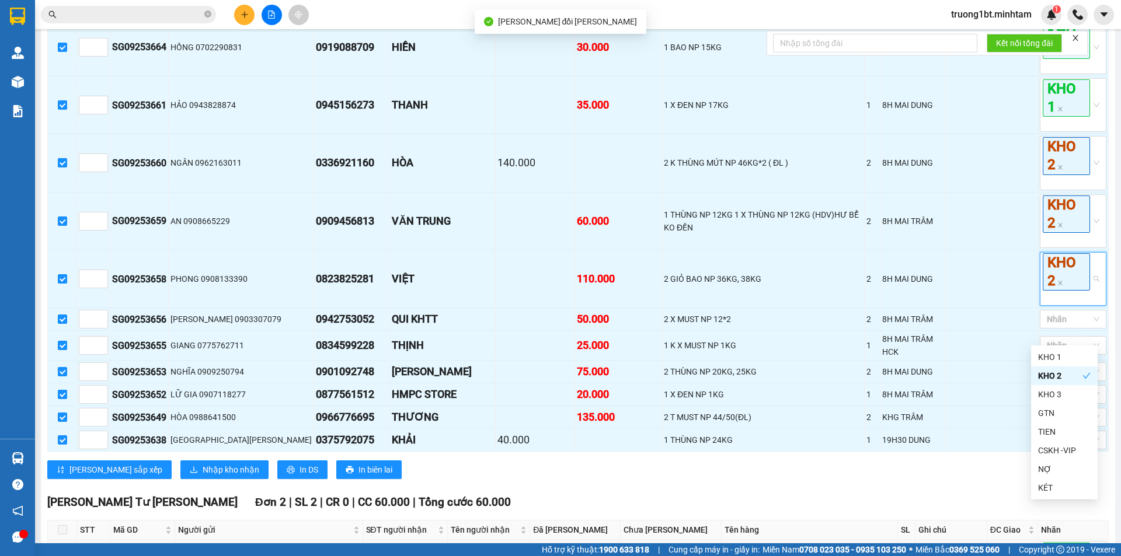
click at [1105, 335] on div "[GEOGRAPHIC_DATA] - Bến Tre [DATE] 15:45 - 71B-1027 [PERSON_NAME] mới In phơi I…" at bounding box center [578, 58] width 1074 height 1306
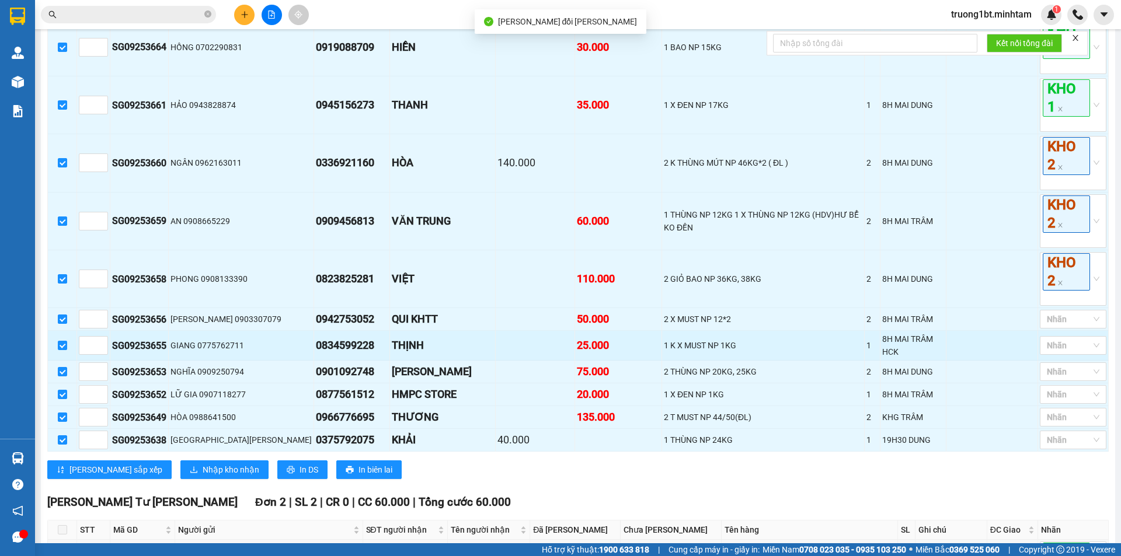
scroll to position [688, 0]
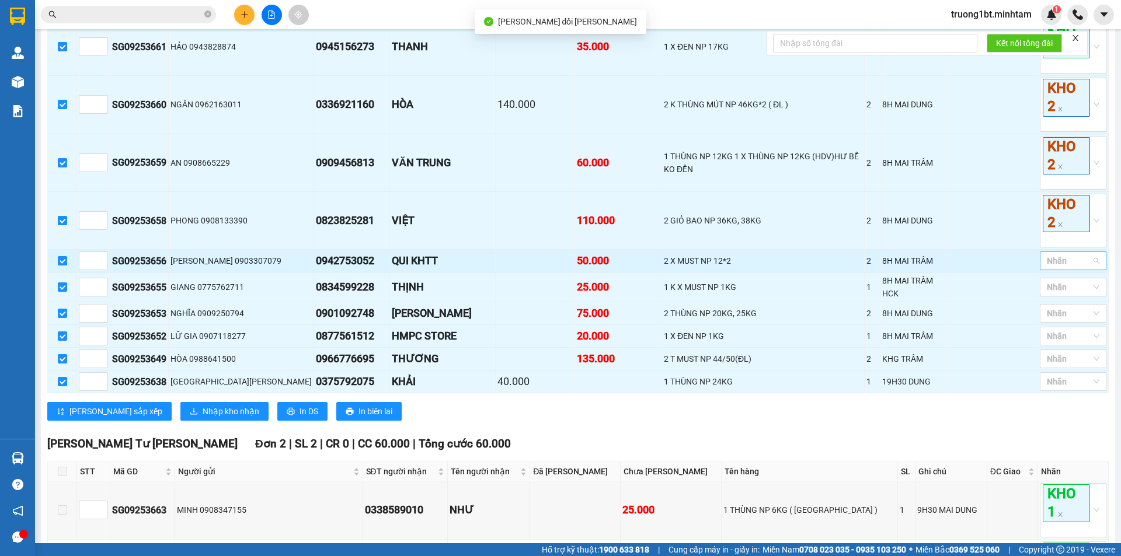
click at [1072, 268] on div at bounding box center [1067, 261] width 49 height 14
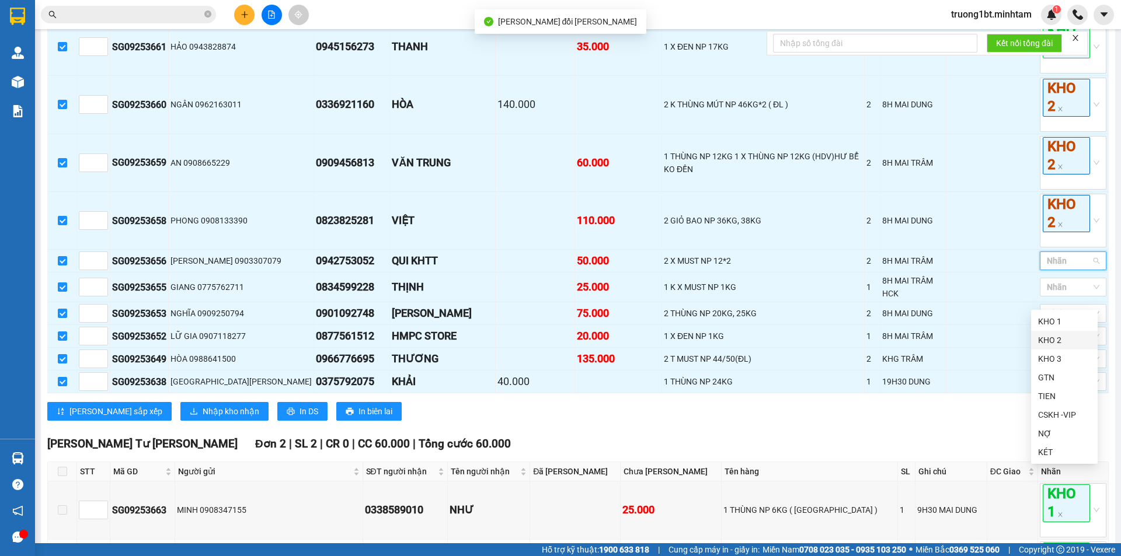
click at [1070, 338] on div "KHO 2" at bounding box center [1064, 340] width 53 height 13
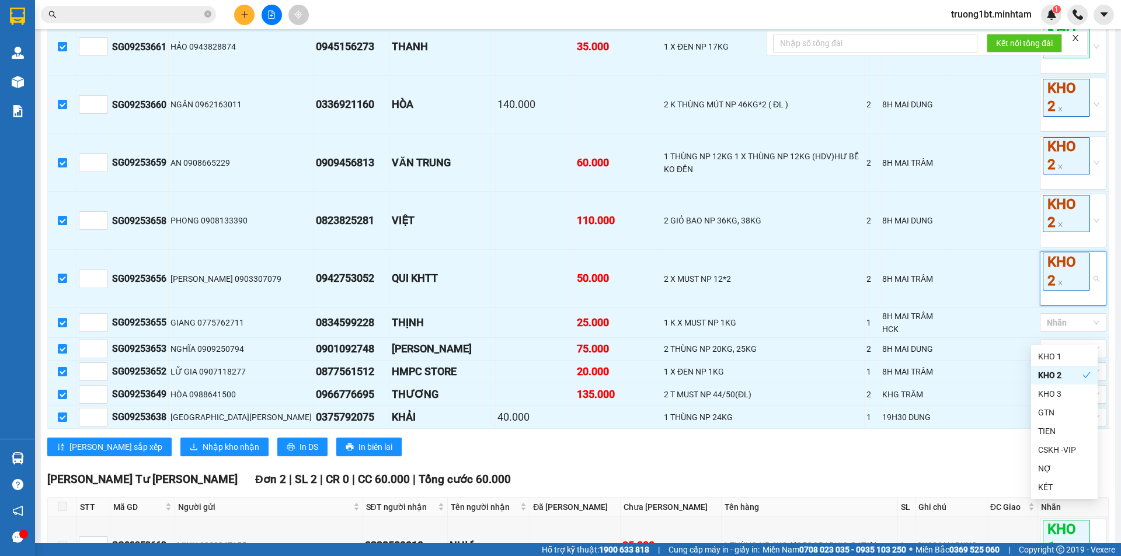
click at [1105, 335] on div "[GEOGRAPHIC_DATA] - Bến Tre [DATE] 15:45 - 71B-1027 [PERSON_NAME] mới In phơi I…" at bounding box center [578, 17] width 1074 height 1341
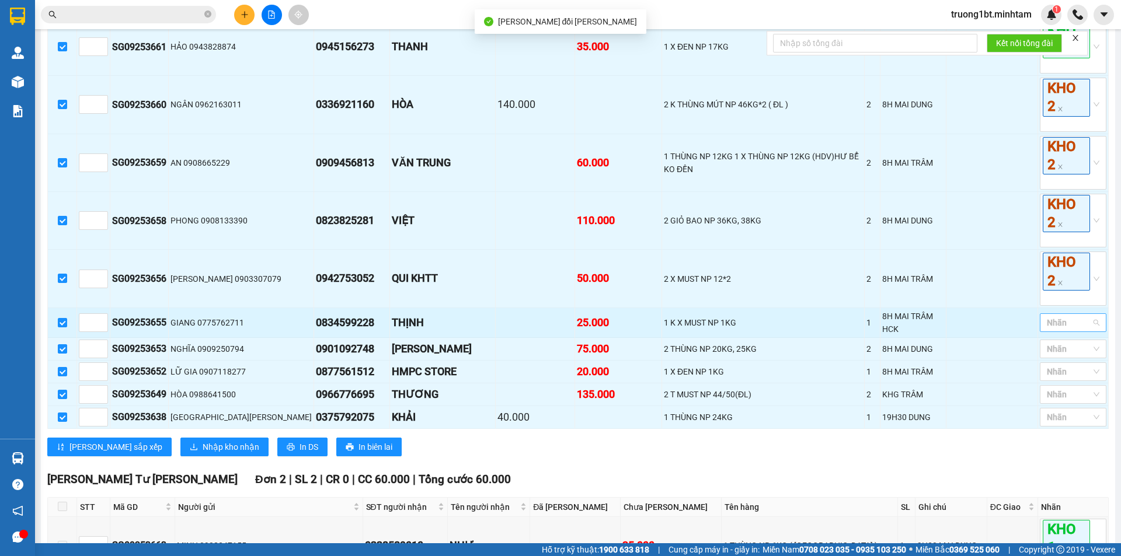
click at [1062, 330] on div at bounding box center [1067, 323] width 49 height 14
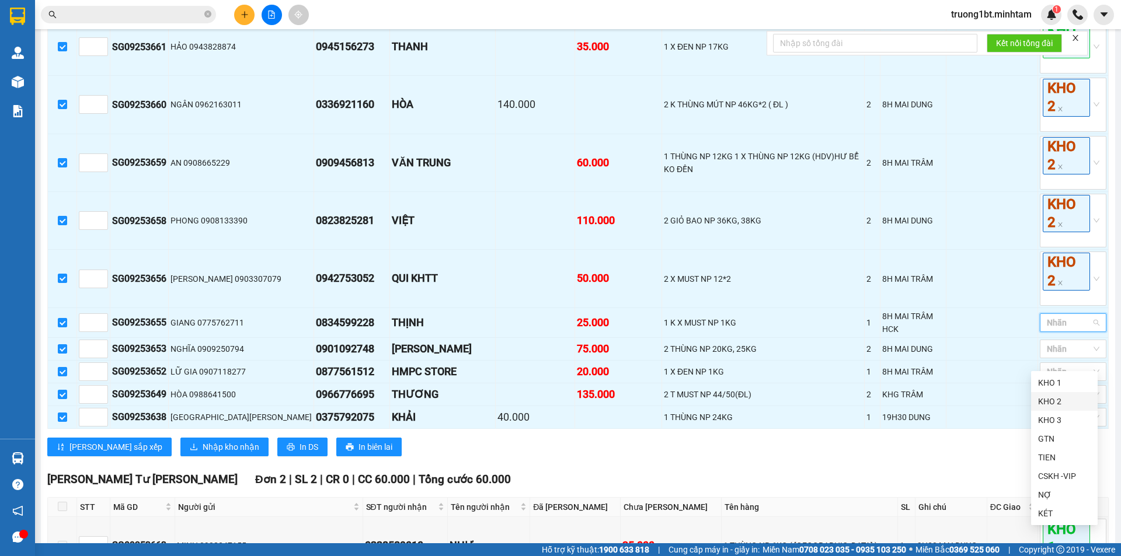
click at [1064, 402] on div "KHO 2" at bounding box center [1064, 401] width 53 height 13
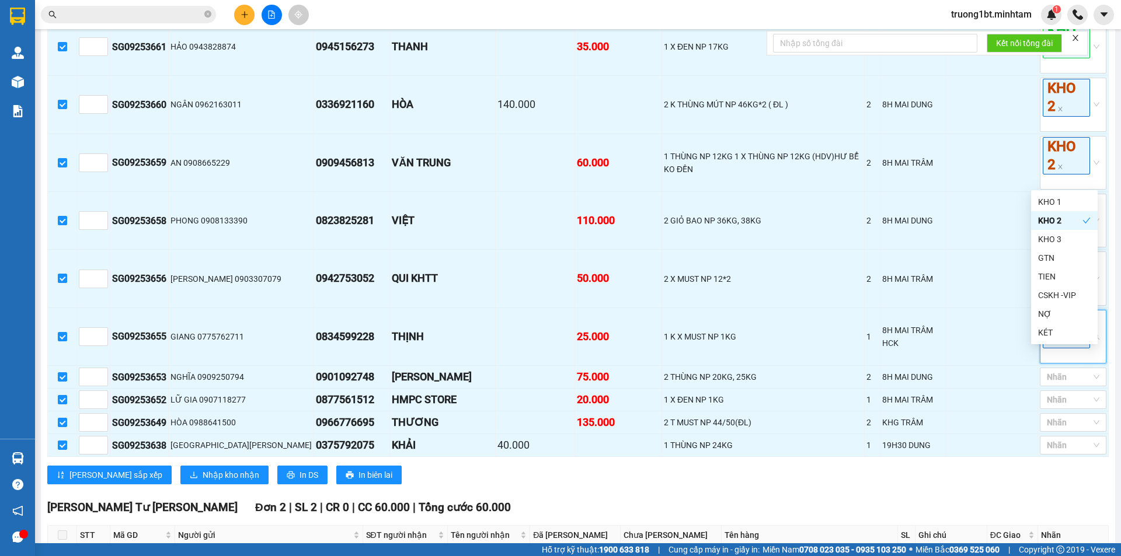
click at [962, 493] on div "Bến Tre Đơn 19 | SL 25 | CR 365.000 | CC 620.000 | [PERSON_NAME] 985.000 STT M…" at bounding box center [578, 11] width 1062 height 964
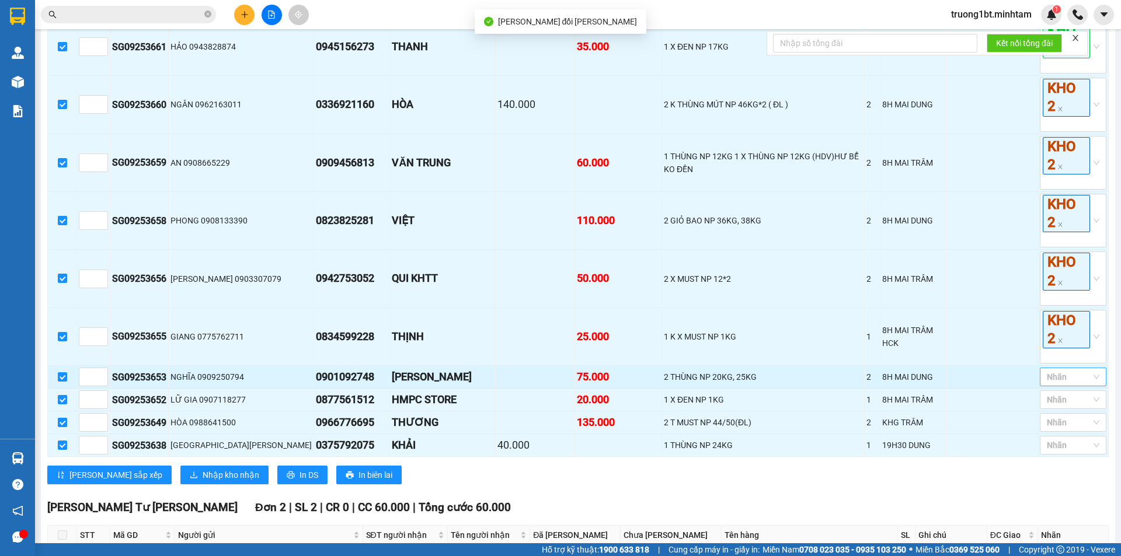
click at [1062, 384] on div at bounding box center [1067, 377] width 49 height 14
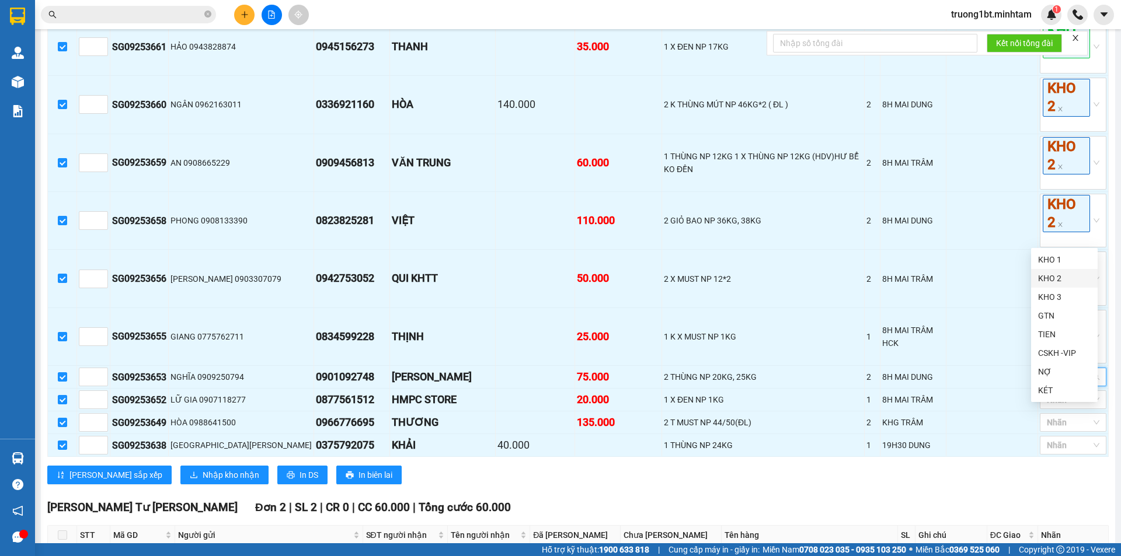
click at [1076, 277] on div "KHO 2" at bounding box center [1064, 278] width 53 height 13
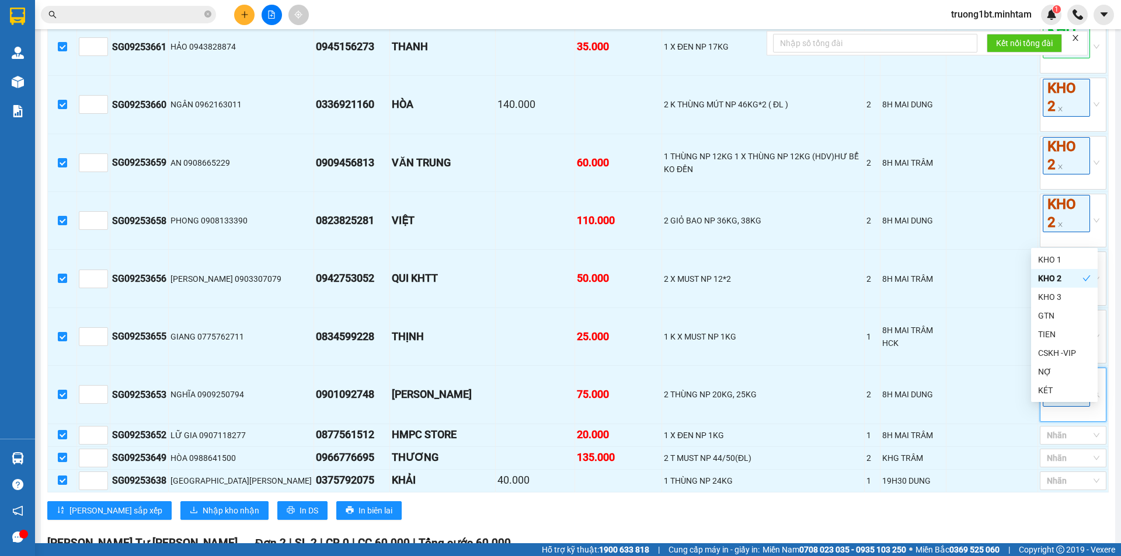
click at [1107, 274] on main "[GEOGRAPHIC_DATA] - Bến Tre [DATE] 15:45 - 71B-1027 [PERSON_NAME] mới In phơi I…" at bounding box center [560, 272] width 1121 height 544
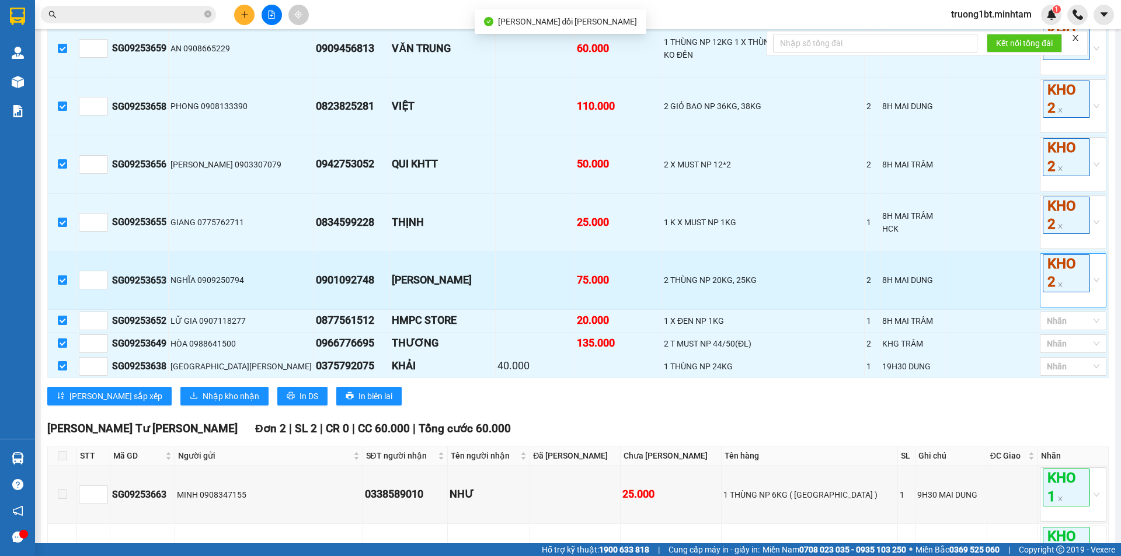
scroll to position [805, 0]
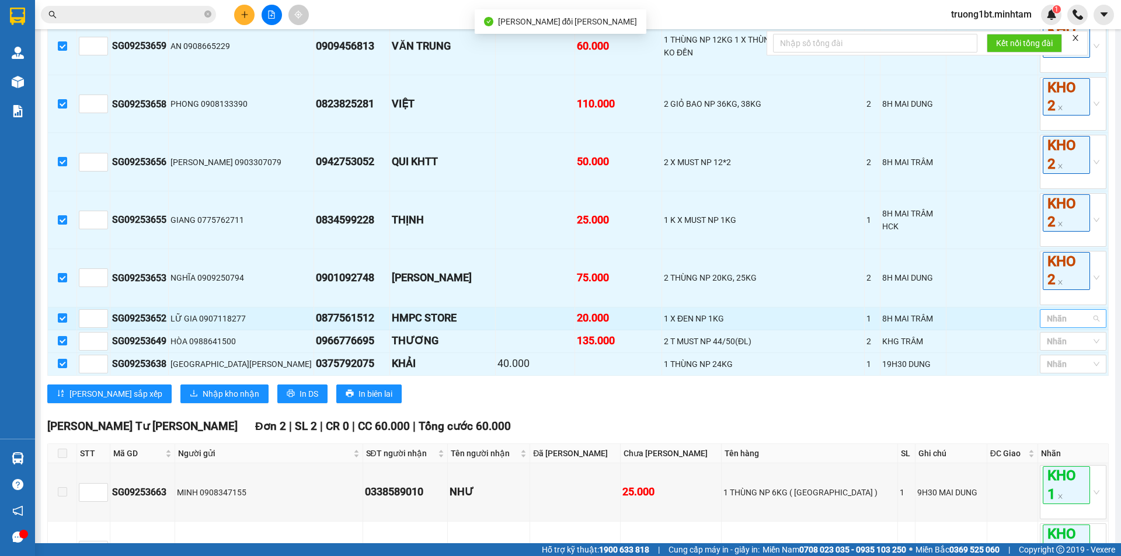
click at [1046, 326] on div at bounding box center [1067, 319] width 49 height 14
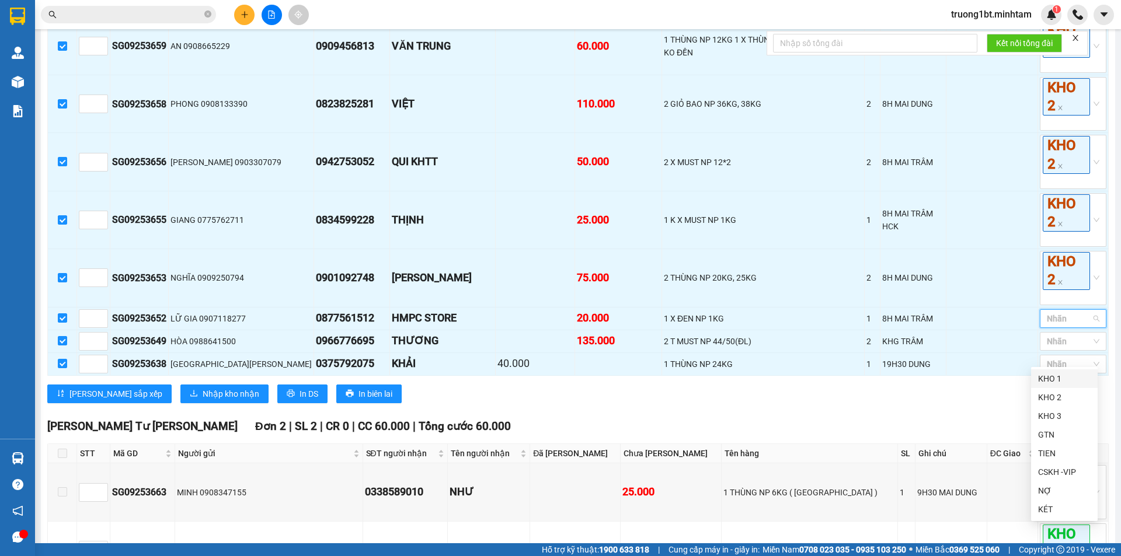
click at [1056, 381] on div "KHO 1" at bounding box center [1064, 379] width 53 height 13
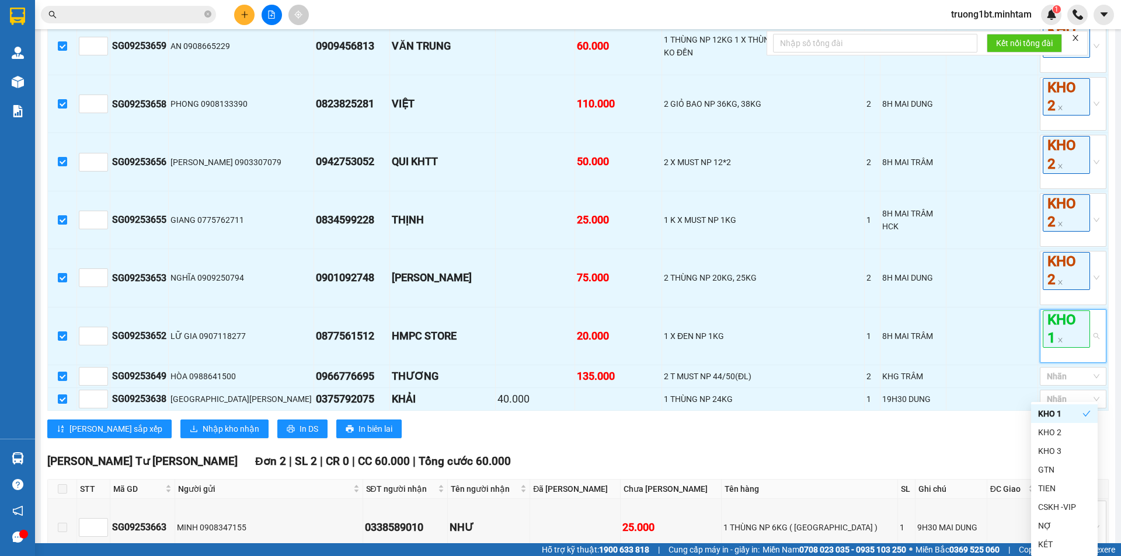
click at [970, 471] on div "[PERSON_NAME] Tư [PERSON_NAME] 2 | SL 2 | CR 0 | CC 60.000 | [PERSON_NAME] 60.0…" at bounding box center [578, 462] width 1062 height 18
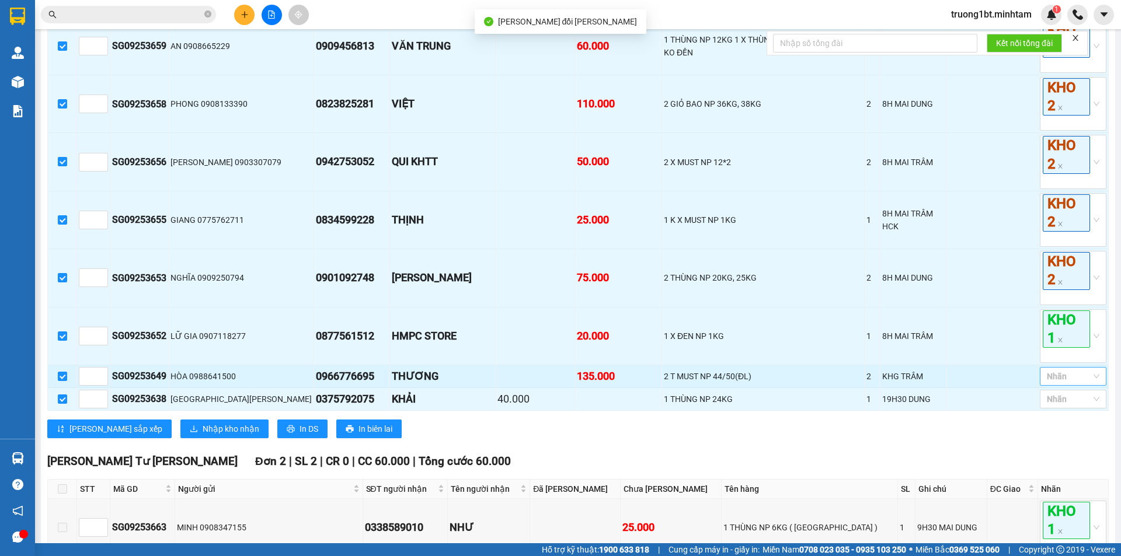
click at [1050, 384] on div at bounding box center [1067, 377] width 49 height 14
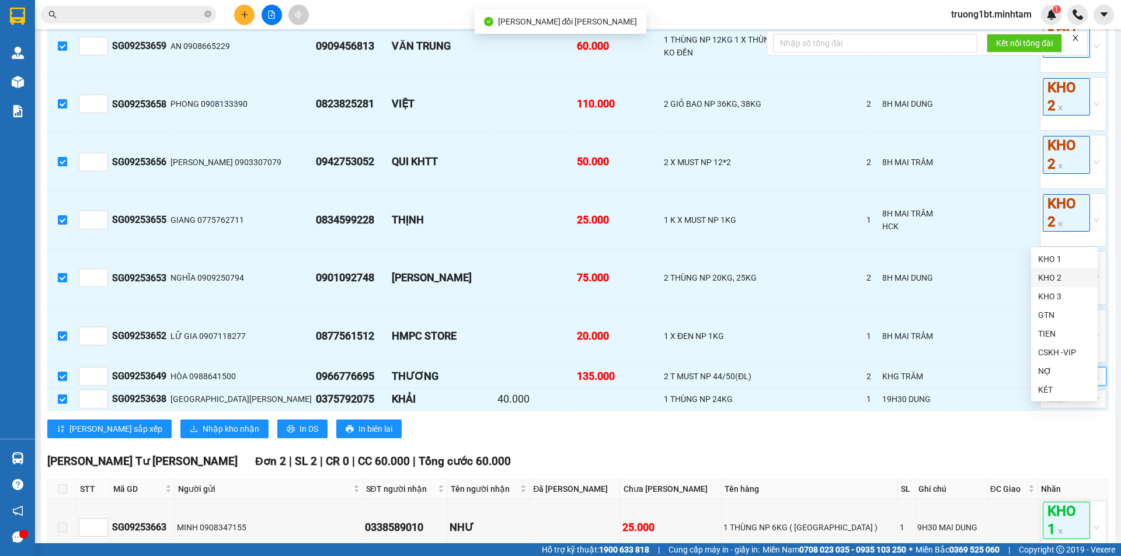
click at [1066, 283] on div "KHO 2" at bounding box center [1064, 278] width 53 height 13
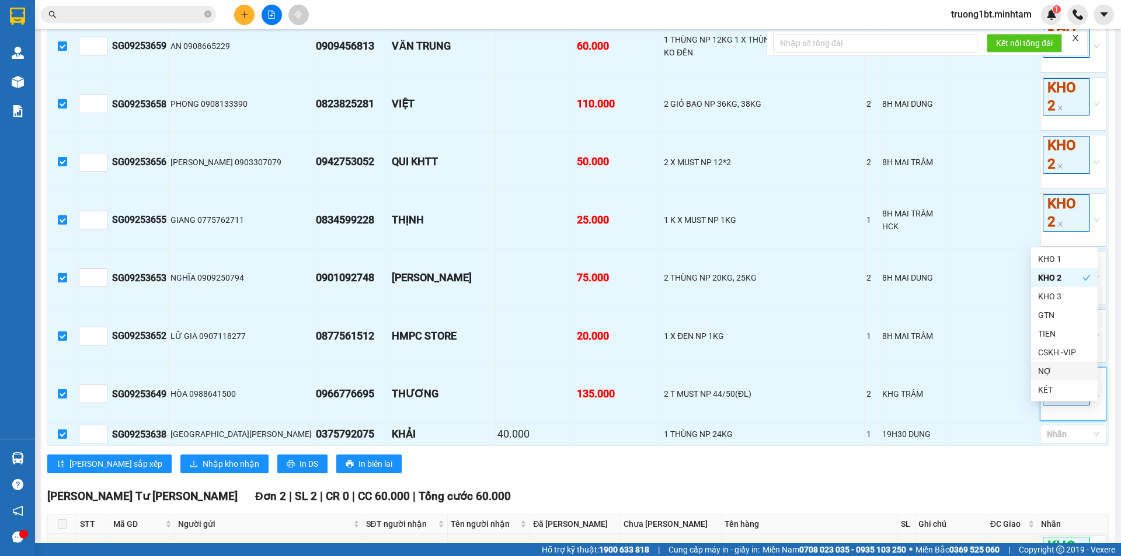
click at [1030, 474] on div "[PERSON_NAME] sắp xếp Nhập [PERSON_NAME] In DS In biên lai" at bounding box center [578, 464] width 1062 height 19
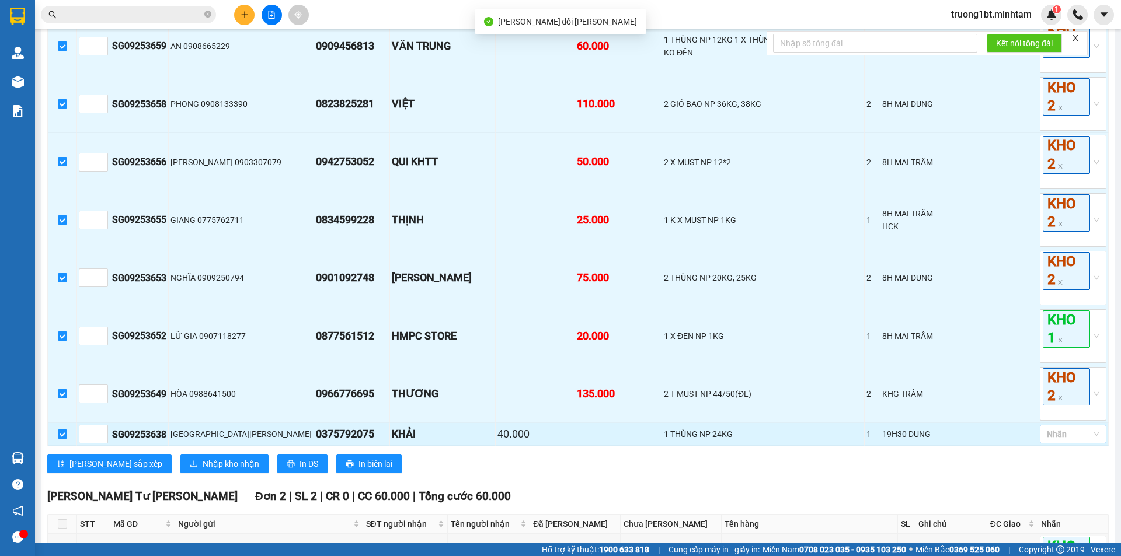
click at [1047, 441] on div at bounding box center [1067, 434] width 49 height 14
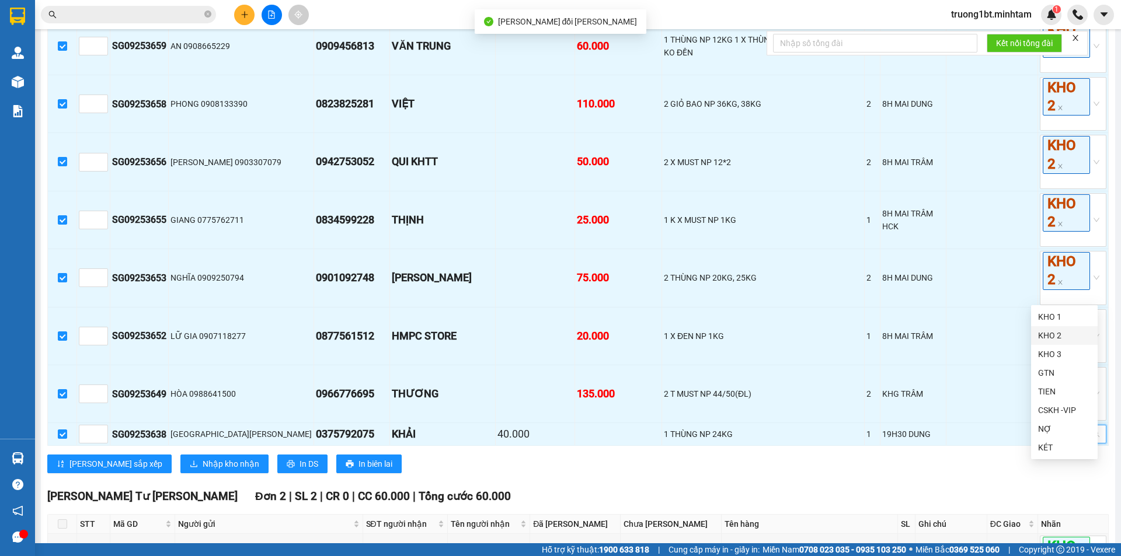
click at [1068, 336] on div "KHO 2" at bounding box center [1064, 335] width 53 height 13
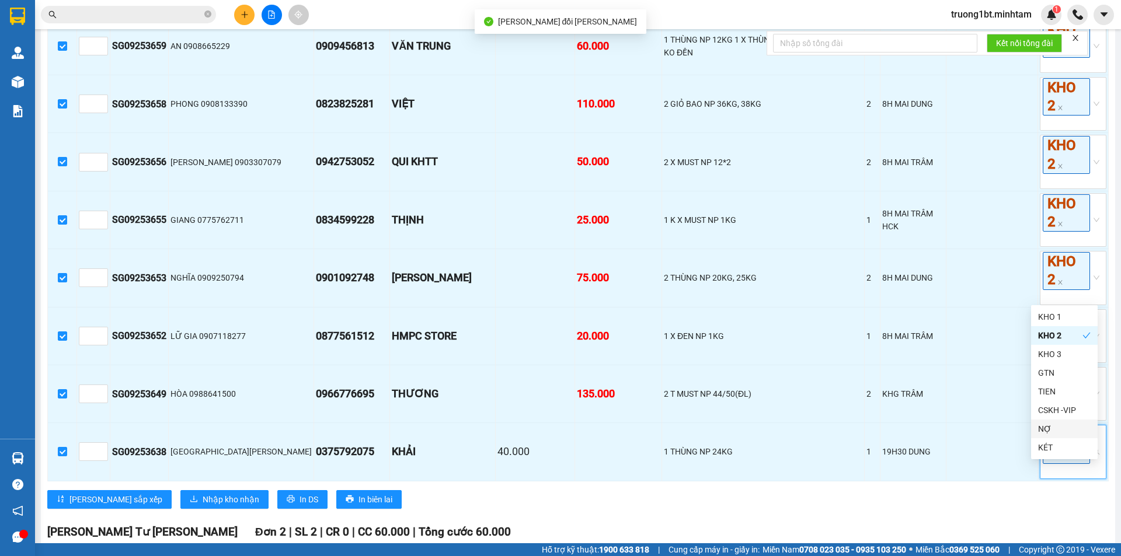
click at [995, 509] on div "[PERSON_NAME] sắp xếp Nhập [PERSON_NAME] In DS In biên lai" at bounding box center [578, 499] width 1062 height 19
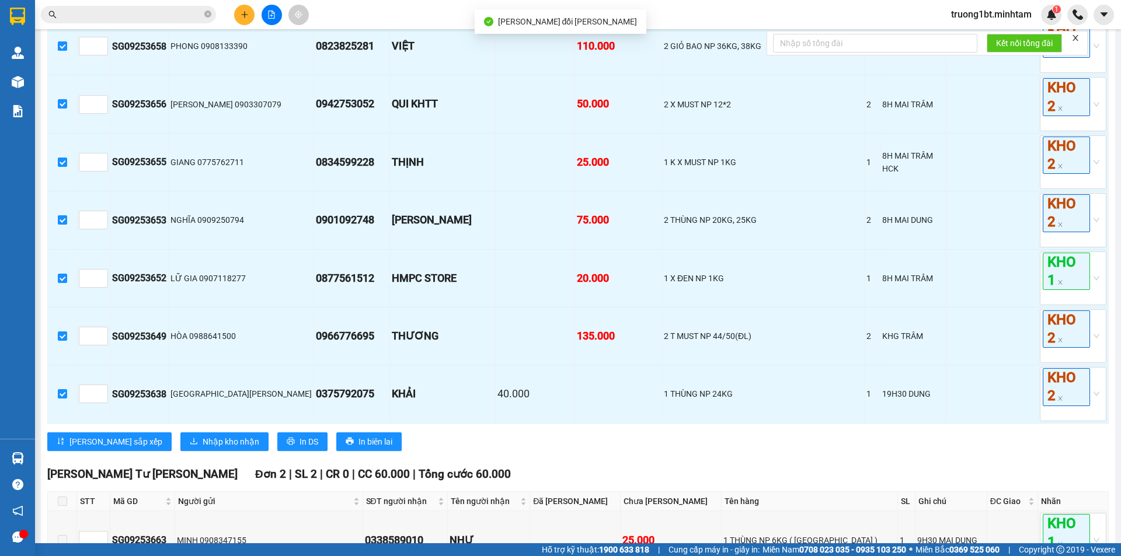
scroll to position [864, 0]
click at [203, 448] on span "Nhập kho nhận" at bounding box center [231, 441] width 57 height 13
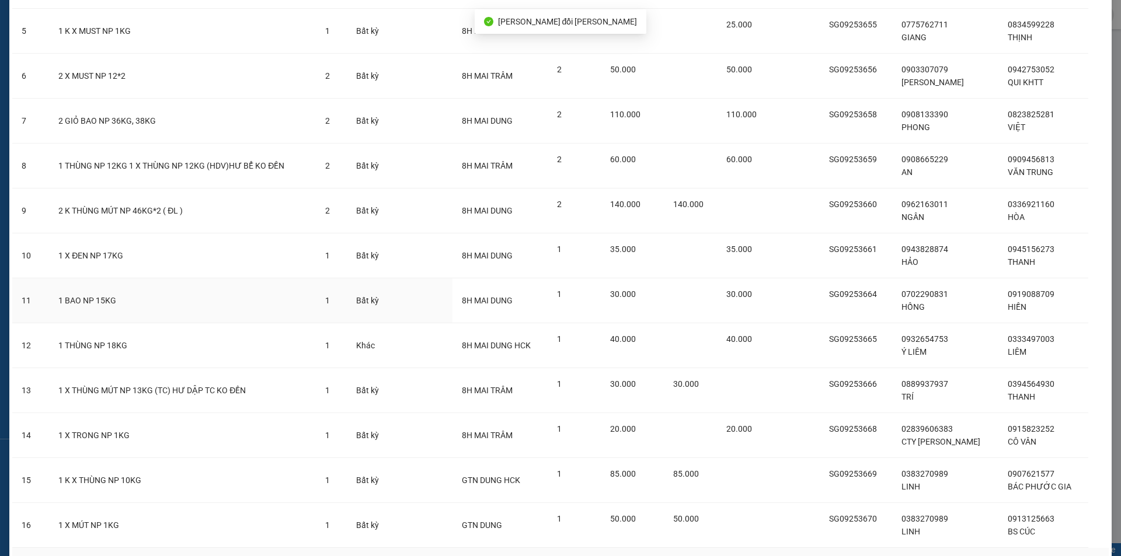
scroll to position [346, 0]
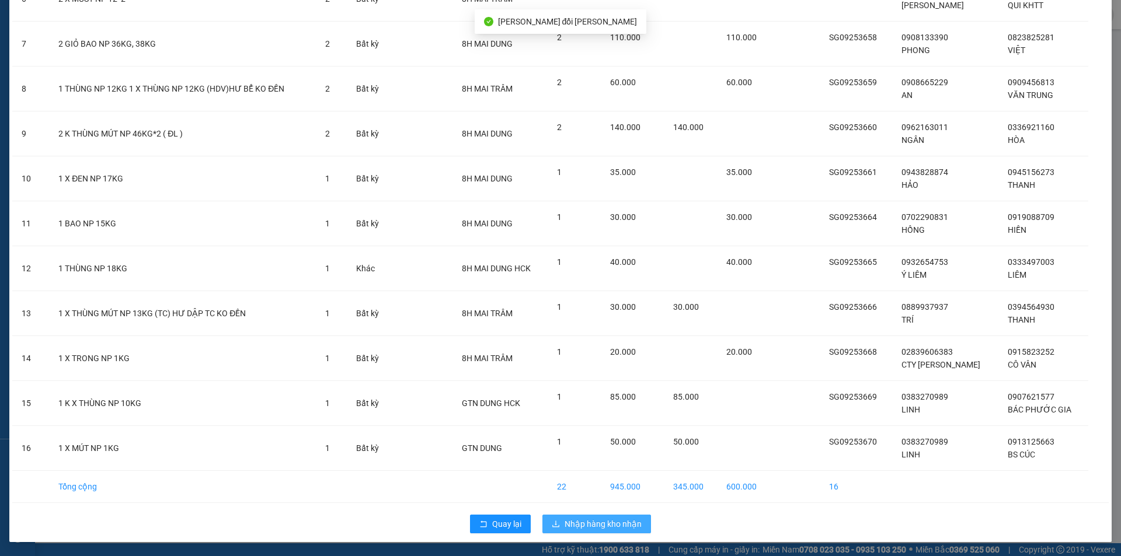
click at [593, 521] on span "Nhập hàng kho nhận" at bounding box center [603, 524] width 77 height 13
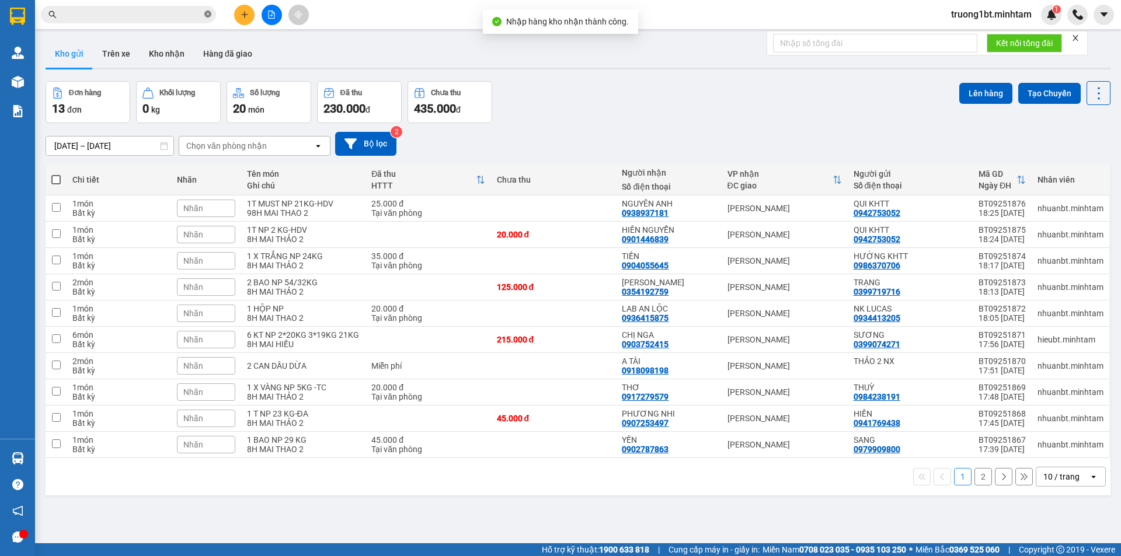
click at [207, 15] on icon "close-circle" at bounding box center [207, 14] width 7 height 7
click at [192, 20] on input "text" at bounding box center [133, 14] width 138 height 13
click at [191, 13] on input "text" at bounding box center [133, 14] width 138 height 13
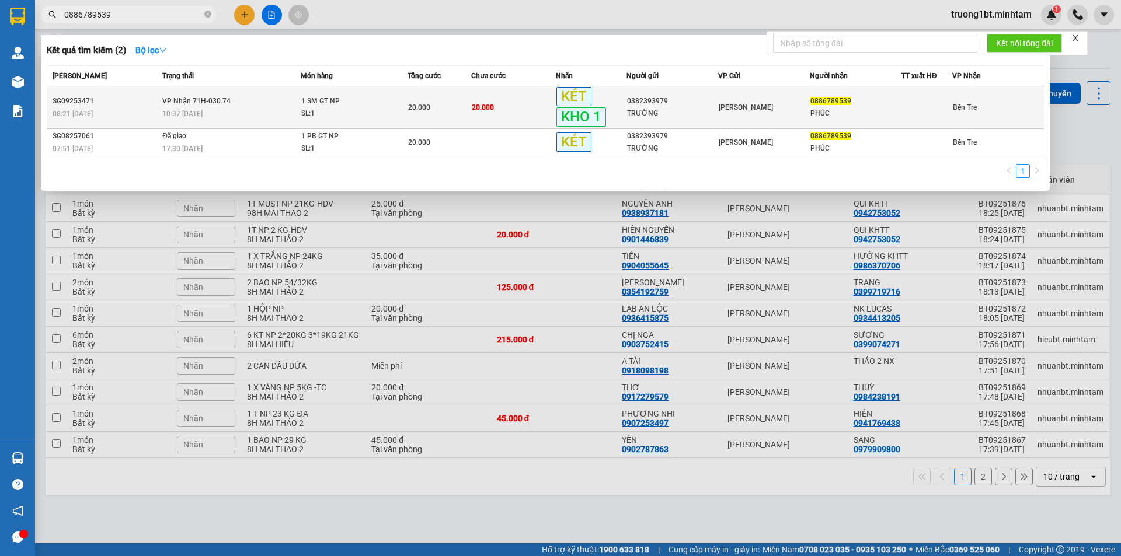
type input "0886789539"
click at [405, 95] on span "1 SM GT NP SL: 1" at bounding box center [354, 107] width 106 height 25
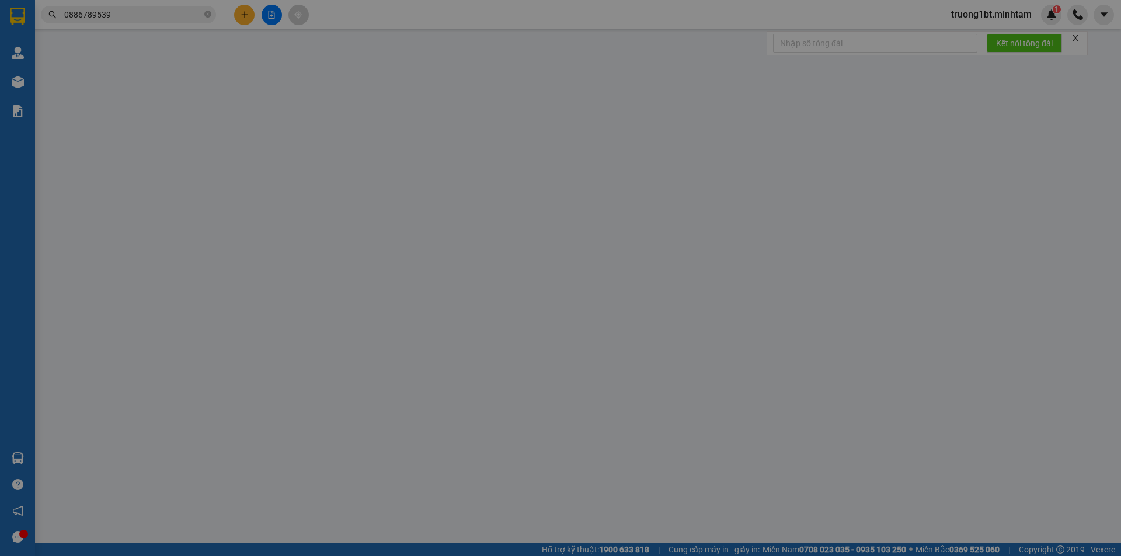
type input "0382393979"
type input "TRƯỜNG"
type input "0886789539"
type input "PHÚC"
type input "ĐG"
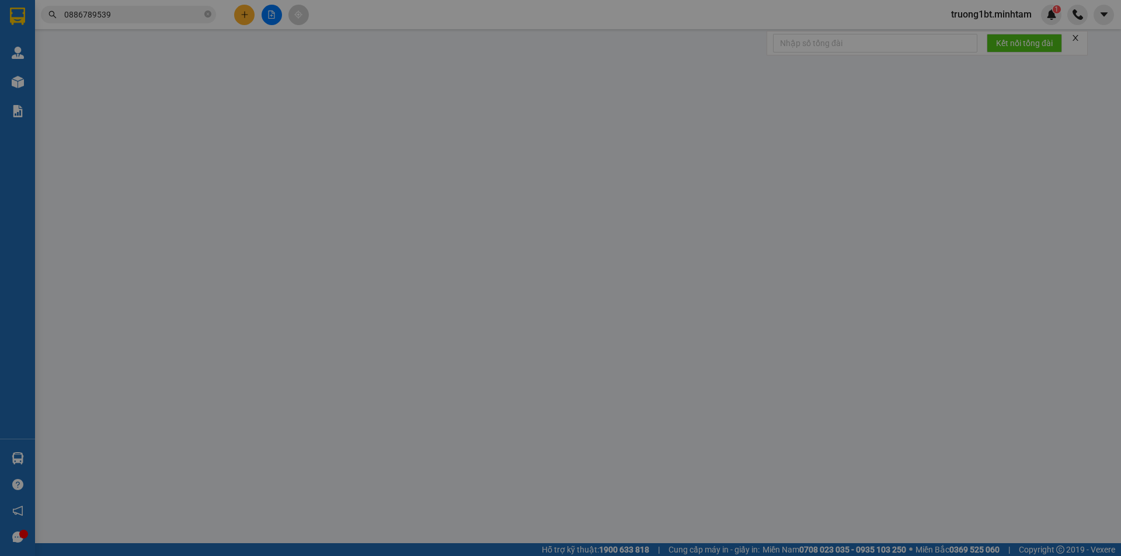
type input "20.000"
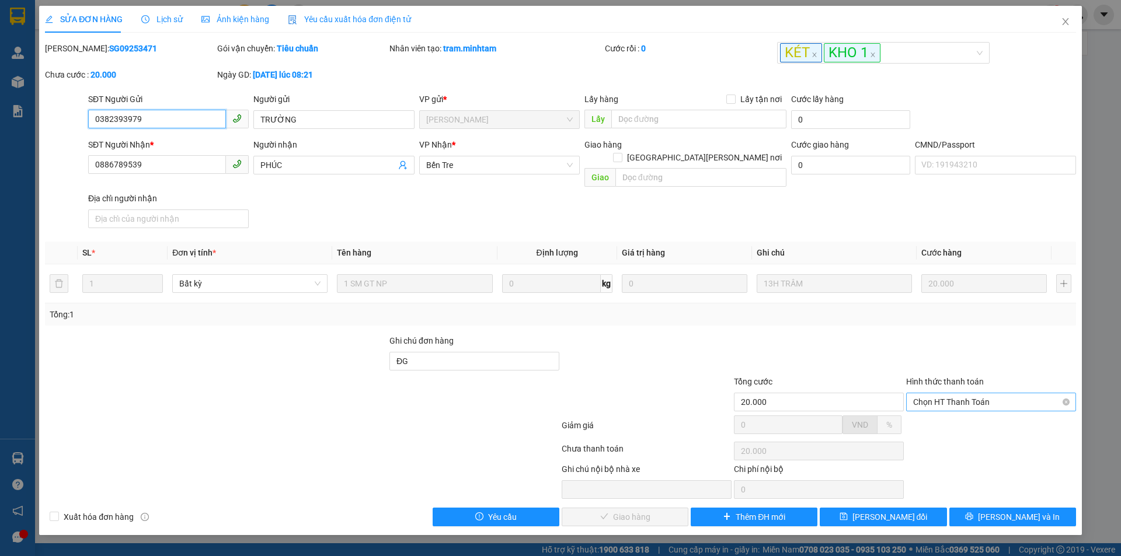
click at [975, 394] on span "Chọn HT Thanh Toán" at bounding box center [991, 403] width 156 height 18
click at [933, 418] on div "Tại văn phòng" at bounding box center [991, 412] width 156 height 13
type input "0"
click at [650, 511] on span "[PERSON_NAME] và [PERSON_NAME] hàng" at bounding box center [663, 517] width 158 height 13
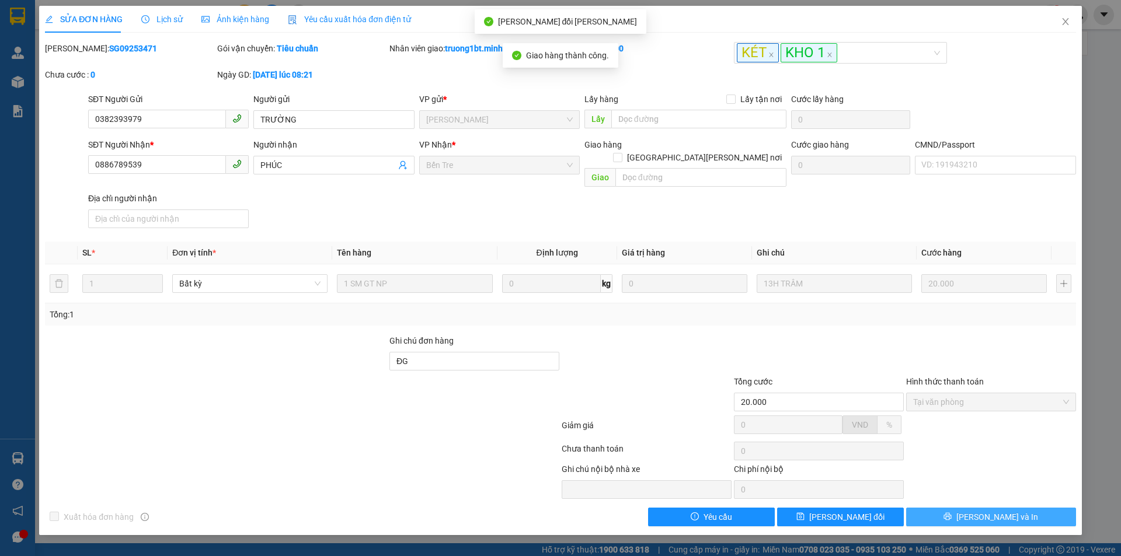
click at [995, 511] on span "[PERSON_NAME] và In" at bounding box center [997, 517] width 82 height 13
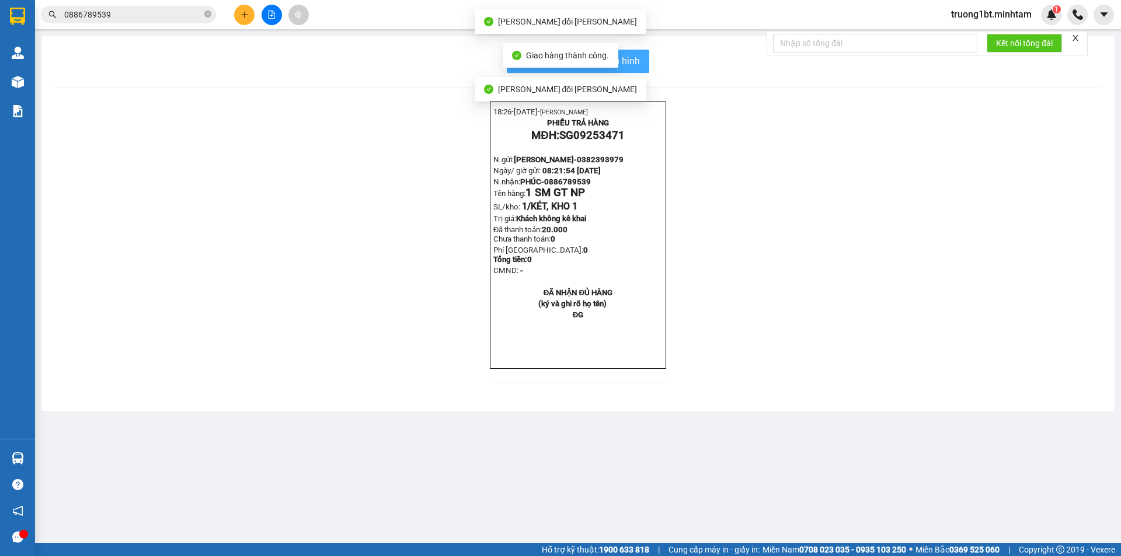
click at [638, 62] on span "In mẫu biên lai tự cấu hình" at bounding box center [585, 61] width 110 height 15
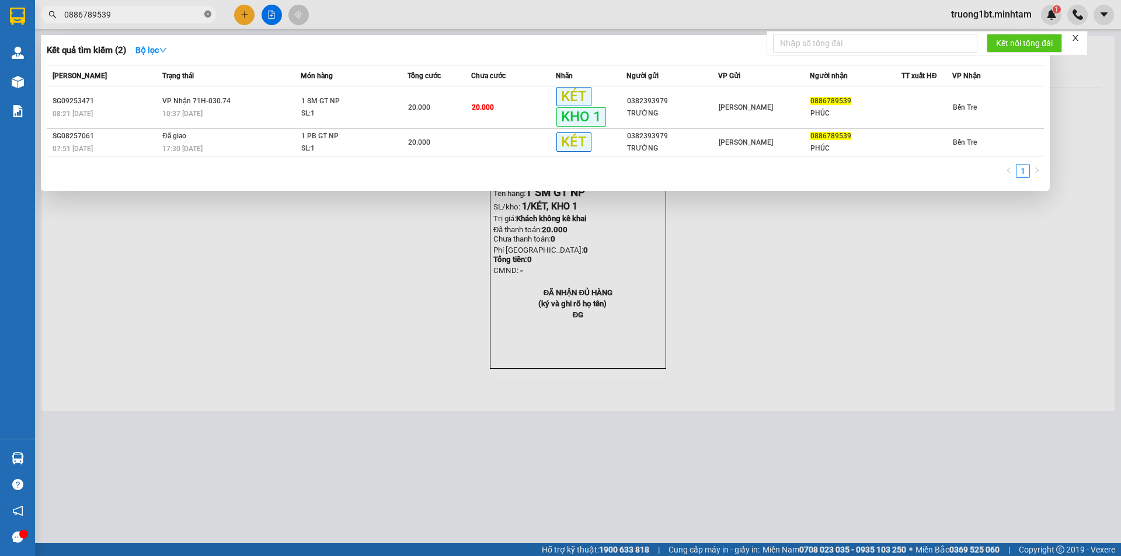
click at [205, 13] on icon "close-circle" at bounding box center [207, 14] width 7 height 7
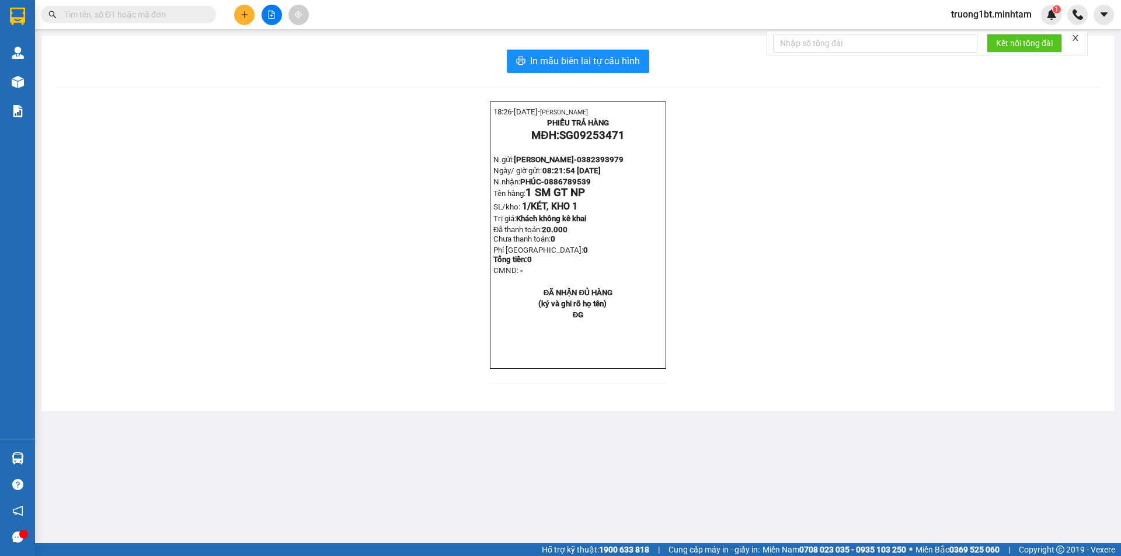
click at [194, 12] on input "text" at bounding box center [133, 14] width 138 height 13
click at [190, 12] on input "text" at bounding box center [133, 14] width 138 height 13
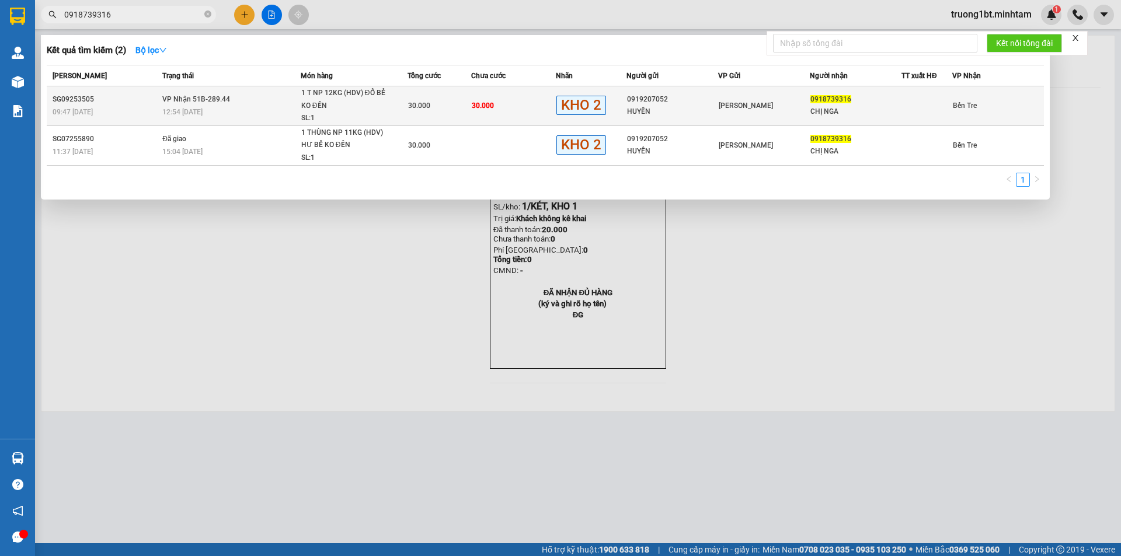
type input "0918739316"
click at [557, 109] on span "KHO 2" at bounding box center [581, 105] width 50 height 19
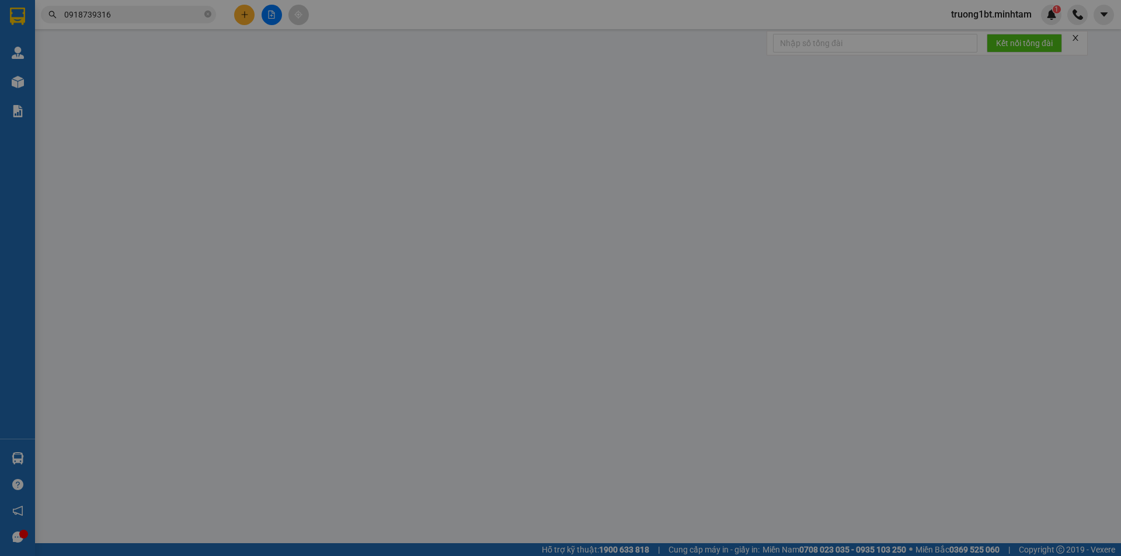
type input "0919207052"
type input "HUYỀN"
type input "0918739316"
type input "CHỊ NGA"
type input "30.000"
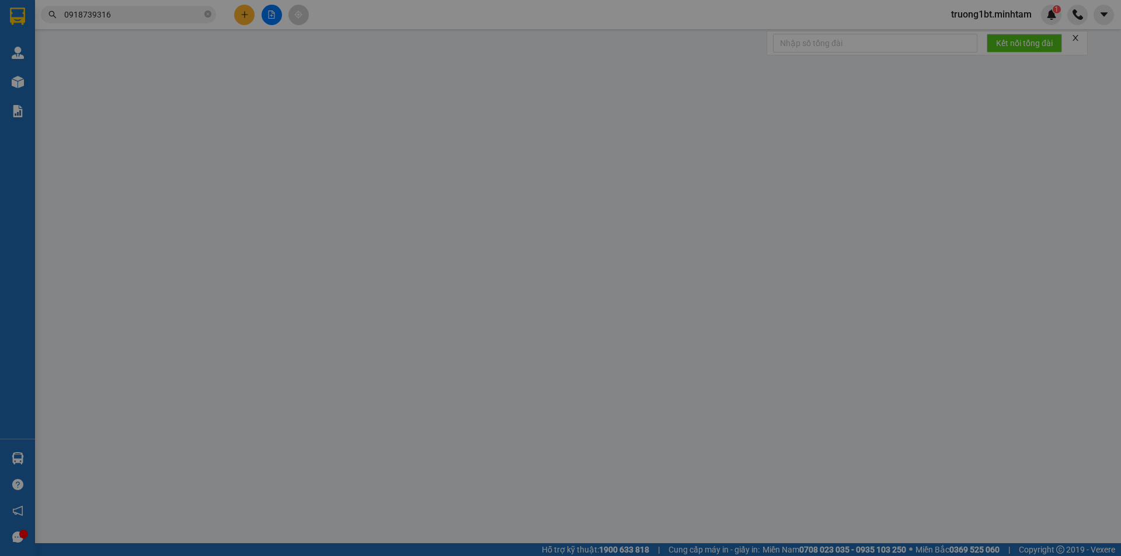
type input "30.000"
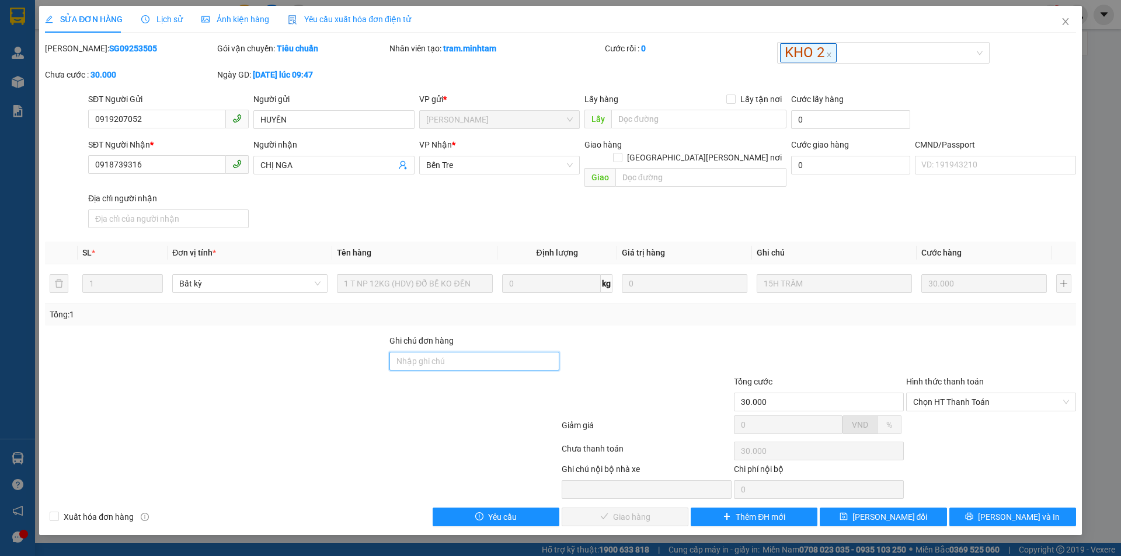
click at [474, 352] on input "Ghi chú đơn hàng" at bounding box center [474, 361] width 170 height 19
type input "M"
type input "CHÚ [PERSON_NAME]"
click at [698, 335] on div at bounding box center [647, 355] width 172 height 41
click at [940, 394] on span "Chọn HT Thanh Toán" at bounding box center [991, 403] width 156 height 18
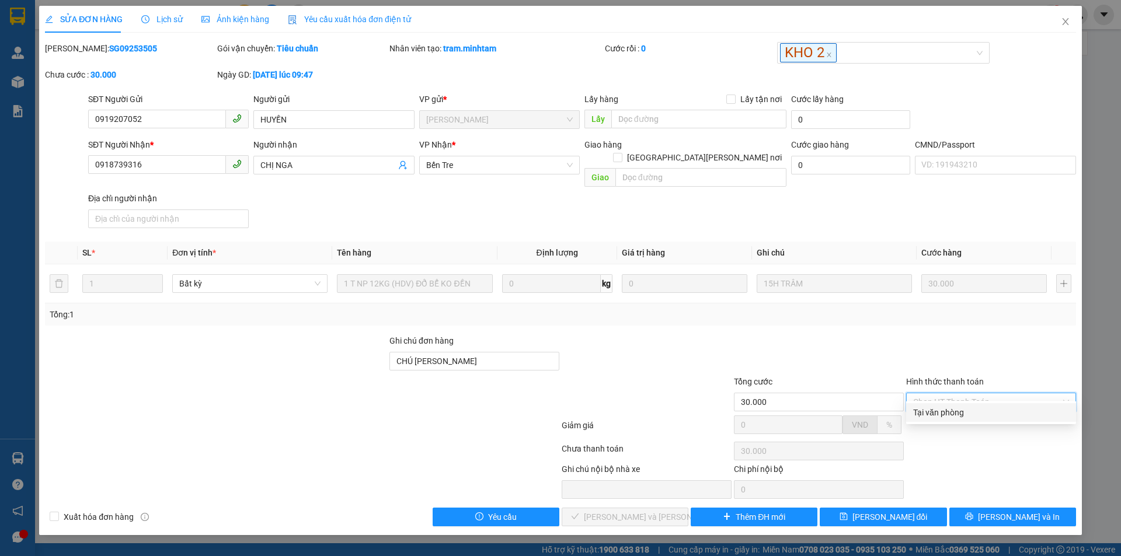
click at [941, 415] on div "Tại văn phòng" at bounding box center [991, 412] width 156 height 13
type input "0"
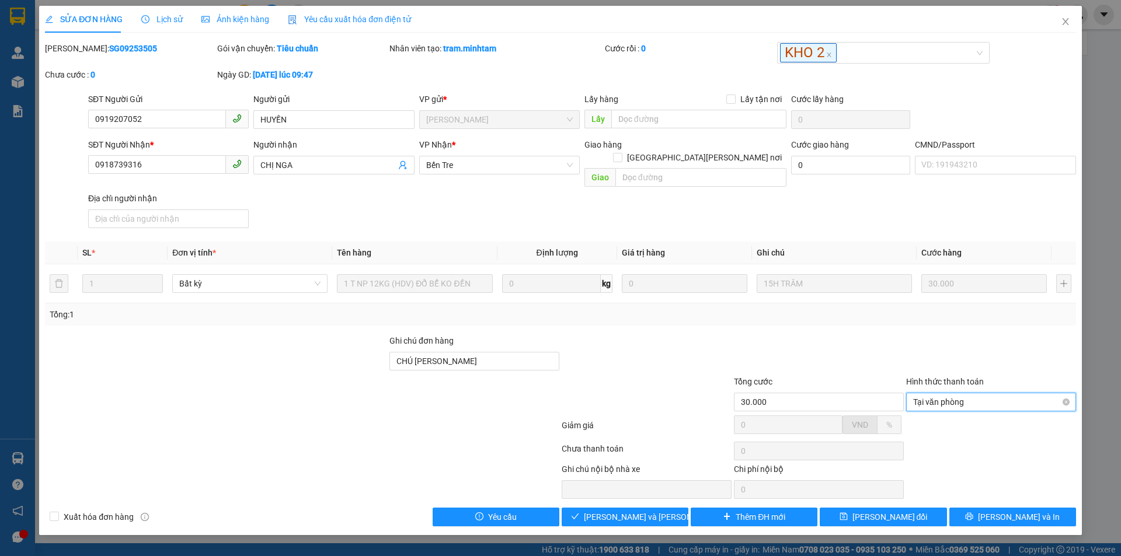
click at [940, 394] on span "Tại văn phòng" at bounding box center [991, 403] width 156 height 18
click at [938, 406] on div "Tại văn phòng" at bounding box center [991, 412] width 170 height 19
click at [617, 511] on span "[PERSON_NAME] và [PERSON_NAME] hàng" at bounding box center [663, 517] width 158 height 13
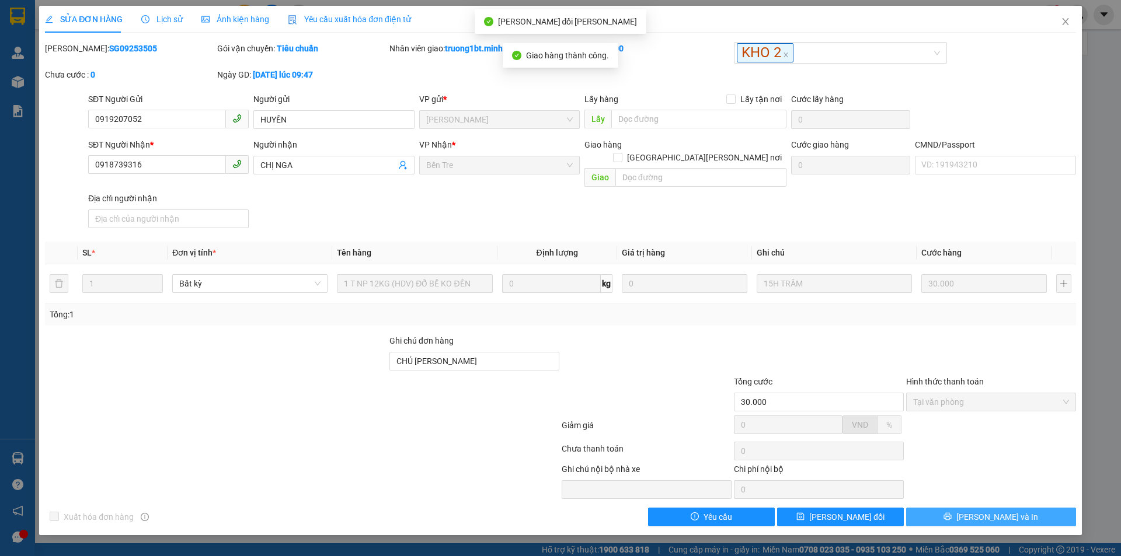
click at [993, 511] on span "[PERSON_NAME] và In" at bounding box center [997, 517] width 82 height 13
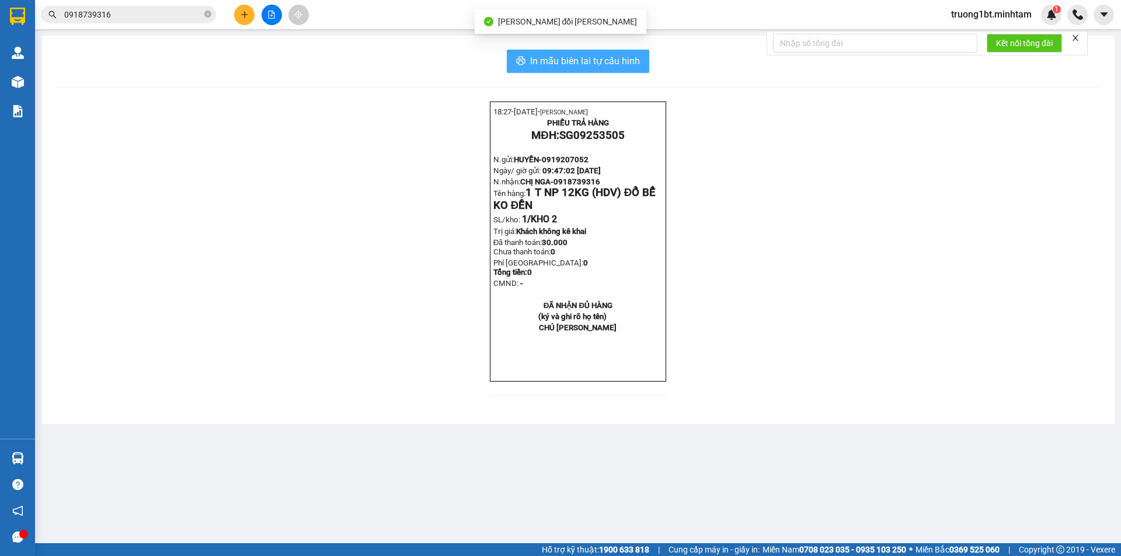
click at [613, 61] on span "In mẫu biên lai tự cấu hình" at bounding box center [585, 61] width 110 height 15
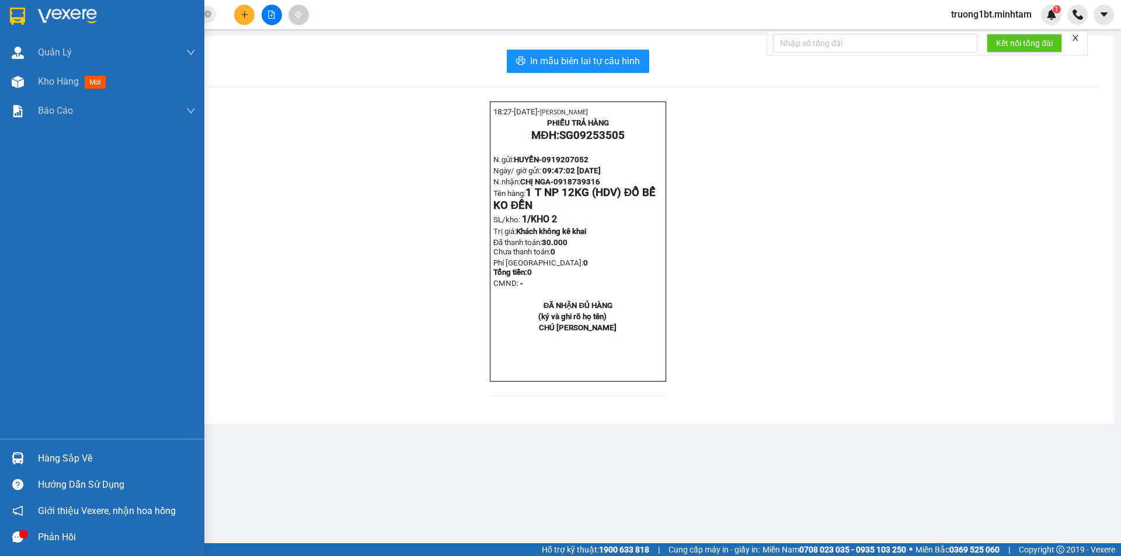
drag, startPoint x: 21, startPoint y: 446, endPoint x: 24, endPoint y: 453, distance: 7.1
click at [21, 447] on div "Hàng sắp về" at bounding box center [102, 459] width 204 height 26
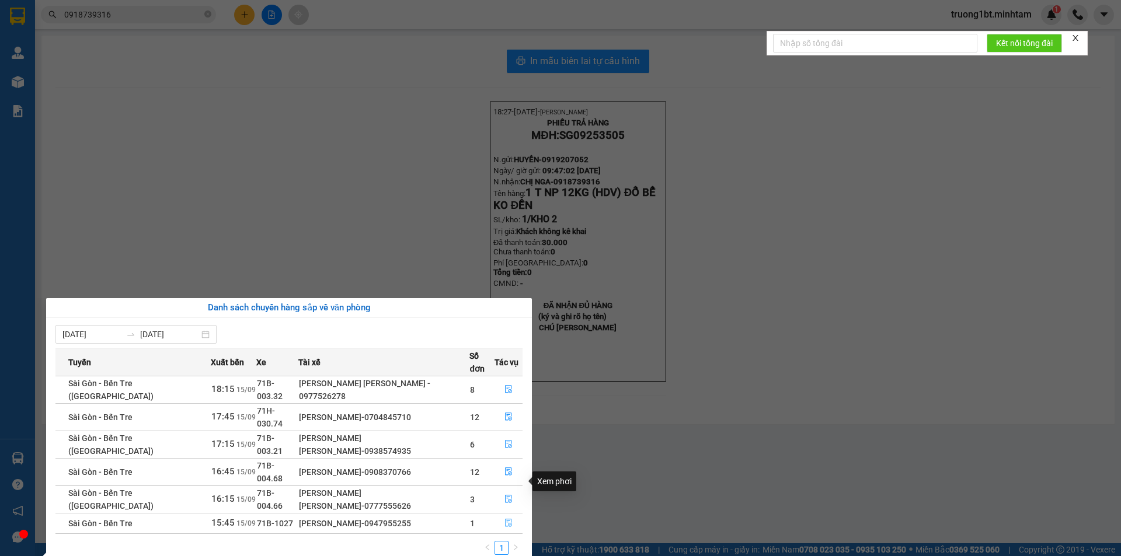
click at [509, 520] on icon "file-done" at bounding box center [508, 524] width 7 height 8
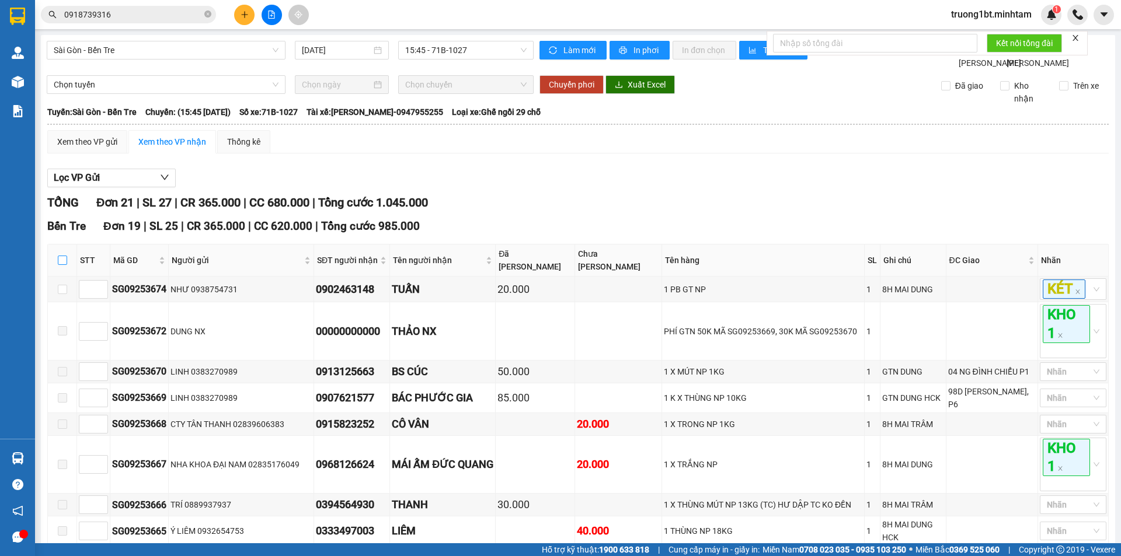
click at [58, 272] on th at bounding box center [62, 261] width 29 height 32
click at [68, 272] on th at bounding box center [62, 261] width 29 height 32
click at [60, 265] on input "checkbox" at bounding box center [62, 260] width 9 height 9
checkbox input "true"
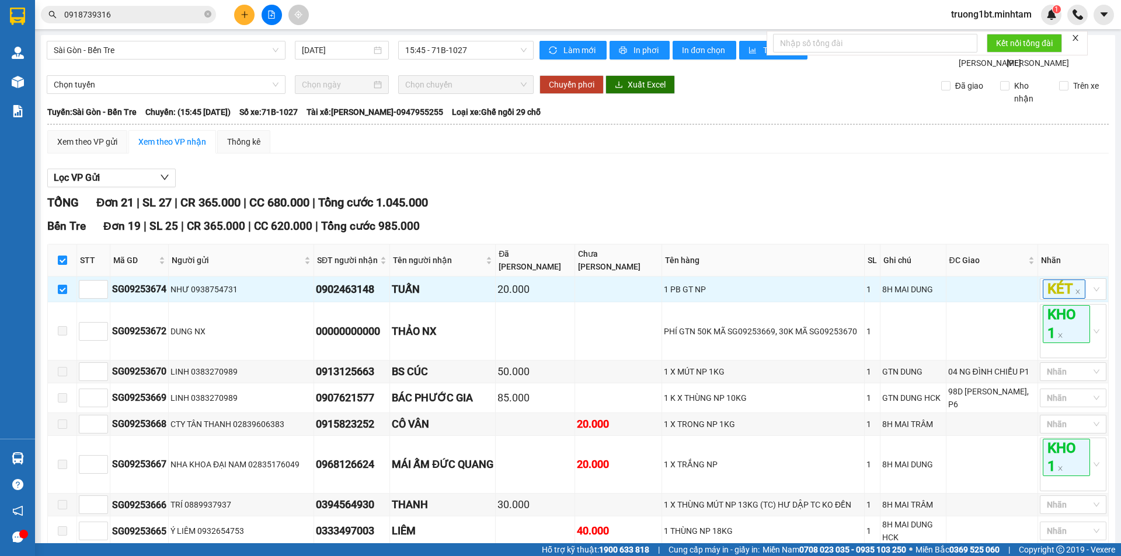
click at [65, 265] on input "checkbox" at bounding box center [62, 260] width 9 height 9
checkbox input "false"
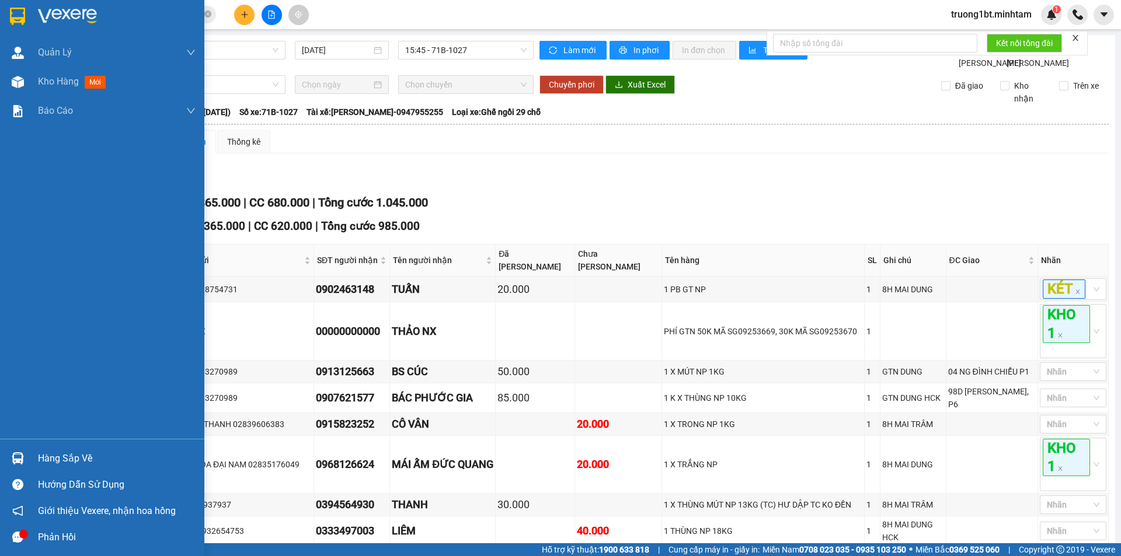
click at [14, 457] on img at bounding box center [18, 459] width 12 height 12
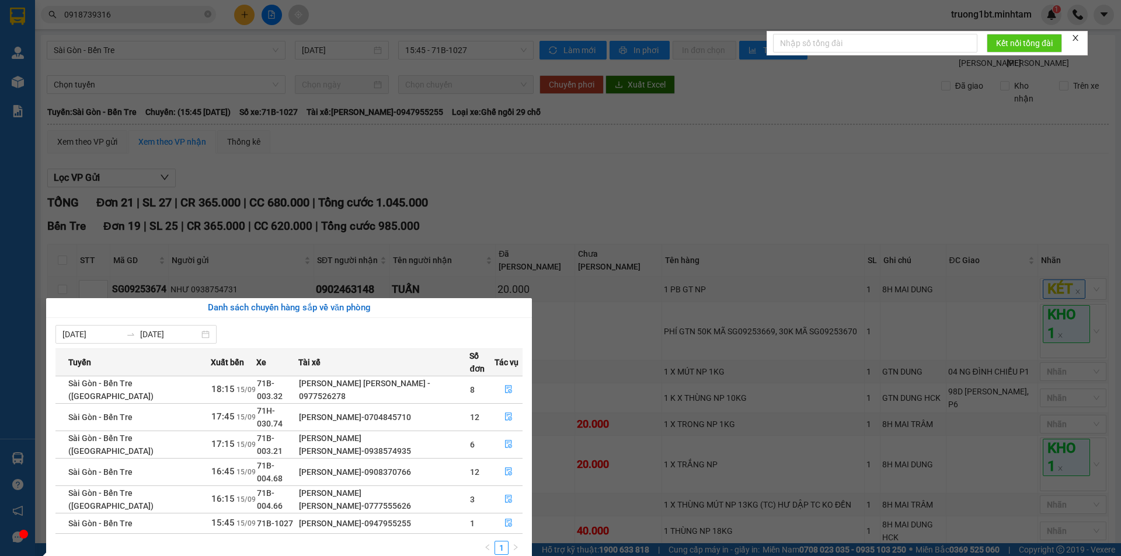
click at [612, 217] on section "Kết quả [PERSON_NAME] ( 2 ) Bộ lọc Mã ĐH Trạng thái Món hàng Tổng [PERSON_NAME]…" at bounding box center [560, 278] width 1121 height 556
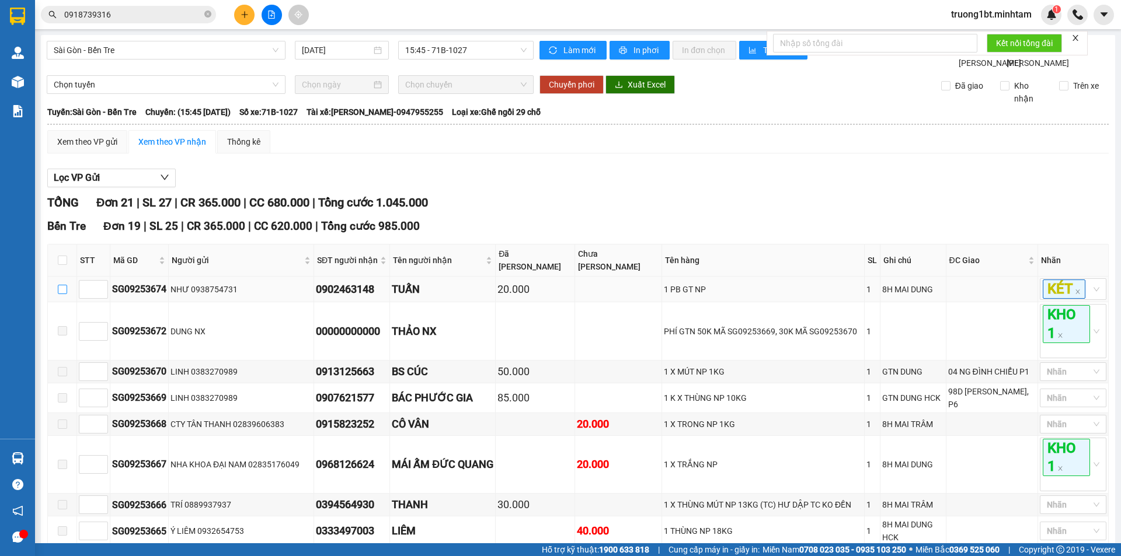
click at [64, 294] on input "checkbox" at bounding box center [62, 289] width 9 height 9
checkbox input "true"
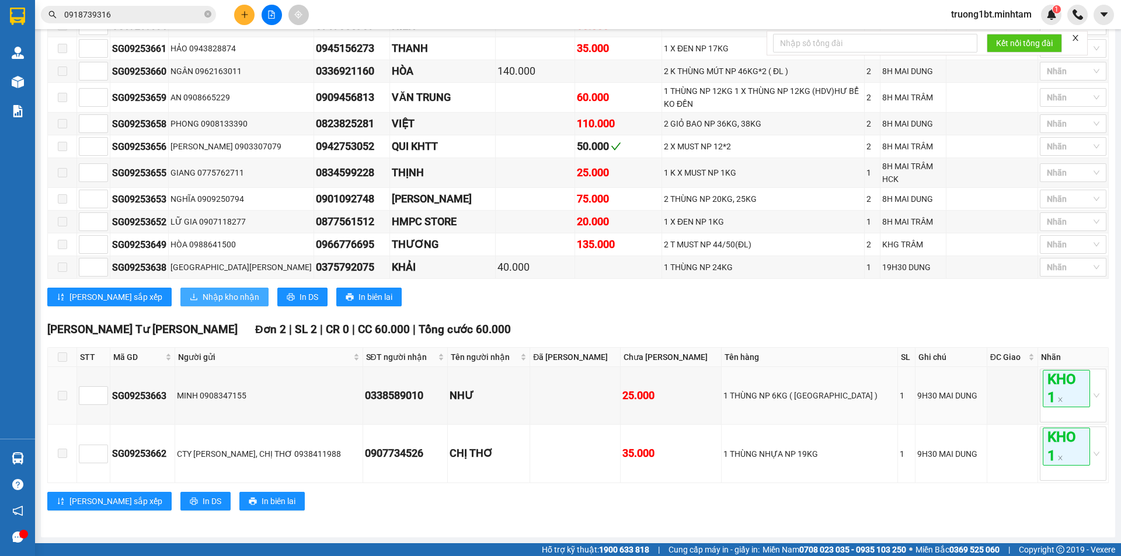
scroll to position [545, 0]
click at [205, 300] on span "Nhập kho nhận" at bounding box center [231, 297] width 57 height 13
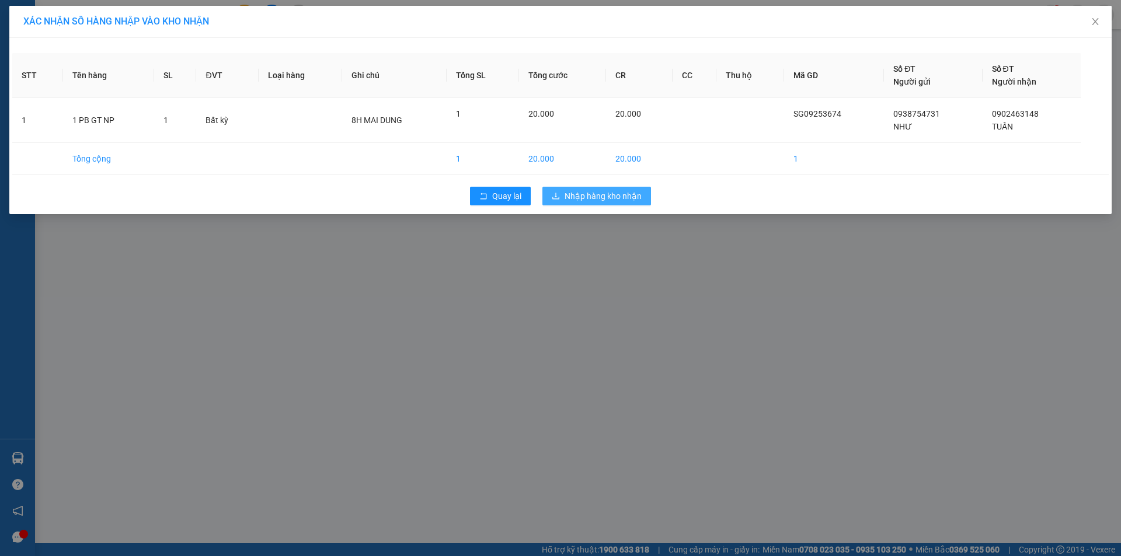
click at [618, 201] on span "Nhập hàng kho nhận" at bounding box center [603, 196] width 77 height 13
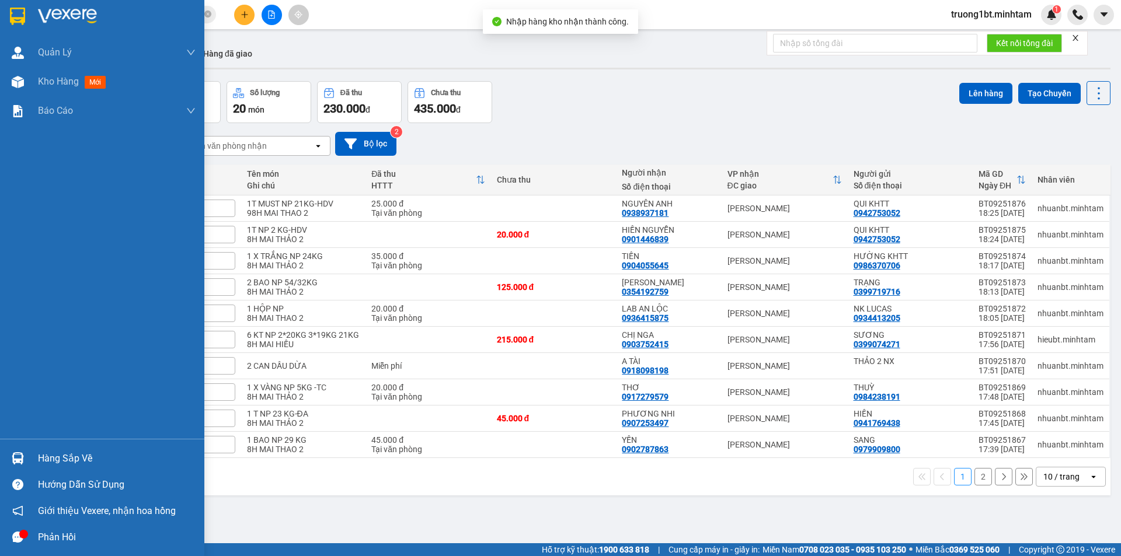
click at [38, 460] on div "Hàng sắp về" at bounding box center [117, 459] width 158 height 18
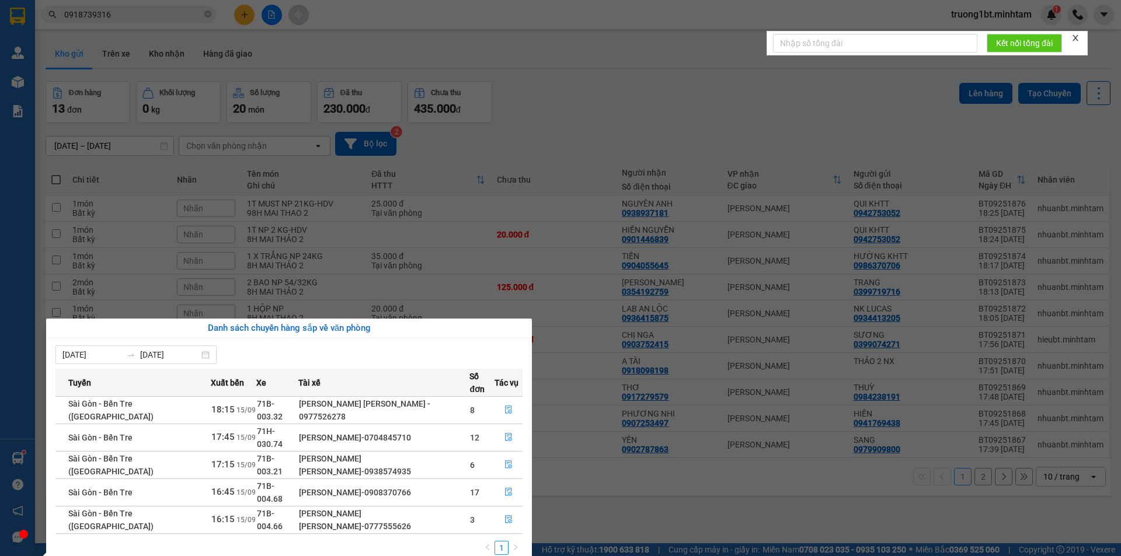
click at [552, 131] on section "Kết quả [PERSON_NAME] ( 2 ) Bộ lọc Mã ĐH Trạng thái Món hàng Tổng [PERSON_NAME]…" at bounding box center [560, 278] width 1121 height 556
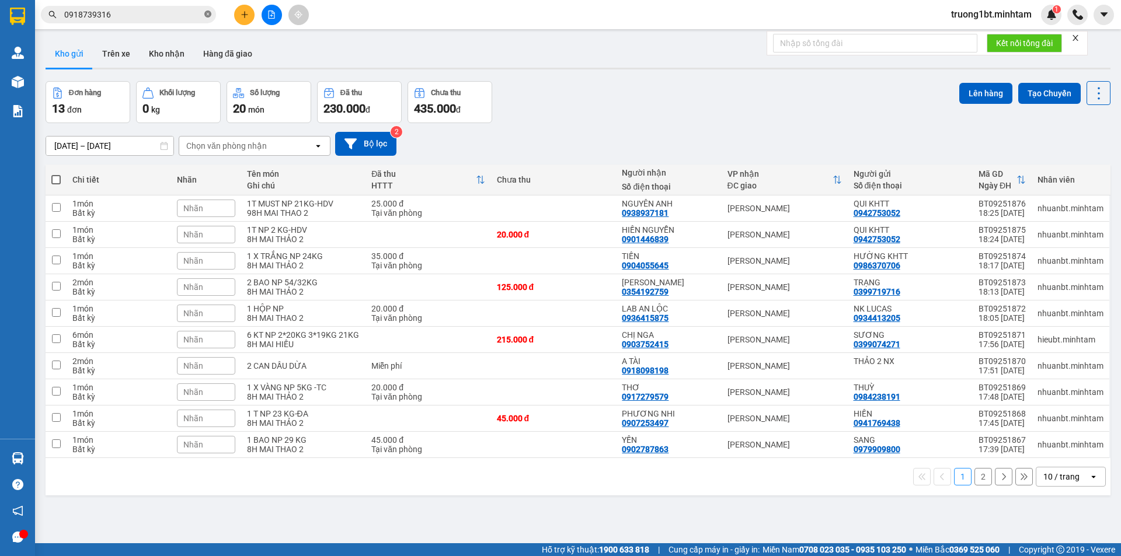
click at [205, 14] on icon "close-circle" at bounding box center [207, 14] width 7 height 7
click at [205, 14] on span at bounding box center [207, 14] width 7 height 13
click at [188, 18] on input "text" at bounding box center [133, 14] width 138 height 13
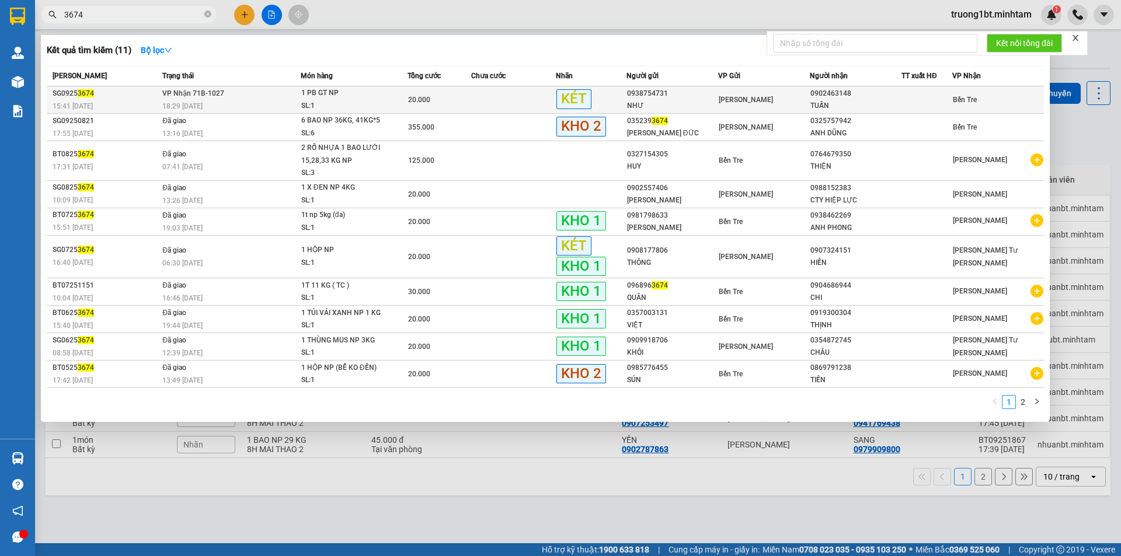
type input "3674"
click at [891, 99] on div "0902463148" at bounding box center [855, 94] width 91 height 12
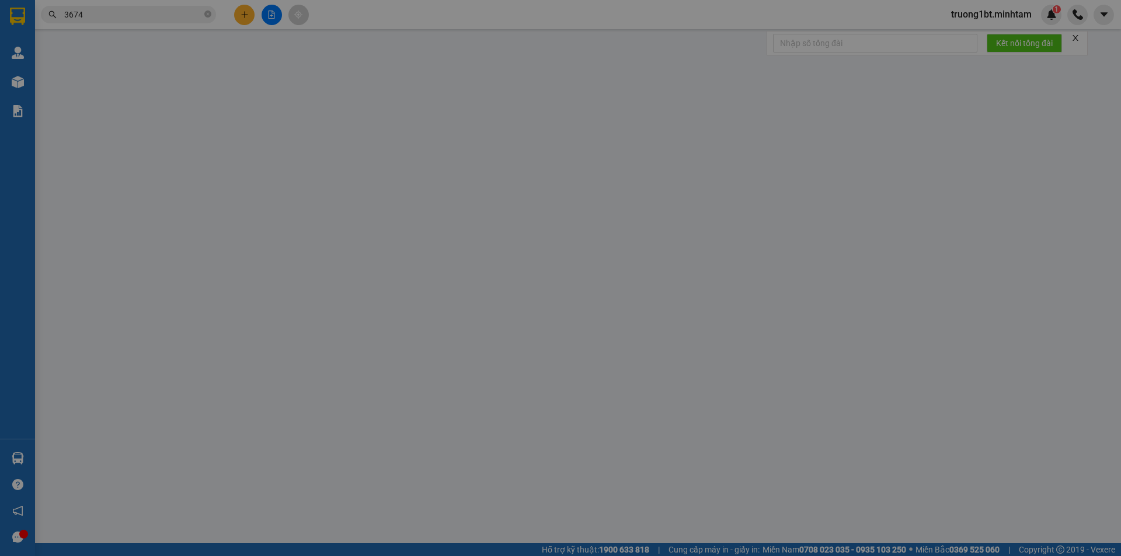
type input "0938754731"
type input "NHƯ"
type input "0902463148"
type input "TUẤN"
type input "20.000"
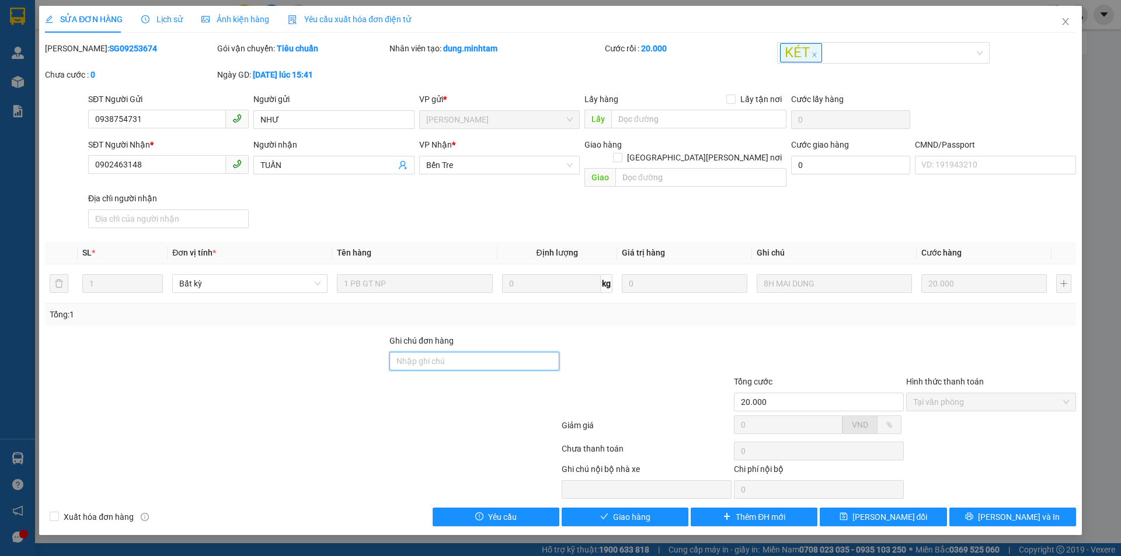
click at [478, 352] on input "Ghi chú đơn hàng" at bounding box center [474, 361] width 170 height 19
type input "D"
type input "ĐÃ GIAO"
click at [910, 511] on span "[PERSON_NAME] đổi" at bounding box center [890, 517] width 75 height 13
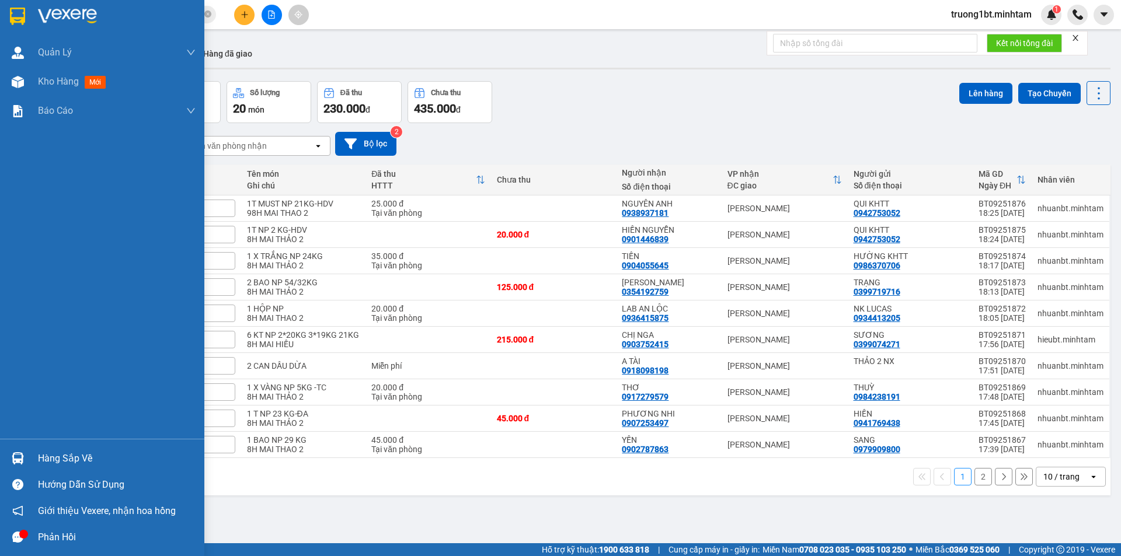
click at [26, 460] on div at bounding box center [18, 458] width 20 height 20
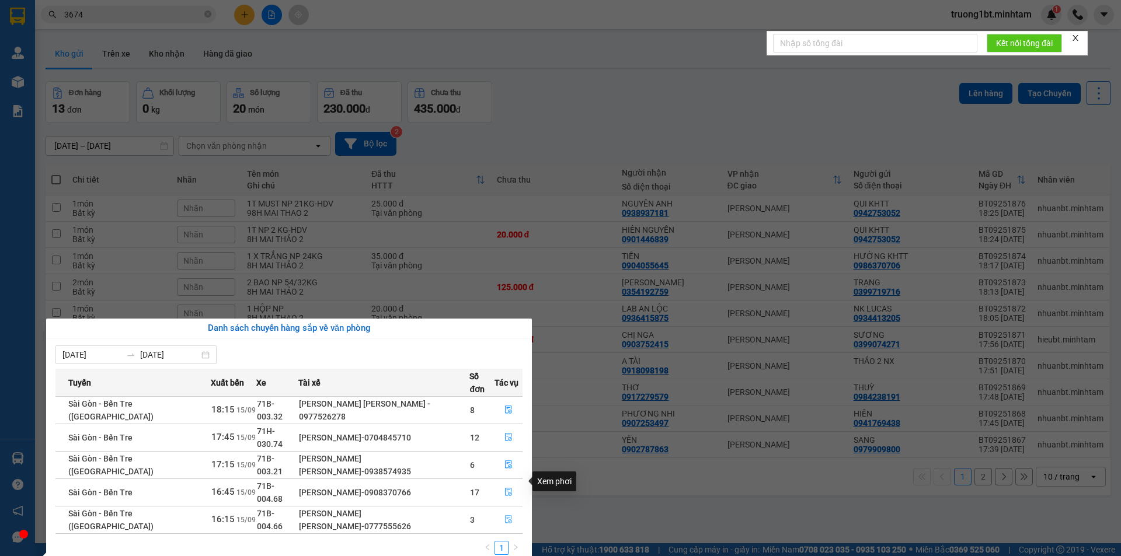
click at [508, 516] on icon "file-done" at bounding box center [509, 520] width 8 height 8
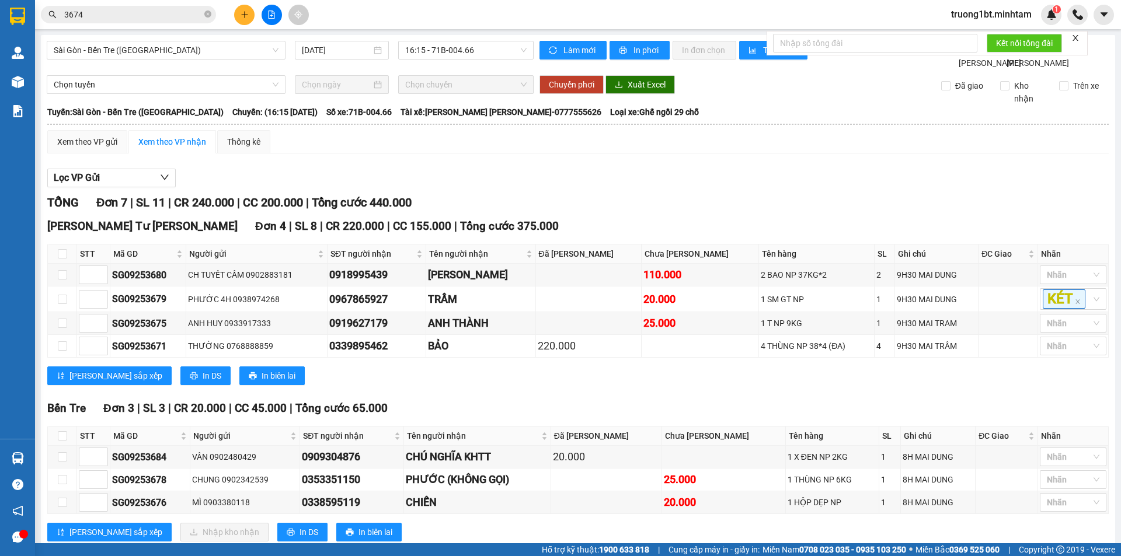
scroll to position [44, 0]
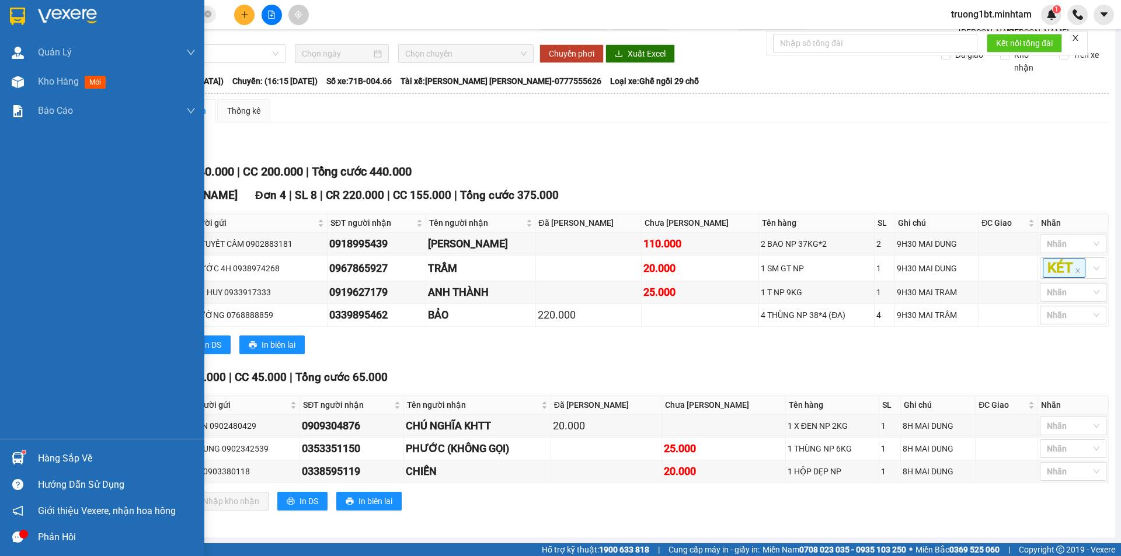
click at [30, 455] on div "Hàng sắp về" at bounding box center [102, 459] width 204 height 26
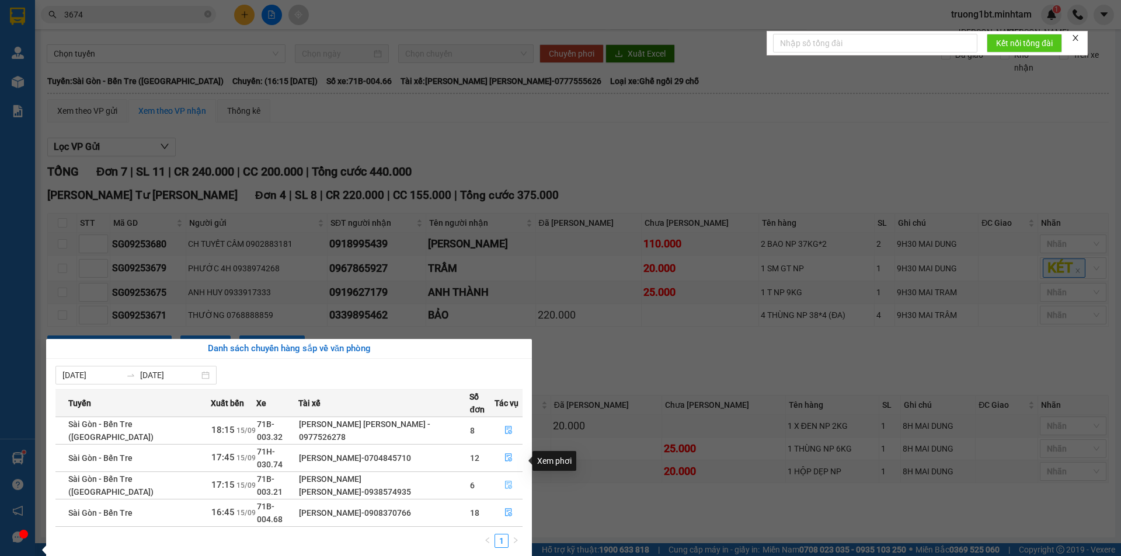
click at [509, 481] on icon "file-done" at bounding box center [509, 485] width 8 height 8
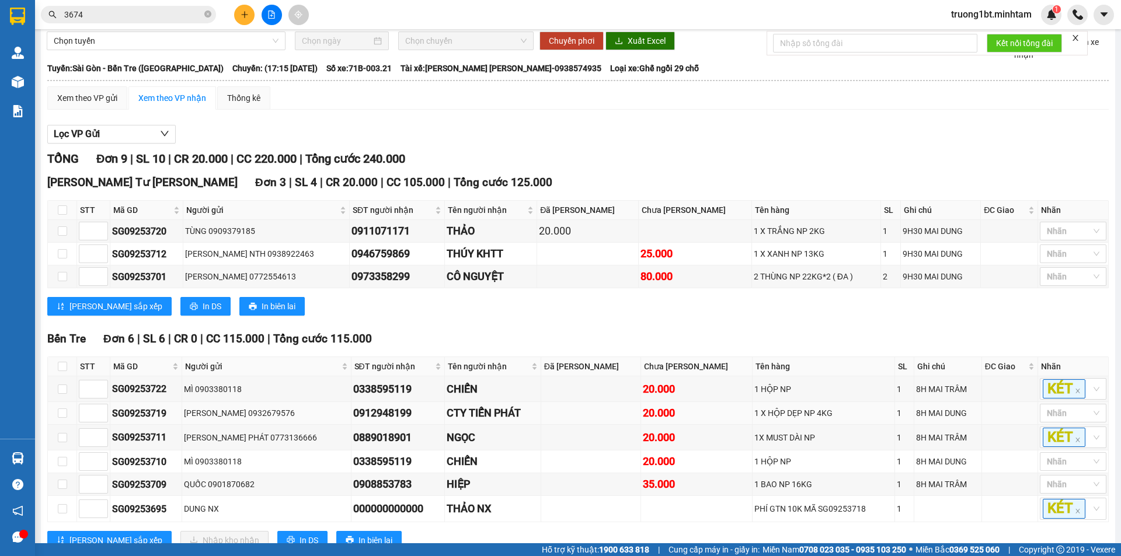
scroll to position [96, 0]
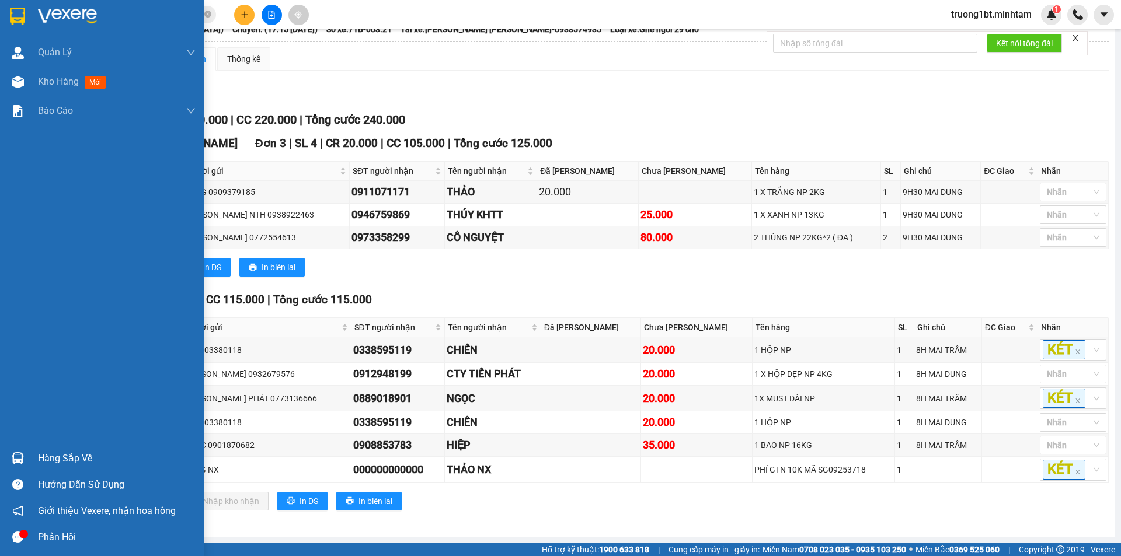
click at [27, 462] on div at bounding box center [18, 458] width 20 height 20
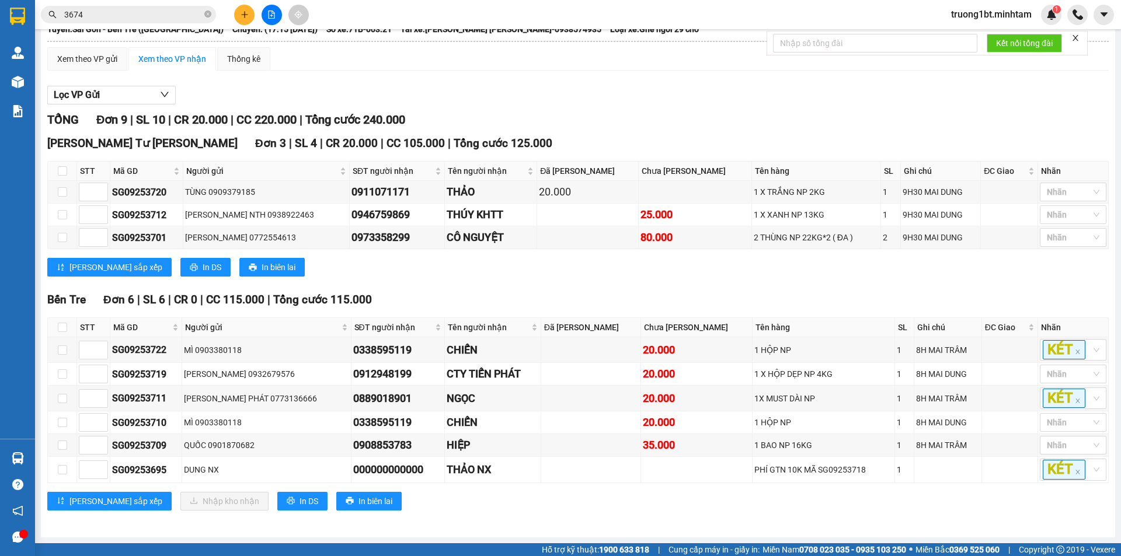
click at [405, 269] on section "Kết quả [PERSON_NAME] ( 11 ) Bộ lọc Mã ĐH Trạng thái Món hàng Tổng [PERSON_NAME…" at bounding box center [560, 278] width 1121 height 556
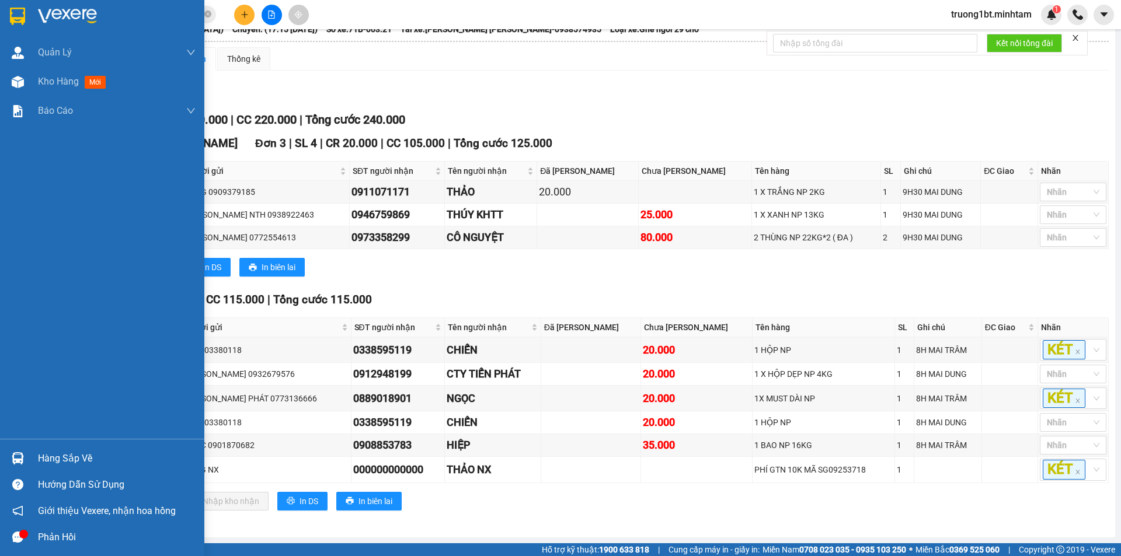
click at [38, 453] on div "Hàng sắp về" at bounding box center [117, 459] width 158 height 18
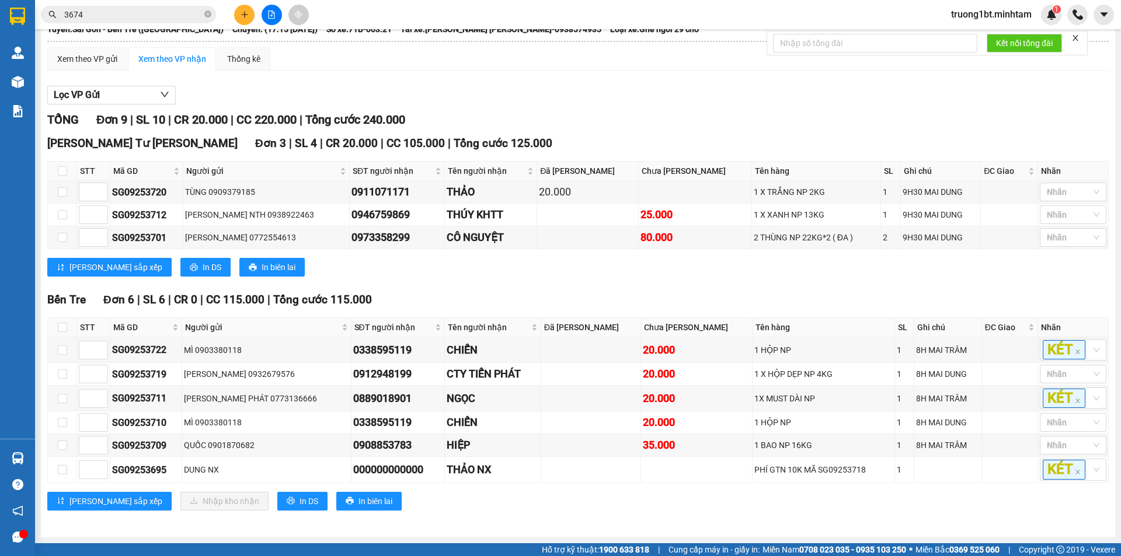
click at [626, 279] on section "Kết quả [PERSON_NAME] ( 11 ) Bộ lọc Mã ĐH Trạng thái Món hàng Tổng [PERSON_NAME…" at bounding box center [560, 278] width 1121 height 556
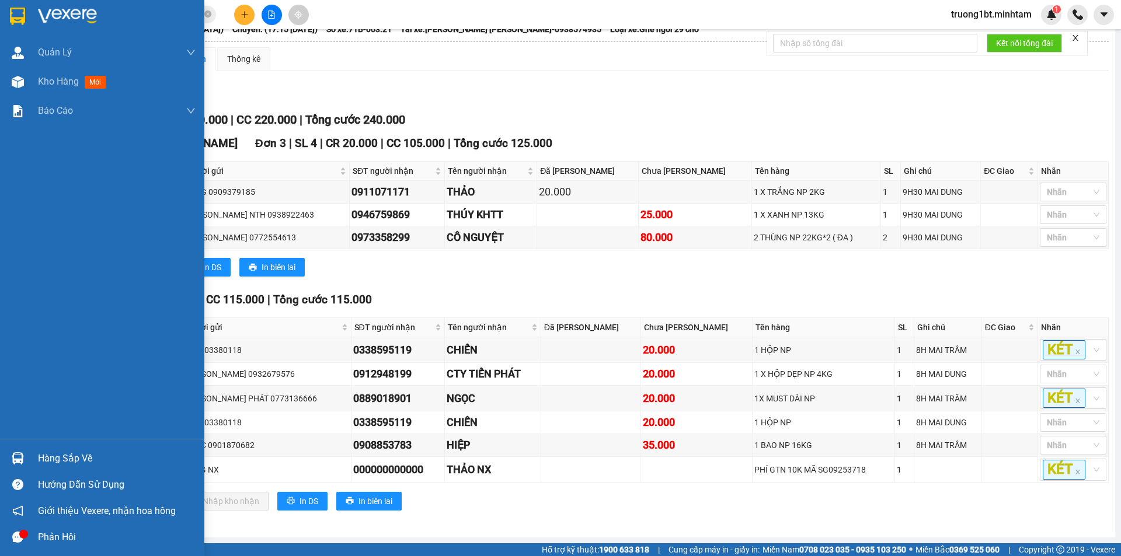
click at [12, 454] on img at bounding box center [18, 459] width 12 height 12
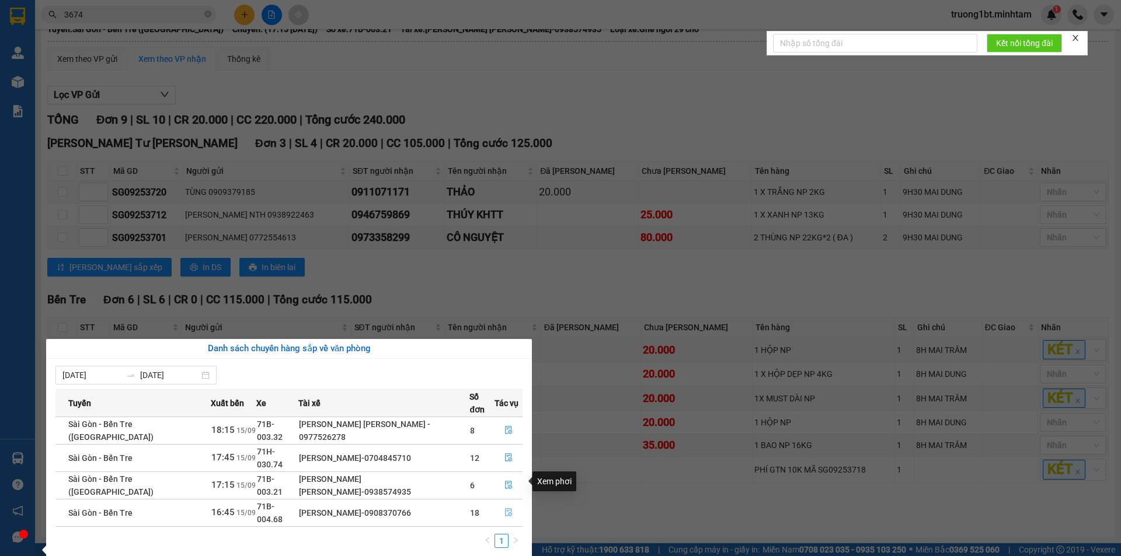
click at [499, 504] on button "button" at bounding box center [508, 513] width 27 height 19
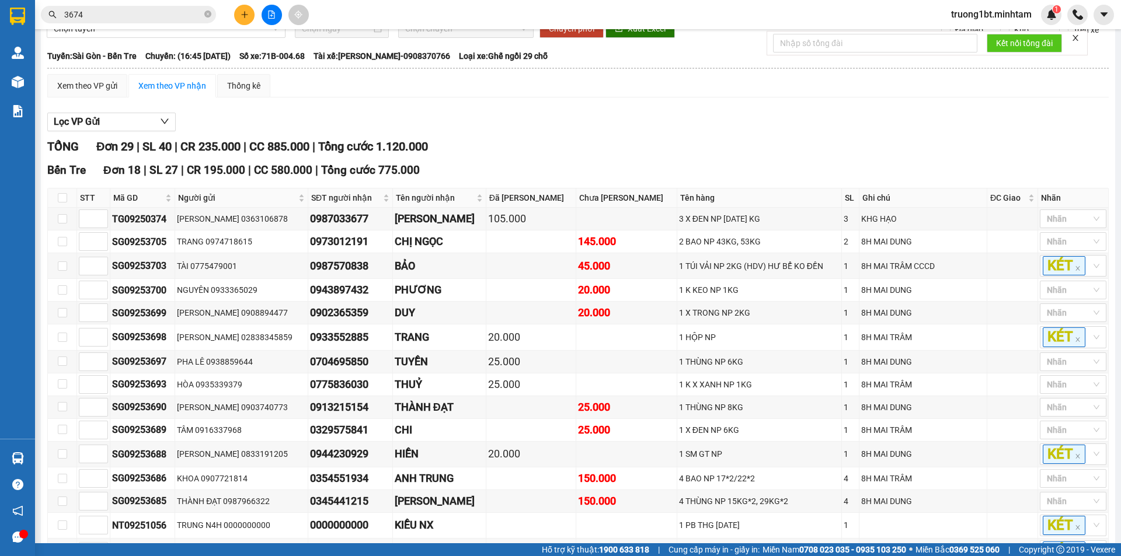
scroll to position [37, 0]
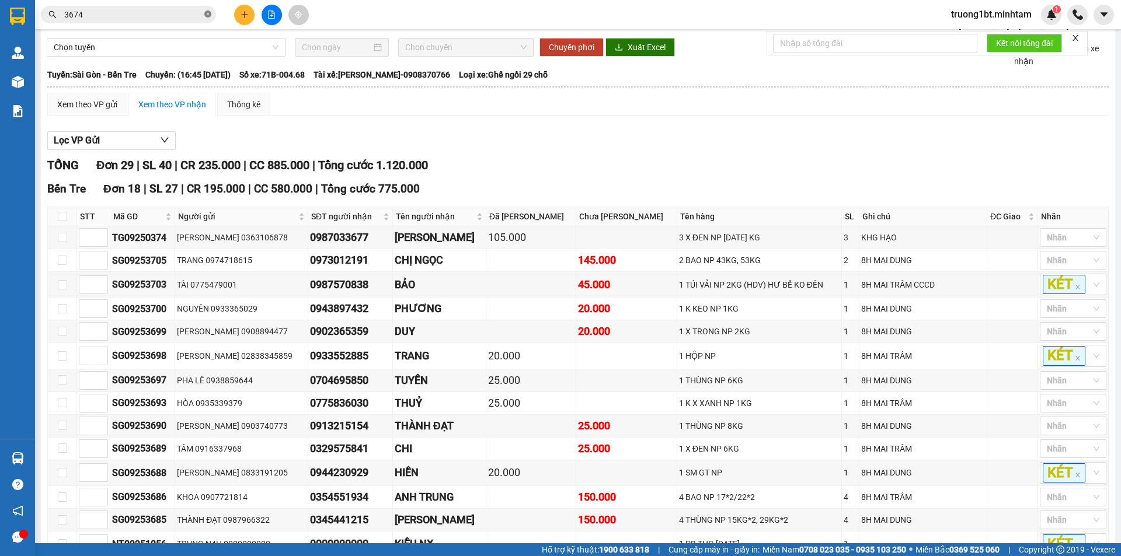
click at [209, 13] on icon "close-circle" at bounding box center [207, 14] width 7 height 7
click at [197, 13] on input "text" at bounding box center [133, 14] width 138 height 13
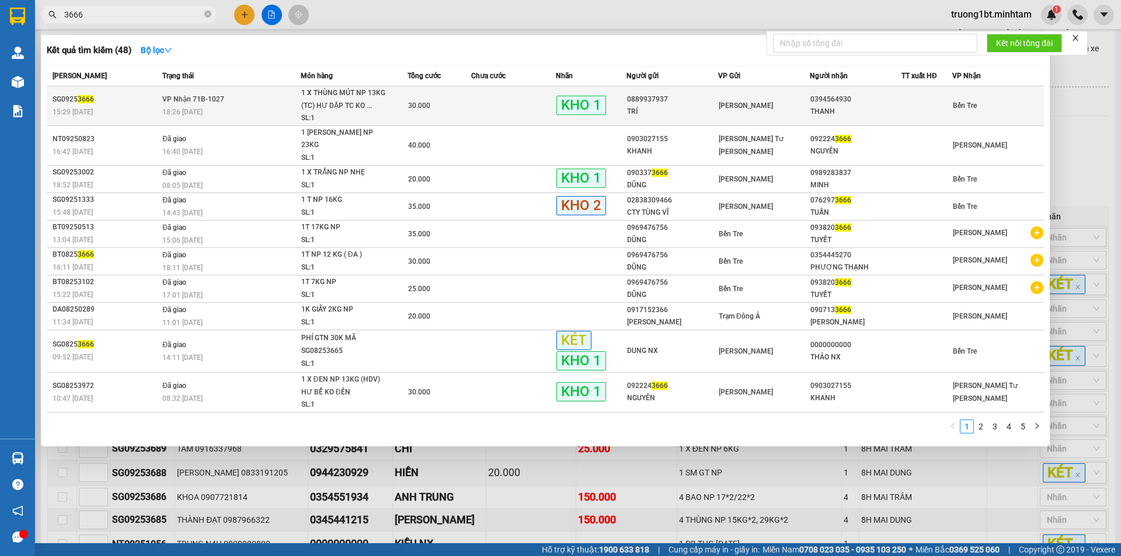
type input "3666"
click at [374, 119] on div "SL: 1" at bounding box center [345, 118] width 88 height 13
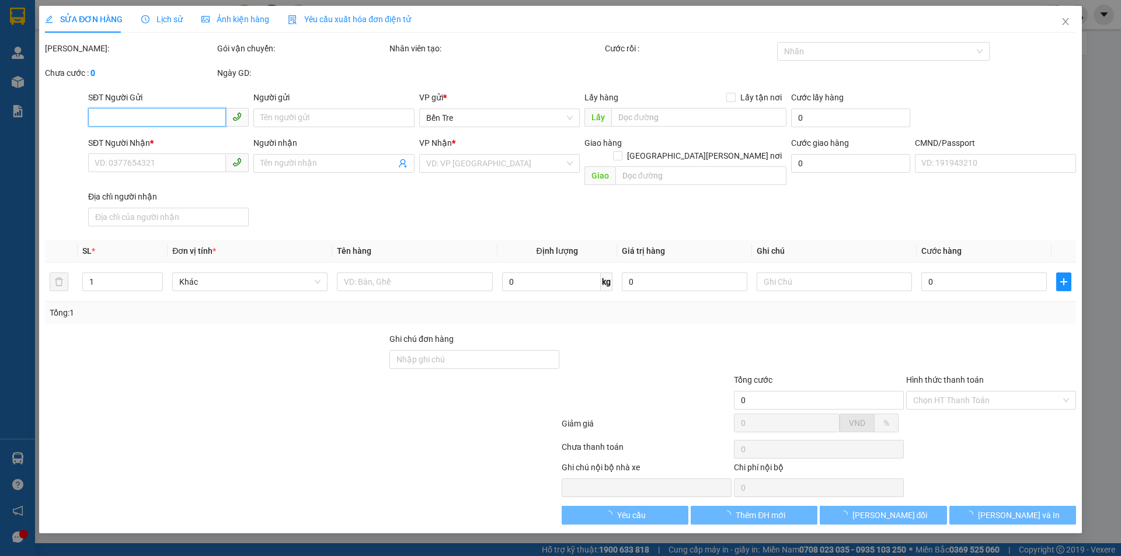
type input "0889937937"
type input "TRÍ"
type input "0394564930"
type input "THANH"
type input "30.000"
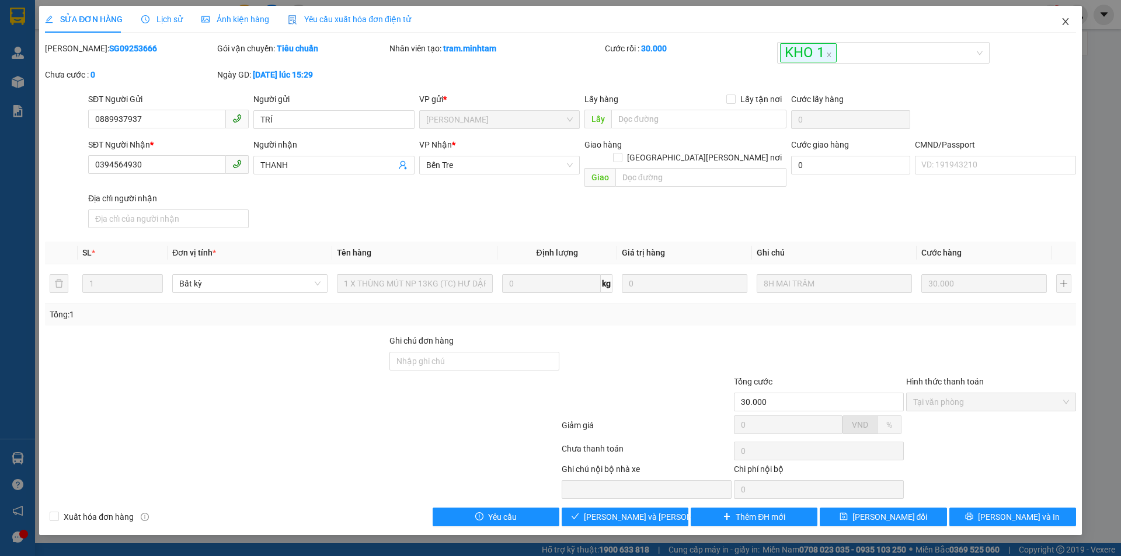
click at [1066, 23] on icon "close" at bounding box center [1065, 21] width 9 height 9
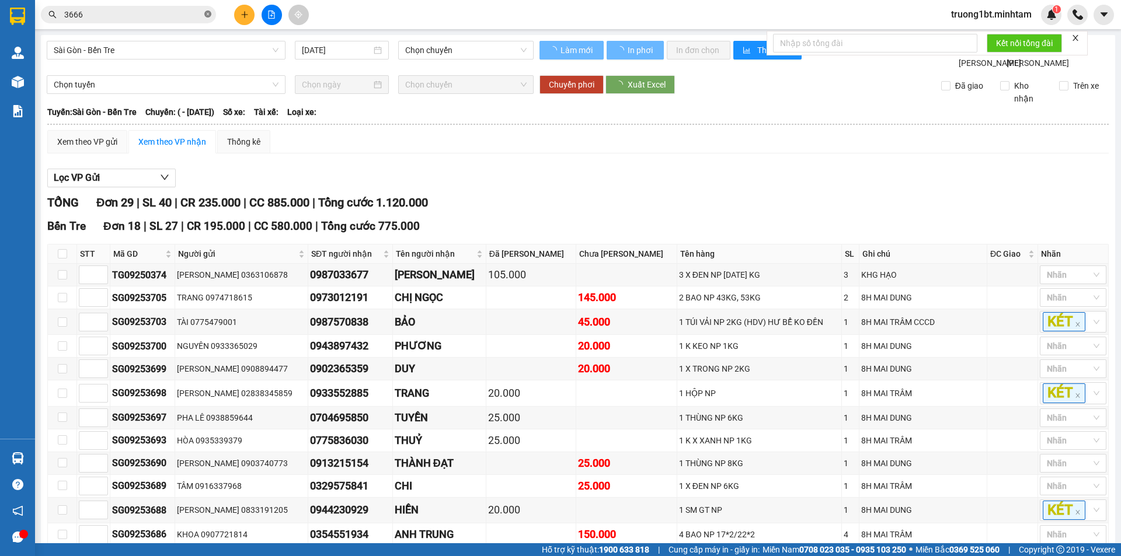
drag, startPoint x: 206, startPoint y: 11, endPoint x: 183, endPoint y: 15, distance: 23.0
click at [206, 11] on icon "close-circle" at bounding box center [207, 14] width 7 height 7
click at [183, 15] on input "3666" at bounding box center [133, 14] width 138 height 13
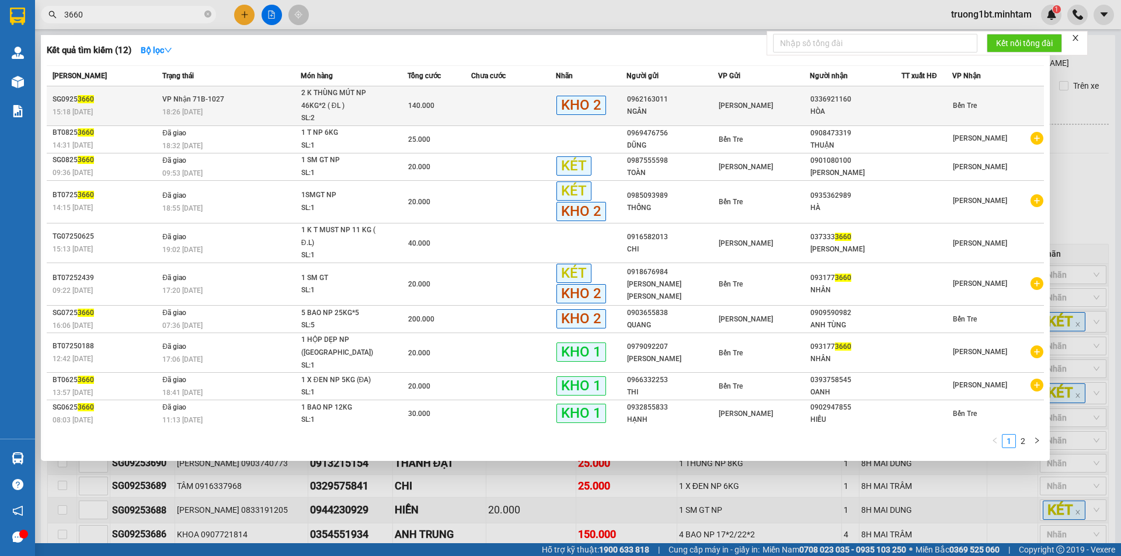
type input "3660"
click at [399, 98] on span "2 K THÙNG MÚT NP 46KG*2 ( ĐL ) SL: 2" at bounding box center [354, 106] width 106 height 38
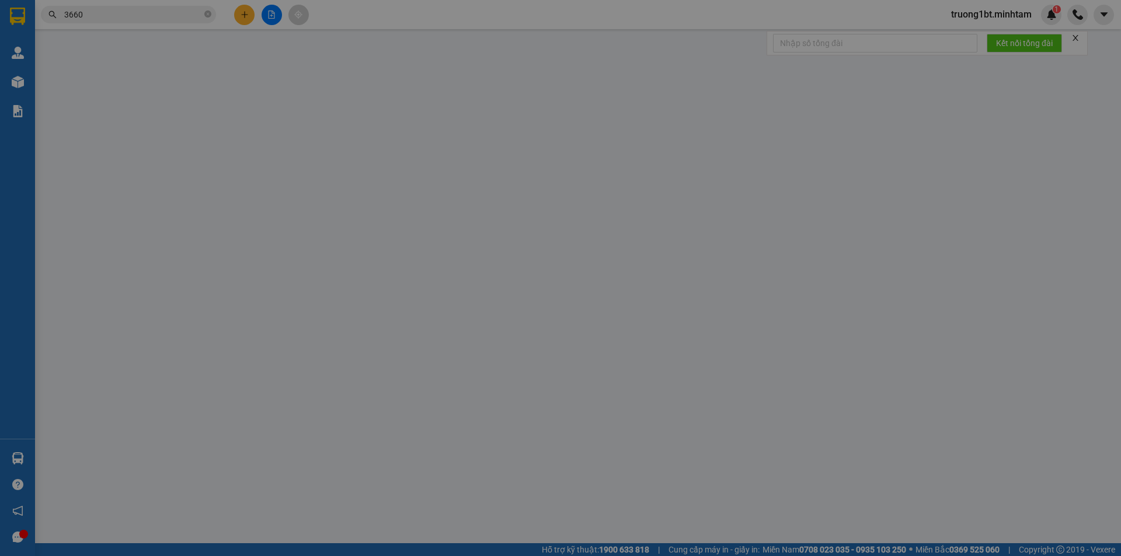
type input "0962163011"
type input "NGÂN"
type input "0336921160"
type input "HÒA"
type input "140.000"
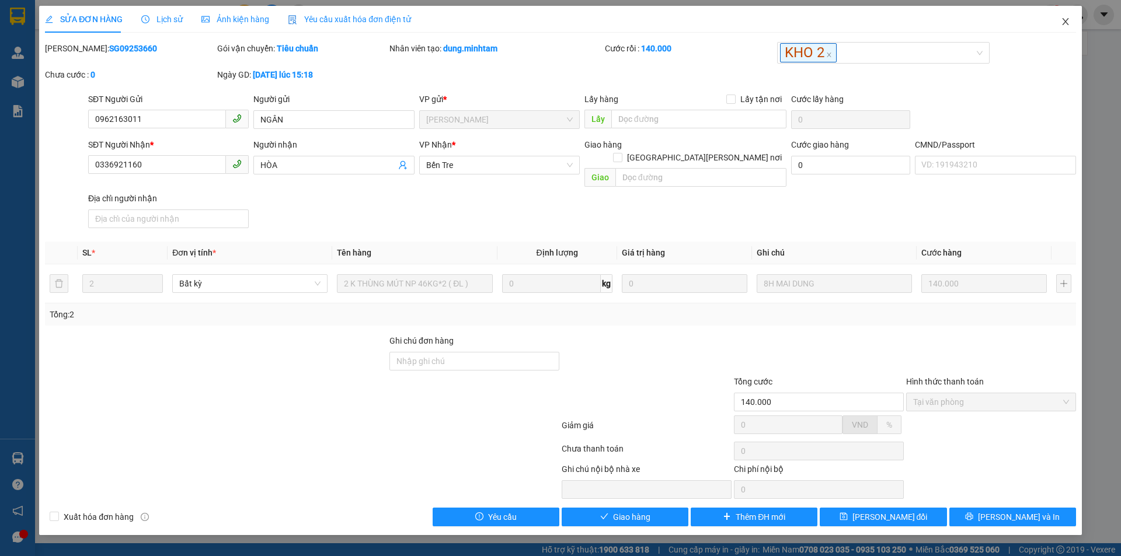
click at [1072, 22] on span "Close" at bounding box center [1065, 22] width 33 height 33
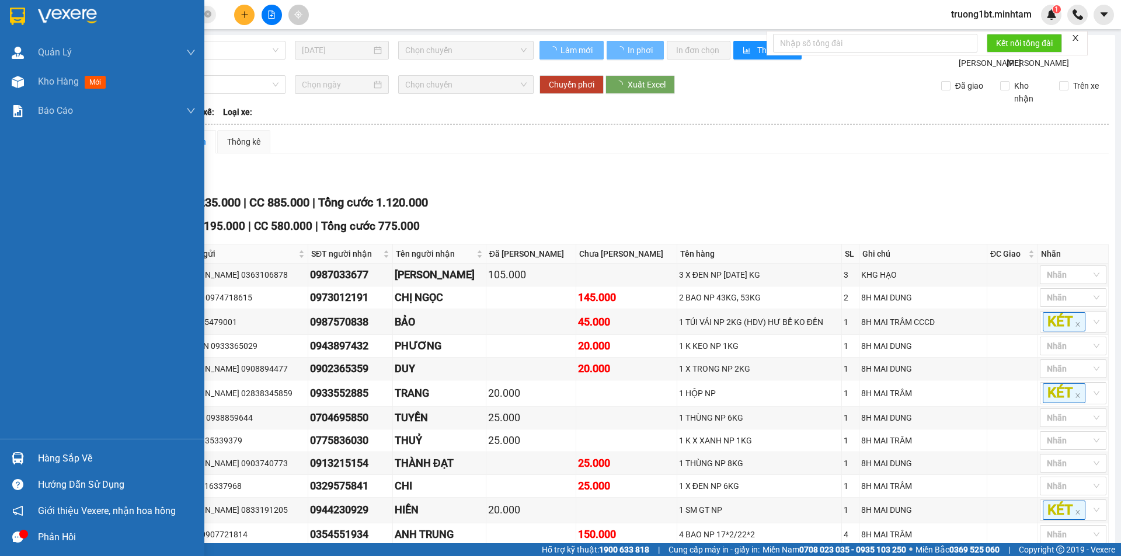
click at [17, 450] on div at bounding box center [18, 458] width 20 height 20
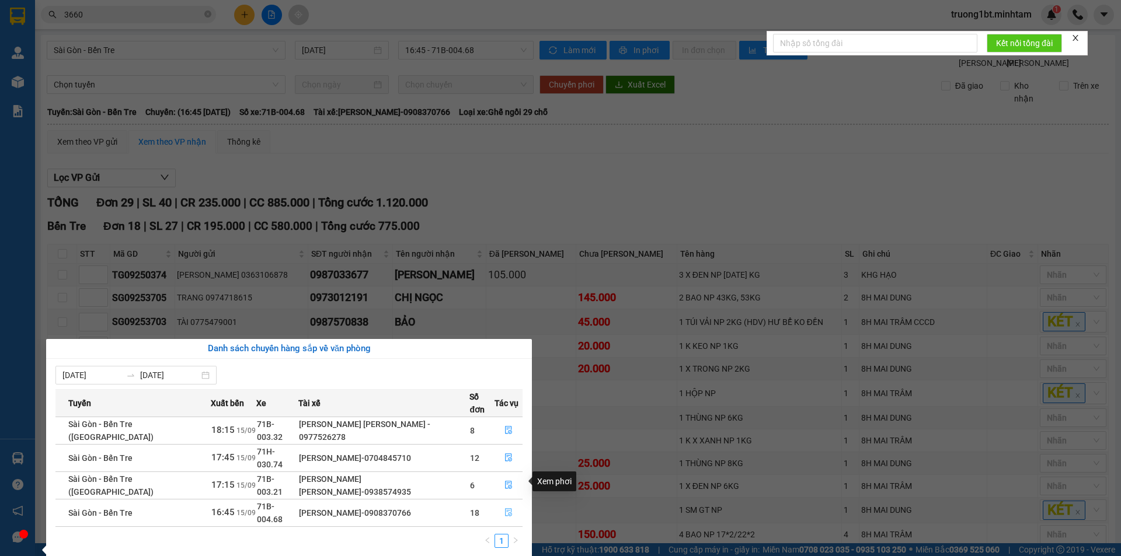
click at [505, 504] on button "button" at bounding box center [508, 513] width 27 height 19
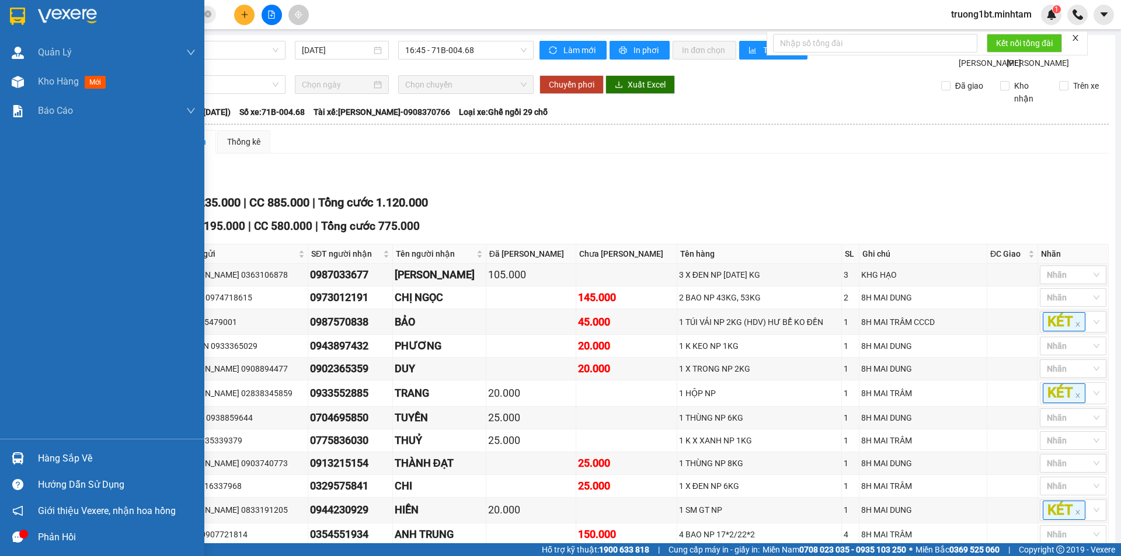
click at [17, 464] on img at bounding box center [18, 459] width 12 height 12
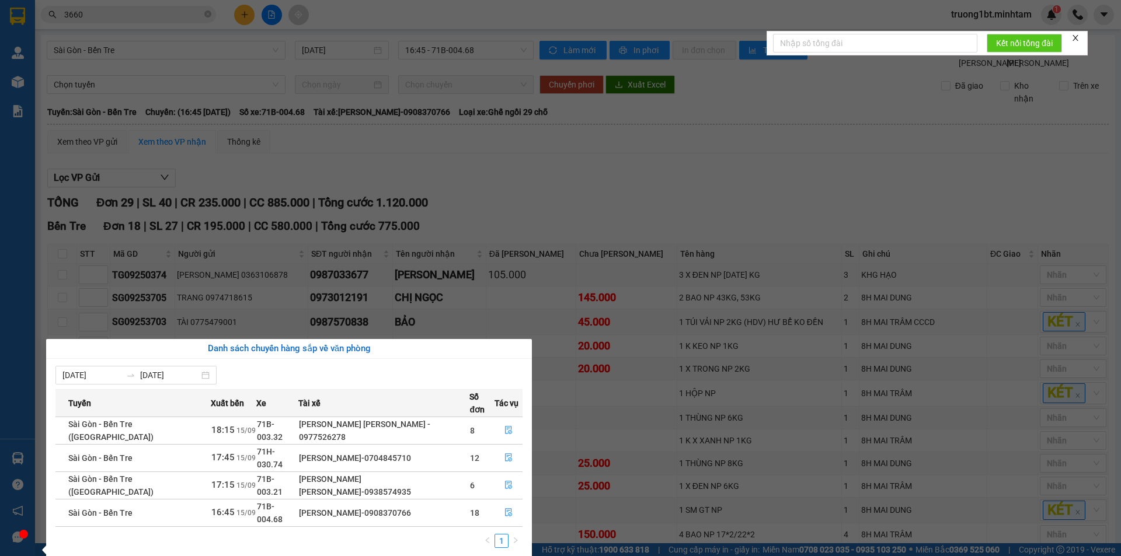
click at [796, 217] on section "Kết quả [PERSON_NAME] ( 12 ) Bộ lọc Mã ĐH Trạng thái Món hàng Tổng [PERSON_NAME…" at bounding box center [560, 278] width 1121 height 556
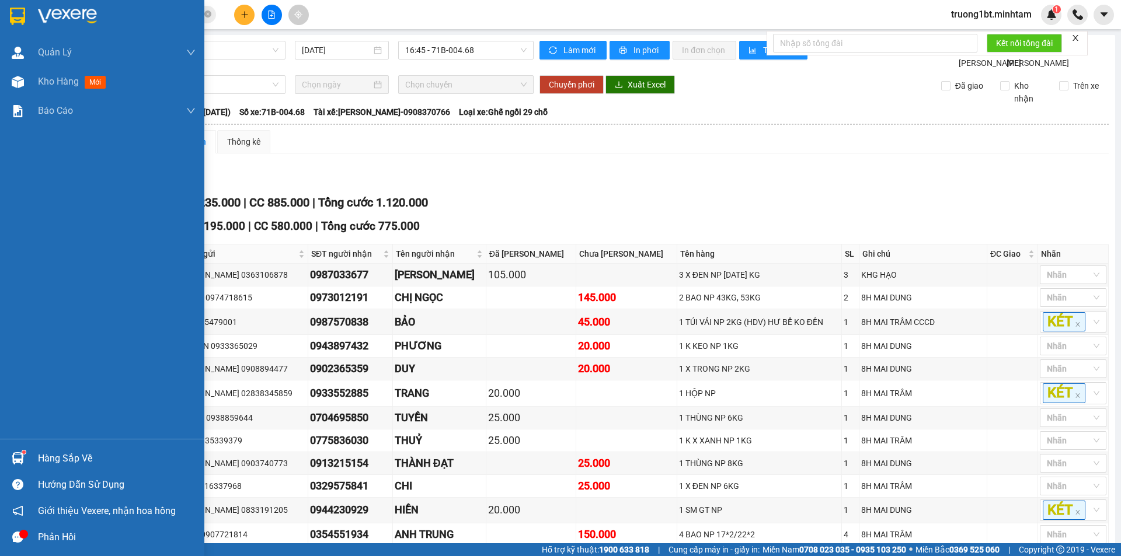
click at [18, 453] on img at bounding box center [18, 459] width 12 height 12
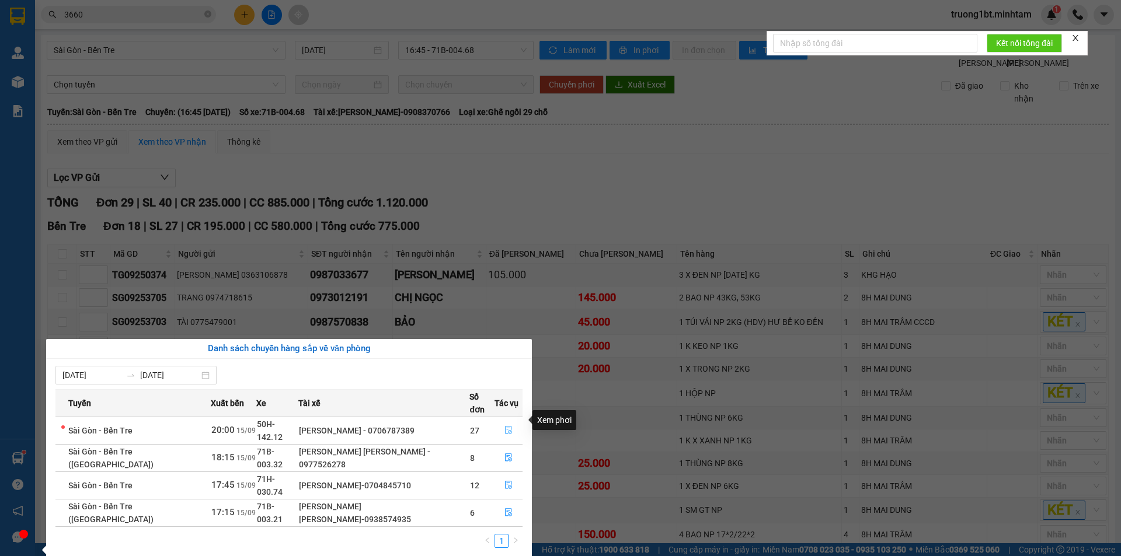
click at [510, 422] on button "button" at bounding box center [508, 431] width 27 height 19
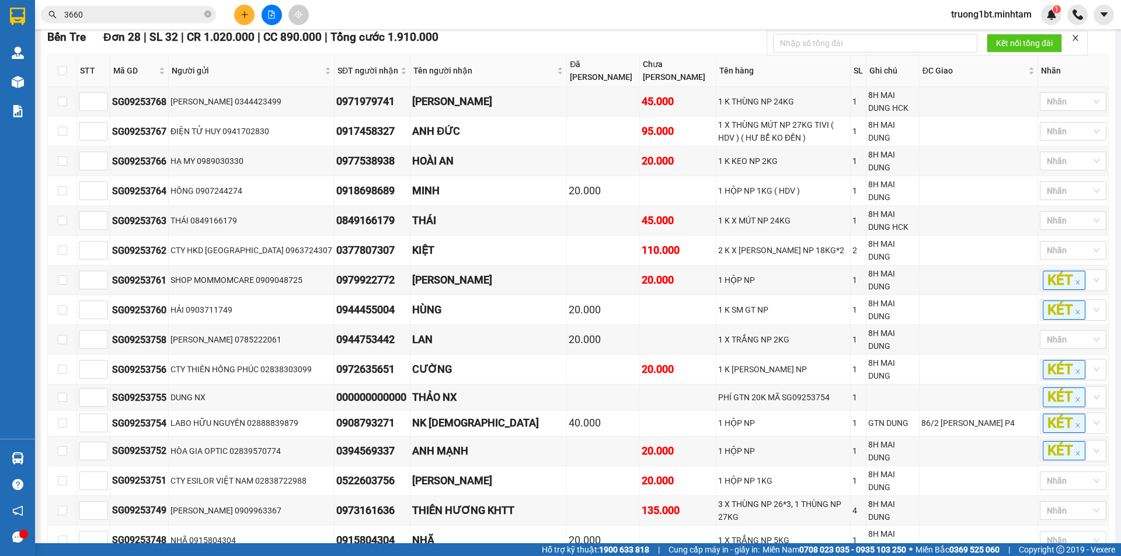
scroll to position [584, 0]
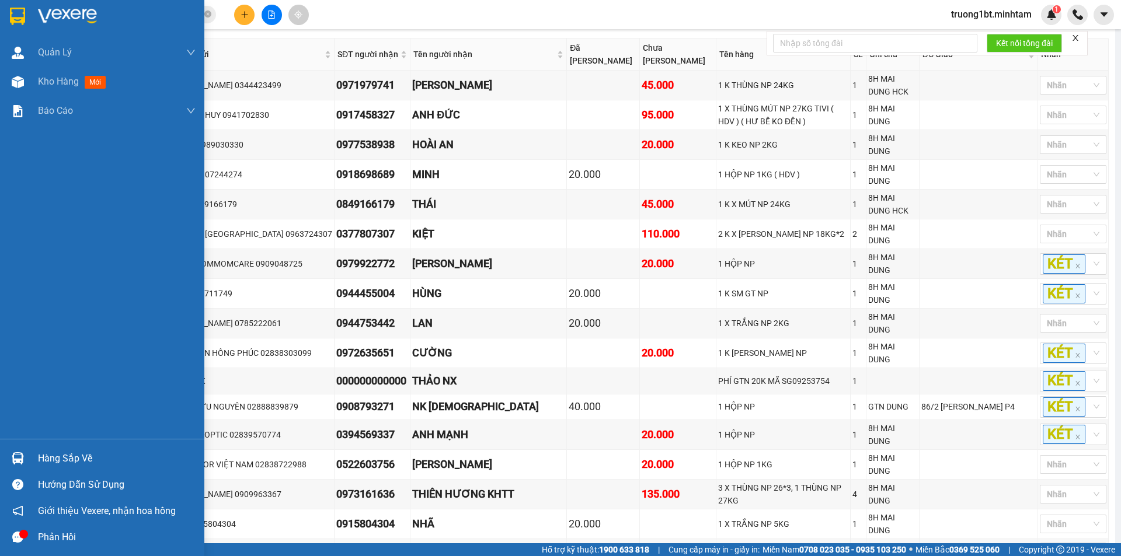
click at [18, 458] on img at bounding box center [18, 459] width 12 height 12
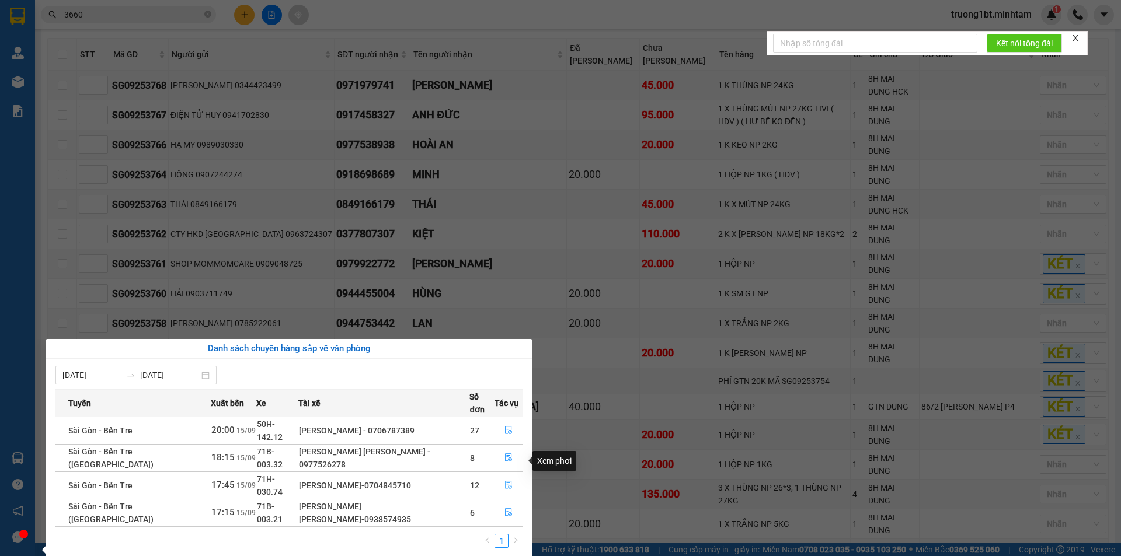
click at [510, 476] on button "button" at bounding box center [508, 485] width 27 height 19
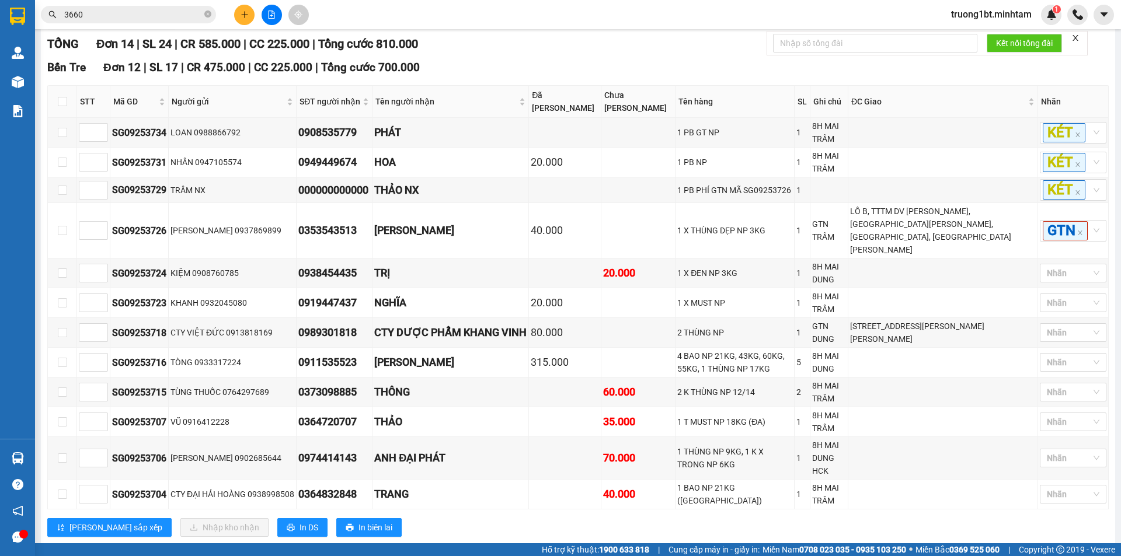
scroll to position [150, 0]
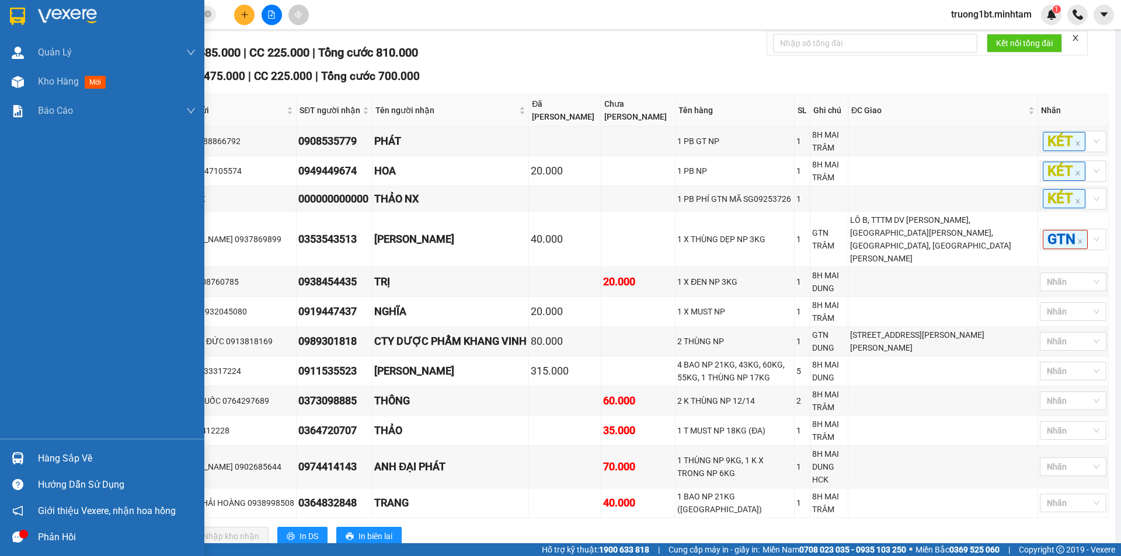
click at [29, 463] on div "Hàng sắp về" at bounding box center [102, 459] width 204 height 26
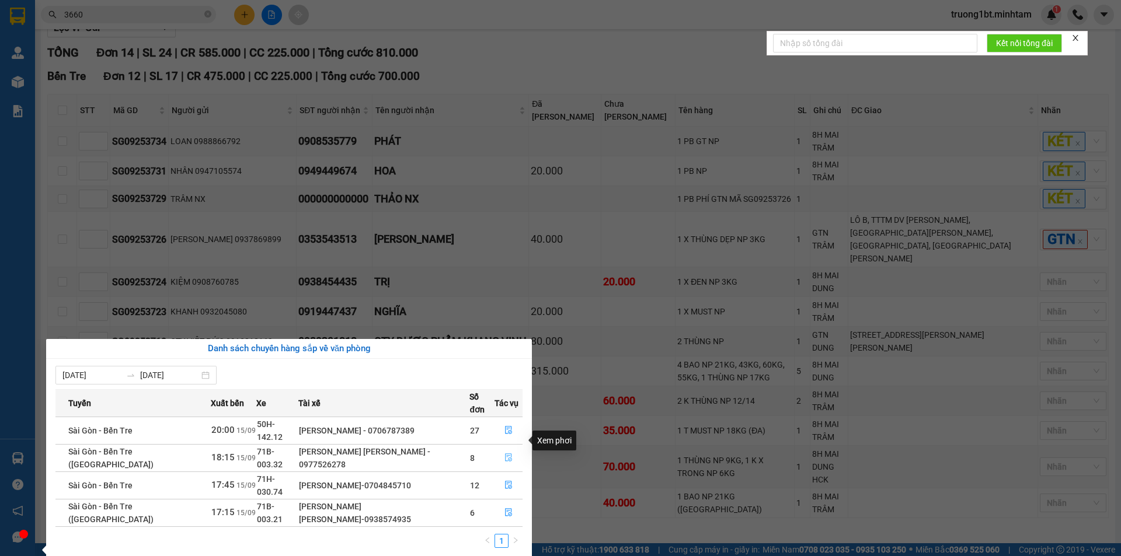
click at [505, 454] on icon "file-done" at bounding box center [509, 458] width 8 height 8
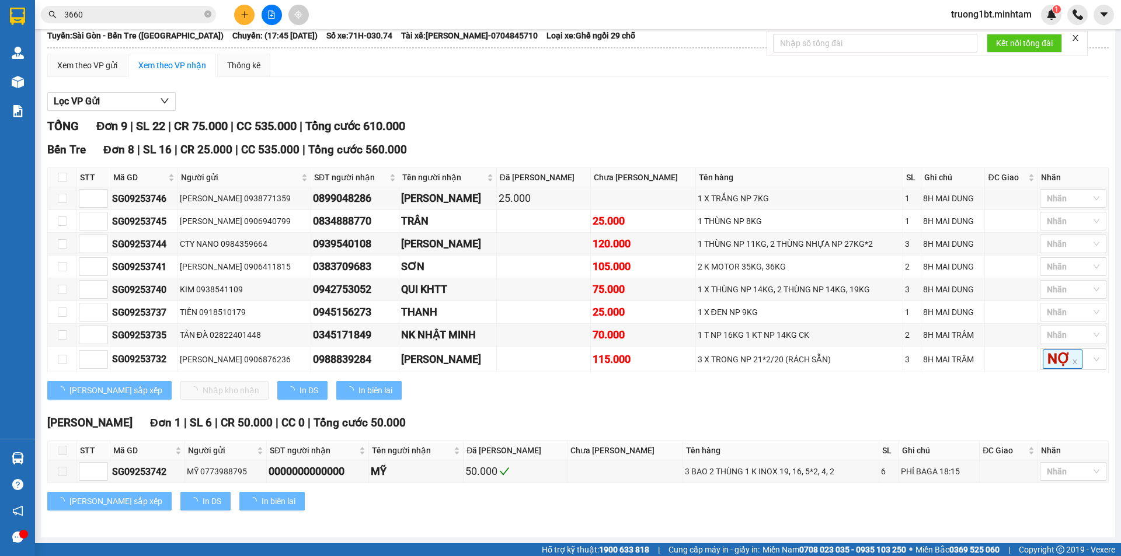
scroll to position [89, 0]
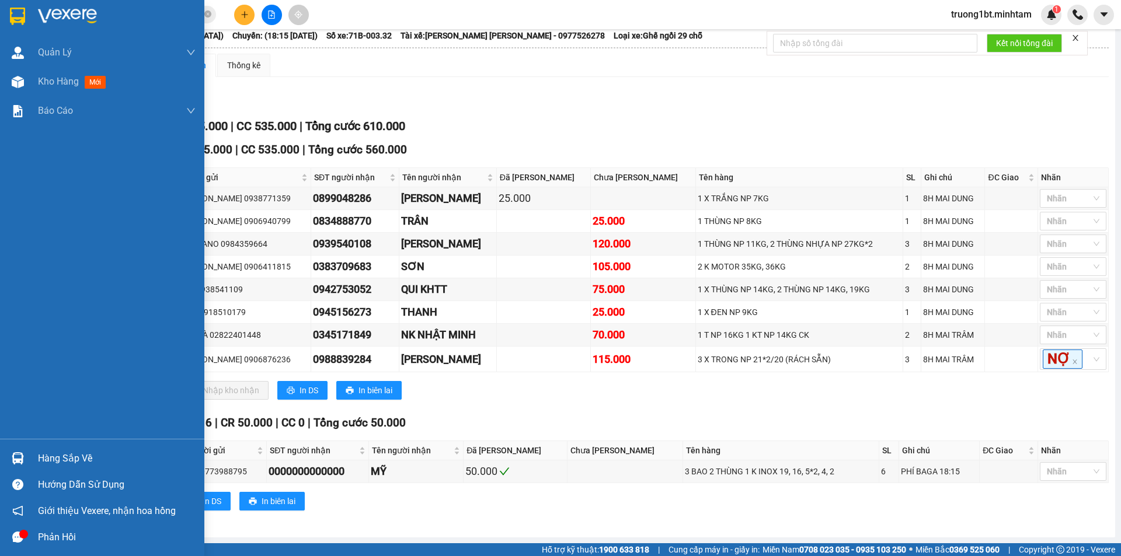
click at [4, 20] on div at bounding box center [102, 19] width 204 height 38
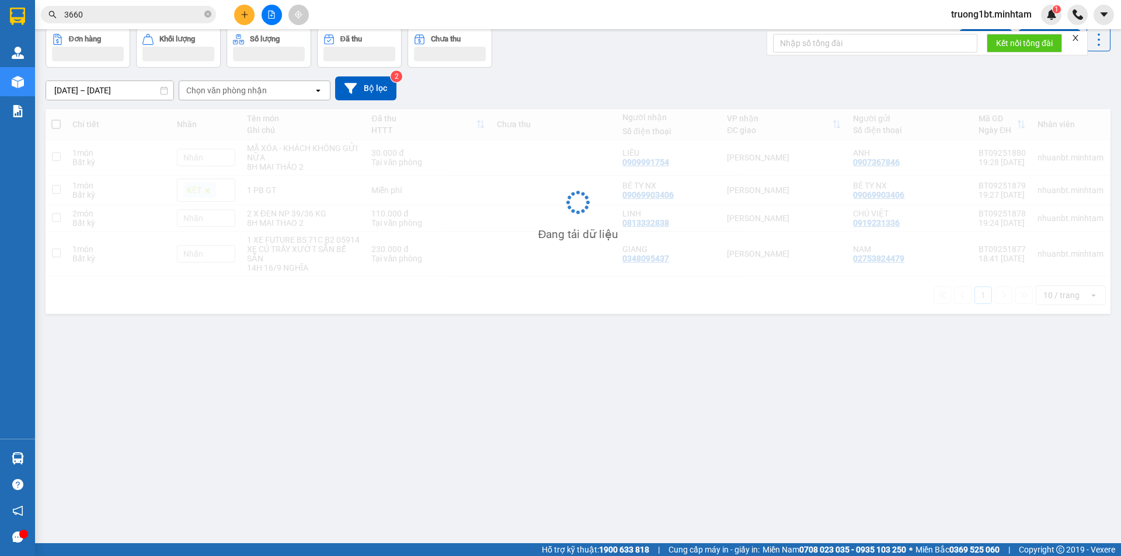
scroll to position [54, 0]
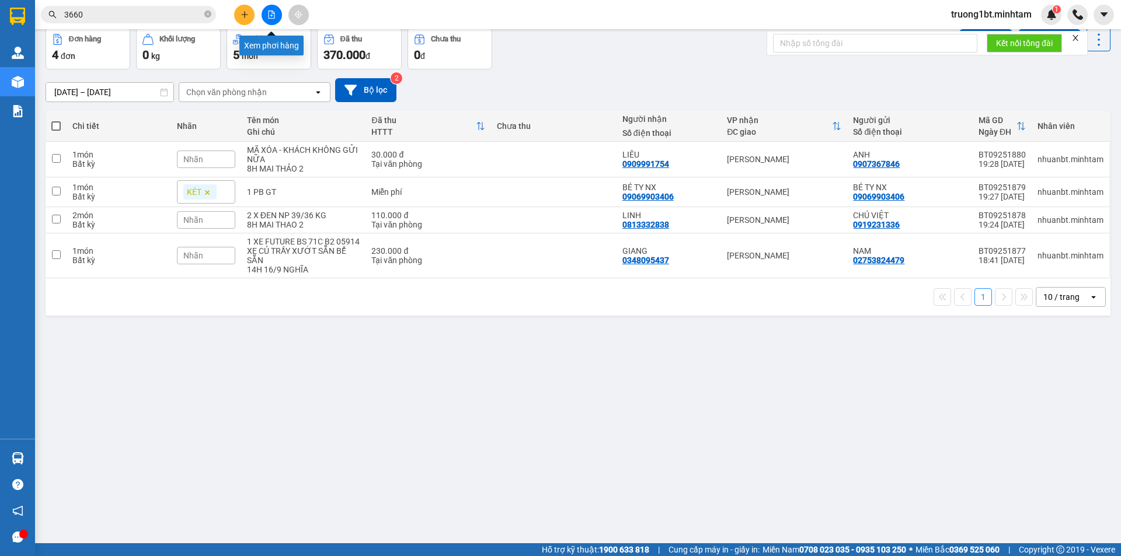
click at [272, 20] on button at bounding box center [272, 15] width 20 height 20
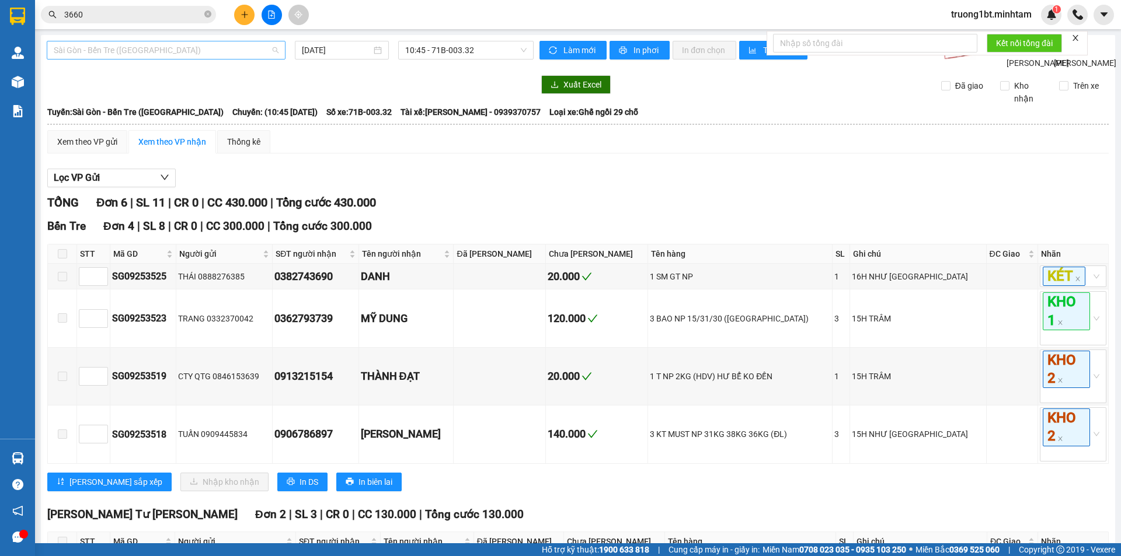
click at [246, 51] on span "Sài Gòn - Bến Tre ([GEOGRAPHIC_DATA])" at bounding box center [166, 50] width 225 height 18
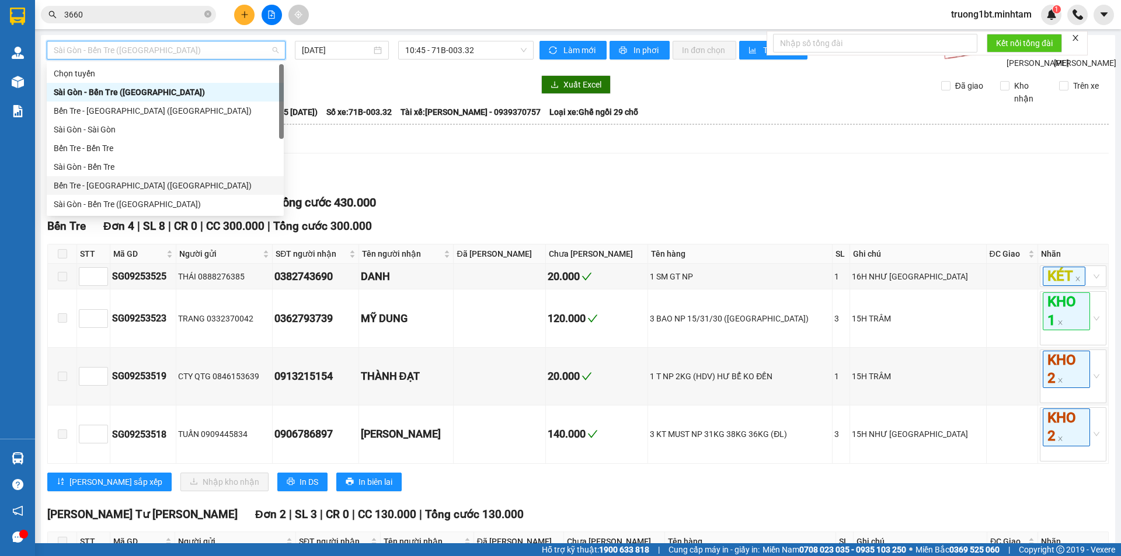
scroll to position [19, 0]
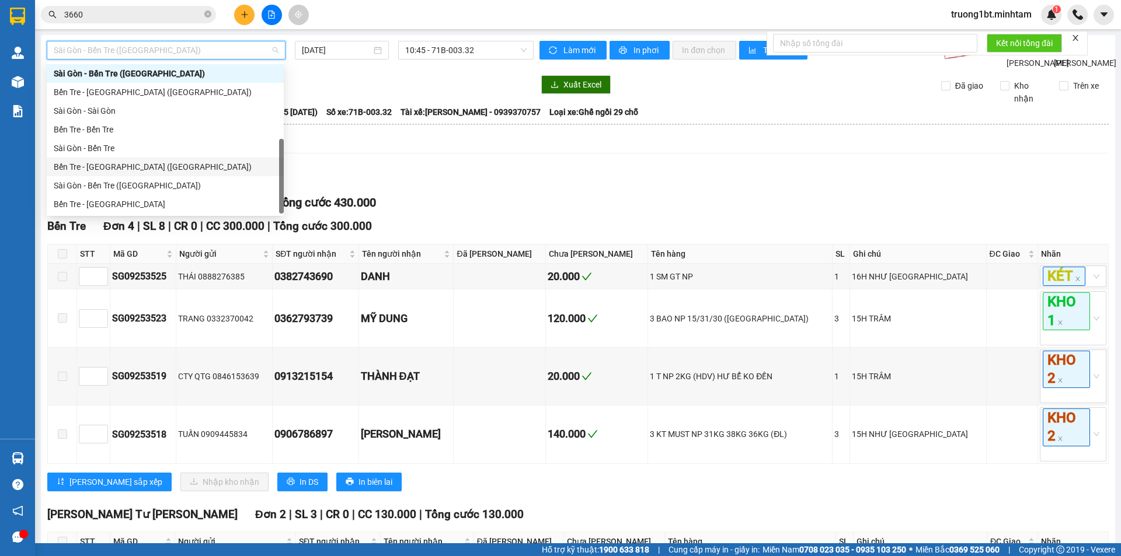
click at [171, 167] on div "Bến Tre - [GEOGRAPHIC_DATA] ([GEOGRAPHIC_DATA])" at bounding box center [165, 167] width 223 height 13
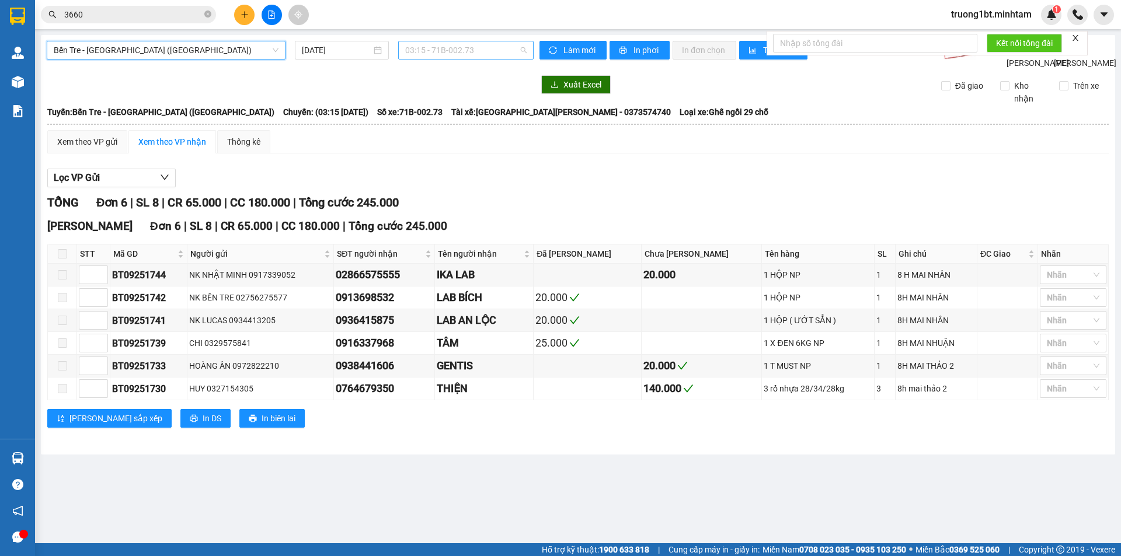
click at [478, 47] on span "03:15 - 71B-002.73" at bounding box center [465, 50] width 121 height 18
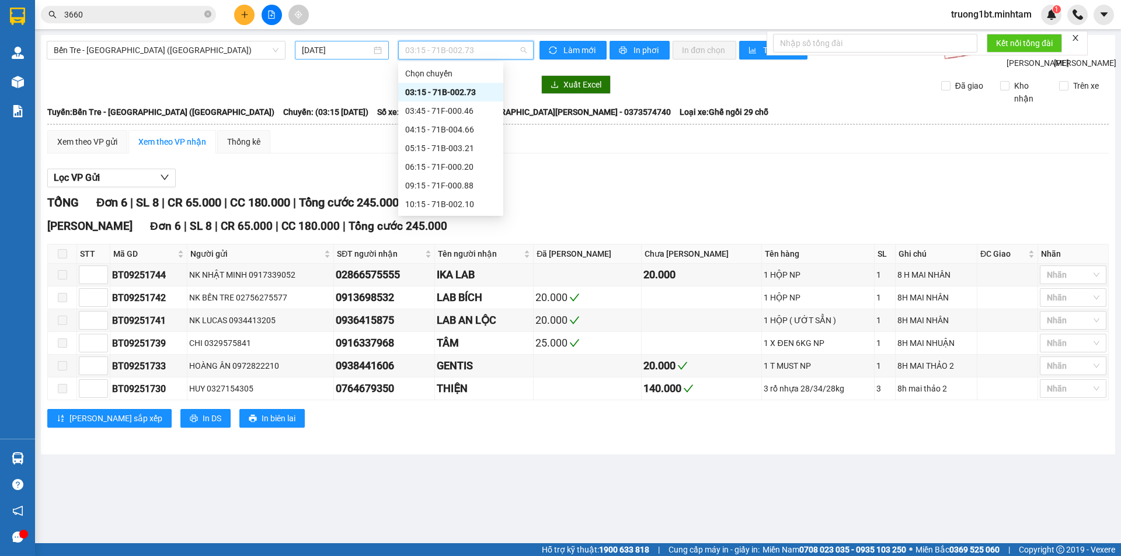
click at [366, 50] on input "[DATE]" at bounding box center [336, 50] width 69 height 13
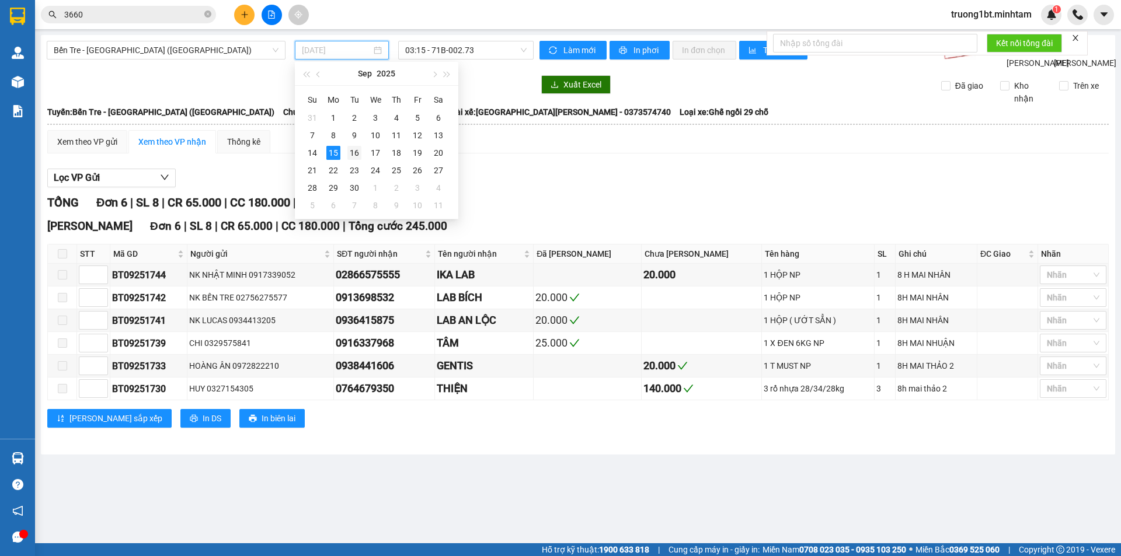
click at [354, 152] on div "16" at bounding box center [354, 153] width 14 height 14
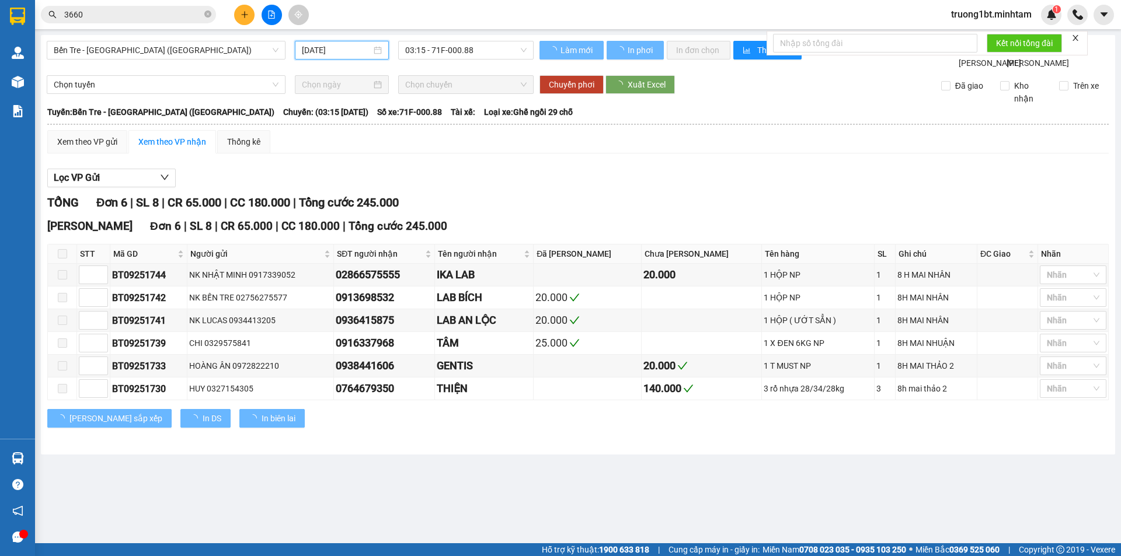
type input "[DATE]"
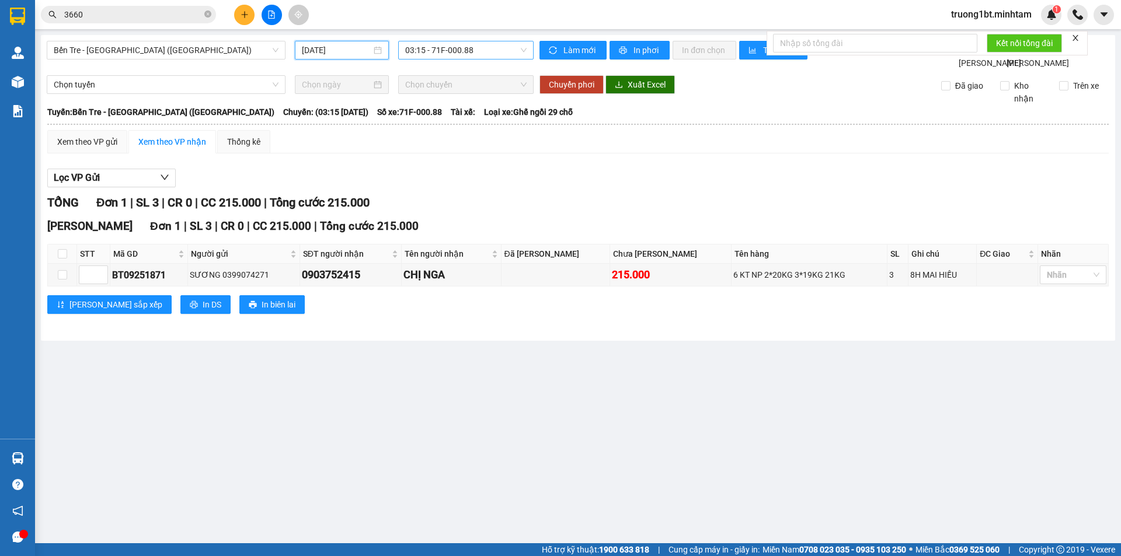
click at [484, 46] on span "03:15 - 71F-000.88" at bounding box center [465, 50] width 121 height 18
click at [660, 154] on div "Xem theo VP gửi Xem theo VP nhận Thống kê" at bounding box center [578, 141] width 1062 height 23
click at [476, 43] on span "03:15 - 71F-000.88" at bounding box center [465, 50] width 121 height 18
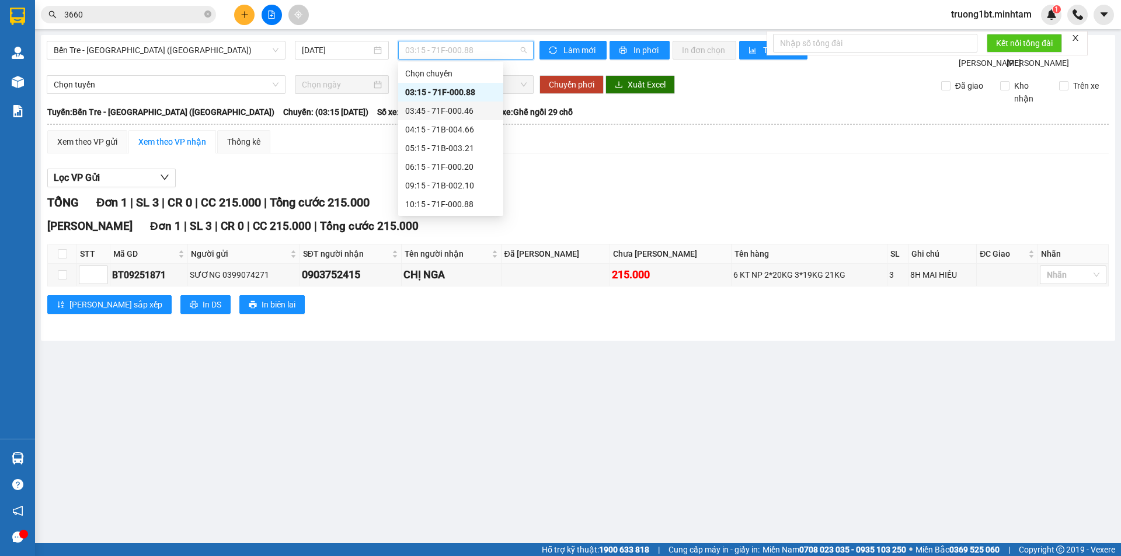
click at [488, 109] on div "03:45 - 71F-000.46" at bounding box center [450, 111] width 105 height 19
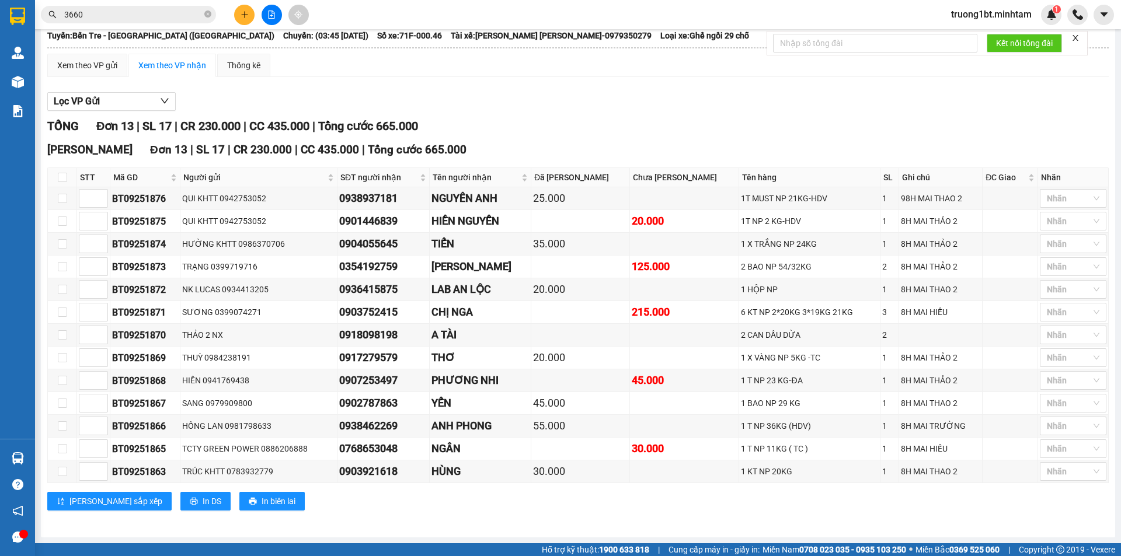
scroll to position [89, 0]
